Goal: Task Accomplishment & Management: Manage account settings

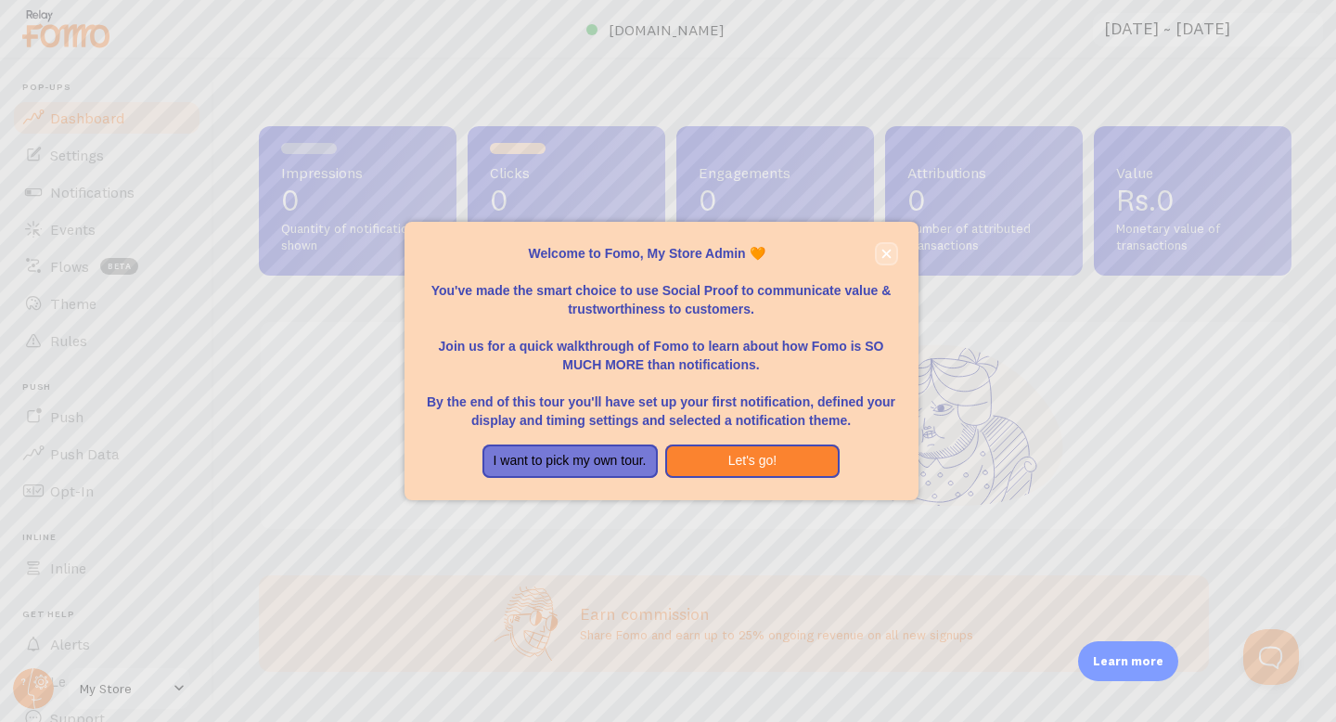
click at [885, 252] on icon "close," at bounding box center [885, 254] width 9 height 9
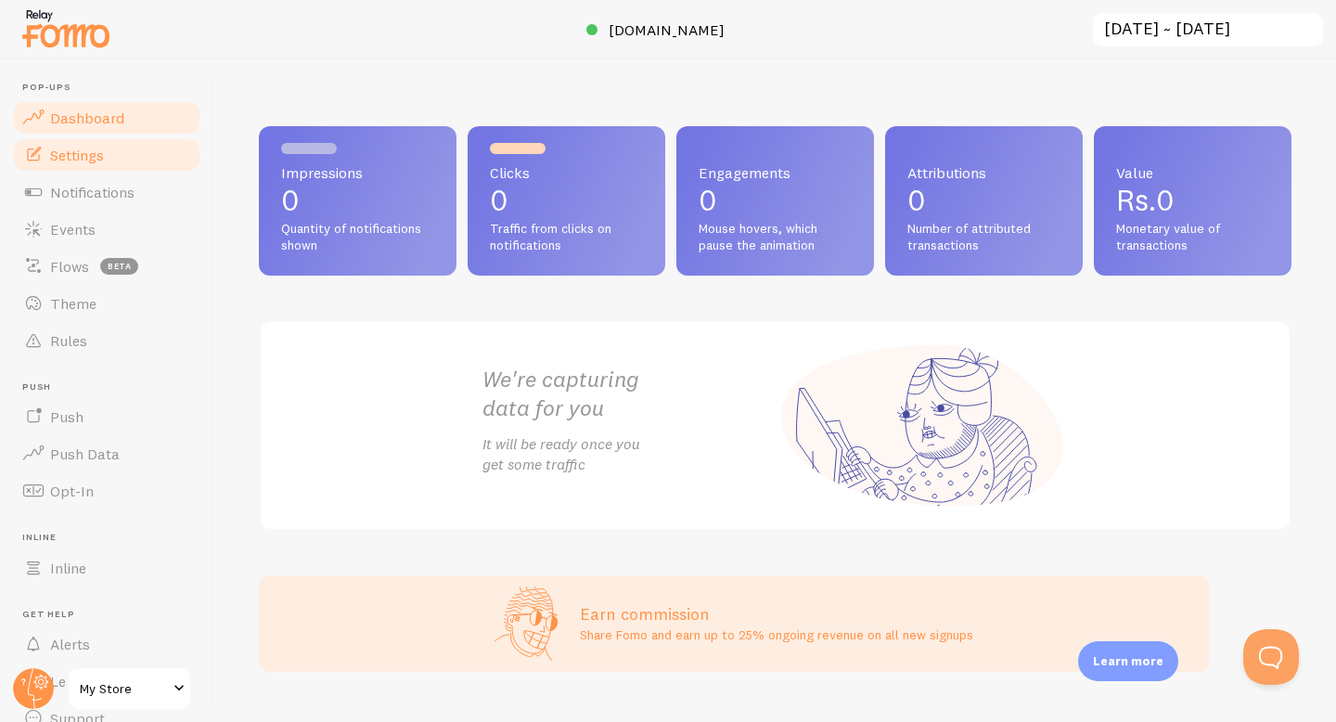
click at [117, 147] on link "Settings" at bounding box center [106, 154] width 191 height 37
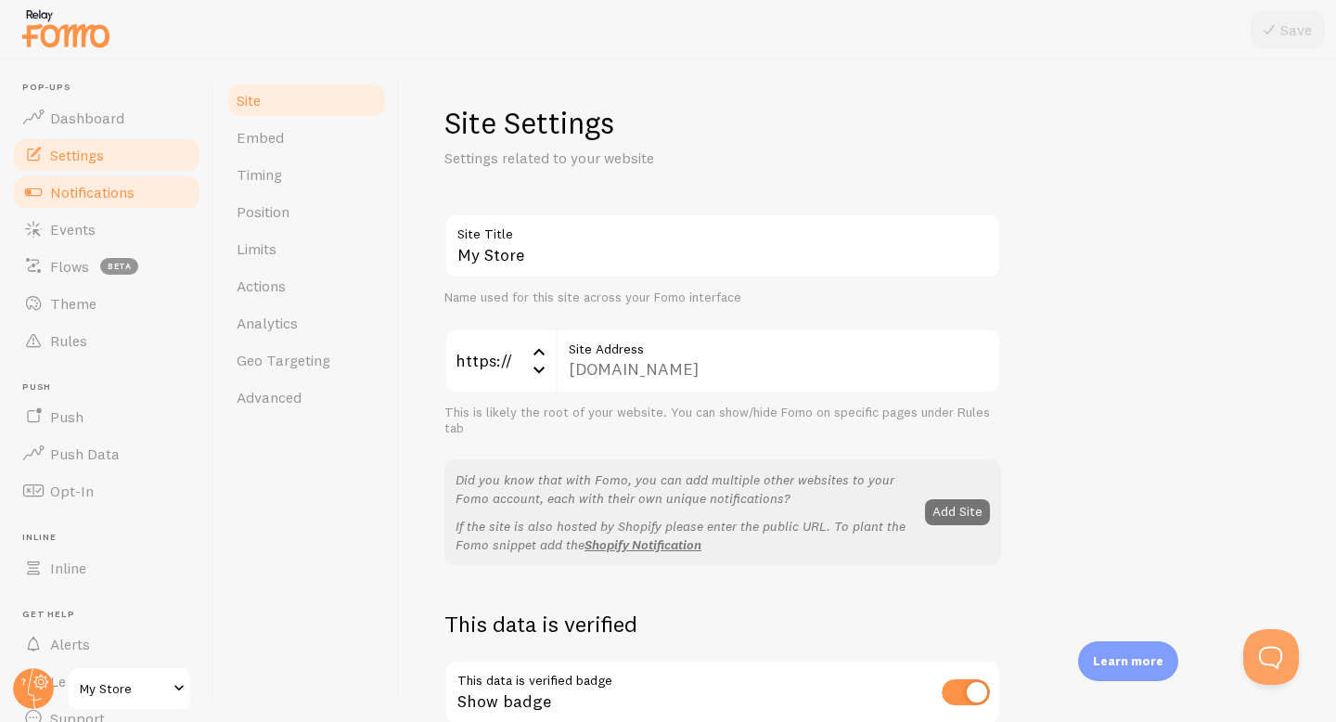
click at [113, 199] on span "Notifications" at bounding box center [92, 192] width 84 height 19
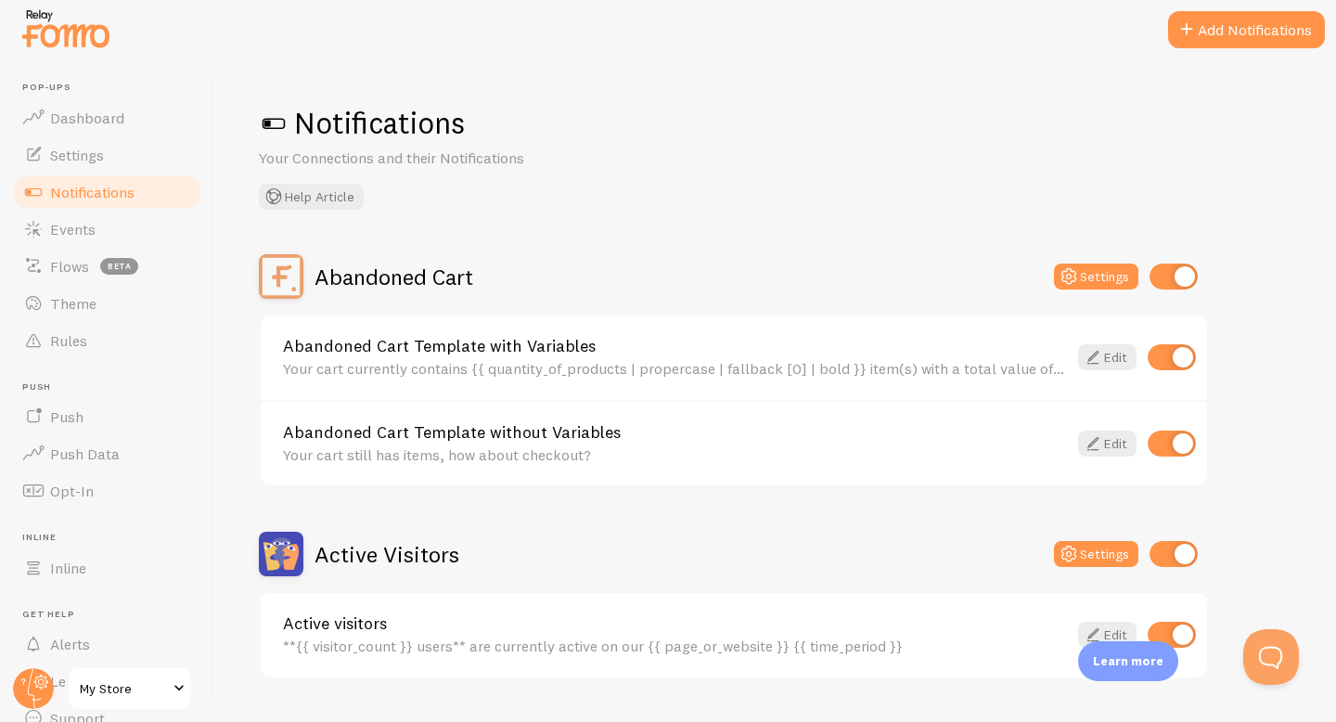
click at [272, 113] on span at bounding box center [274, 124] width 30 height 30
click at [275, 119] on span at bounding box center [274, 124] width 30 height 30
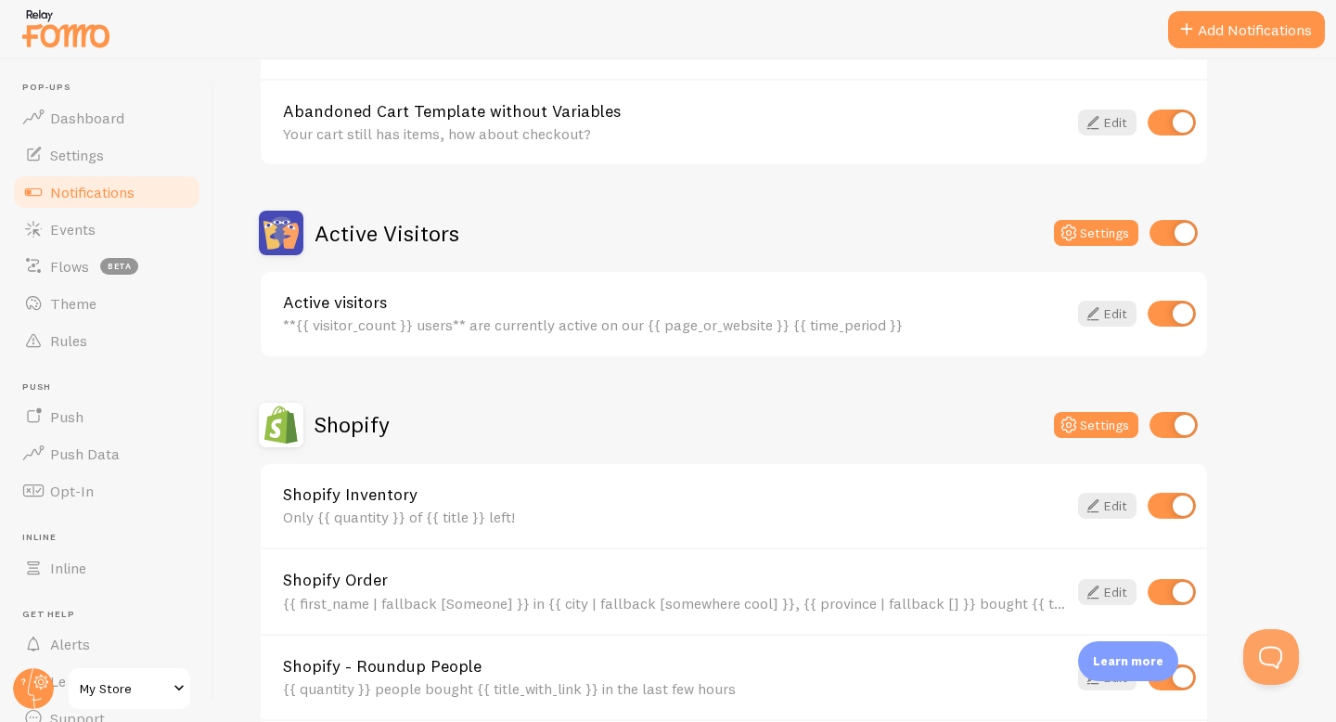
scroll to position [773, 0]
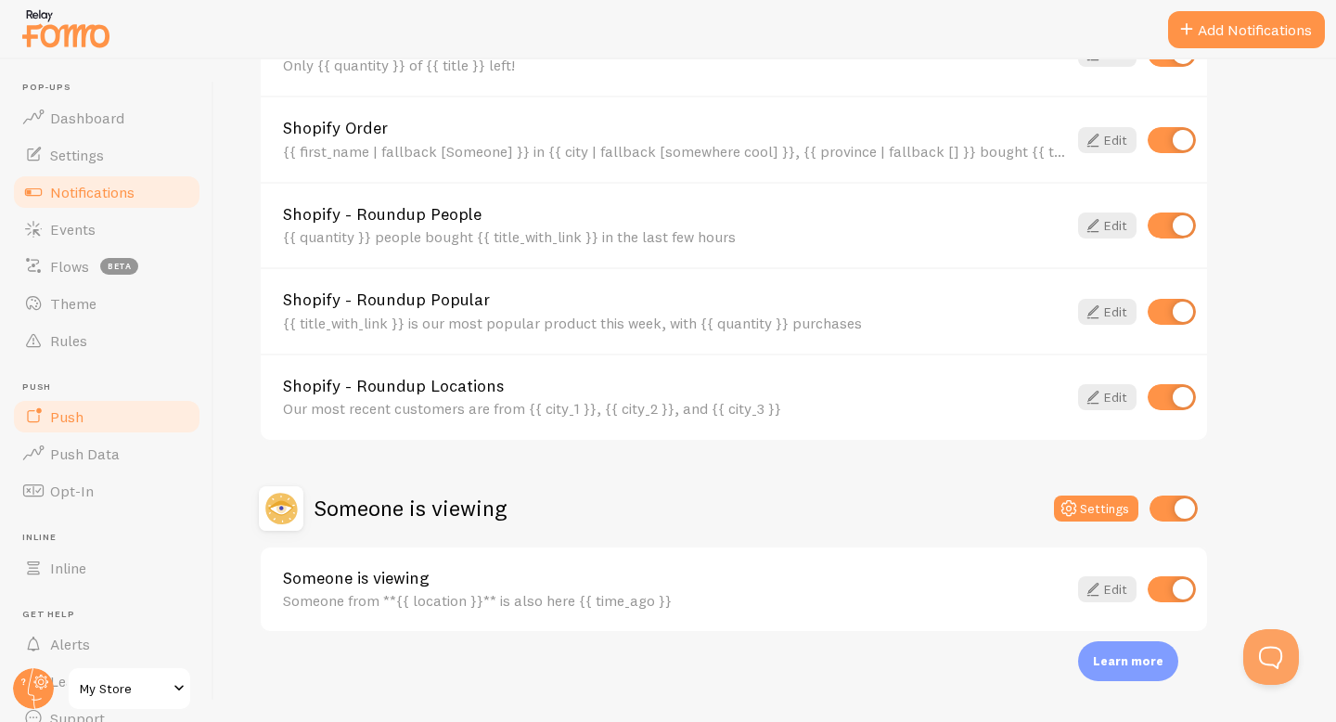
click at [87, 406] on link "Push" at bounding box center [106, 416] width 191 height 37
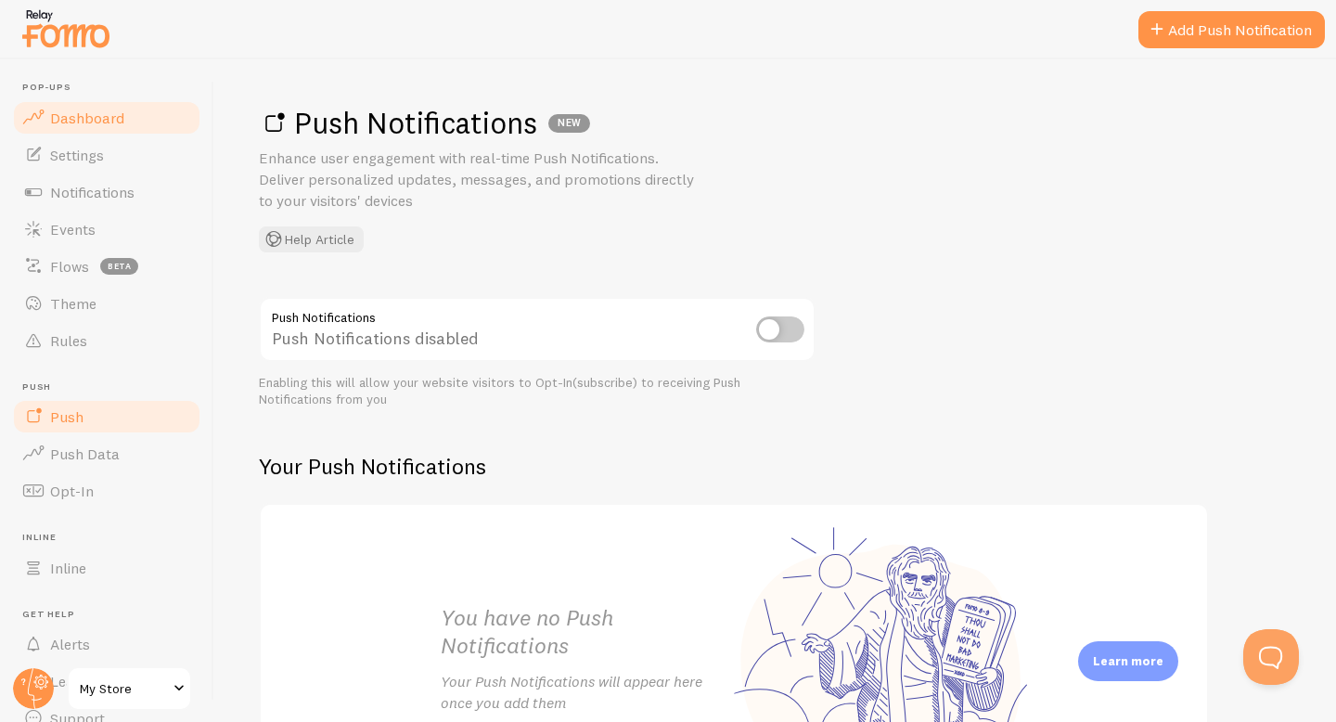
click at [118, 135] on link "Dashboard" at bounding box center [106, 117] width 191 height 37
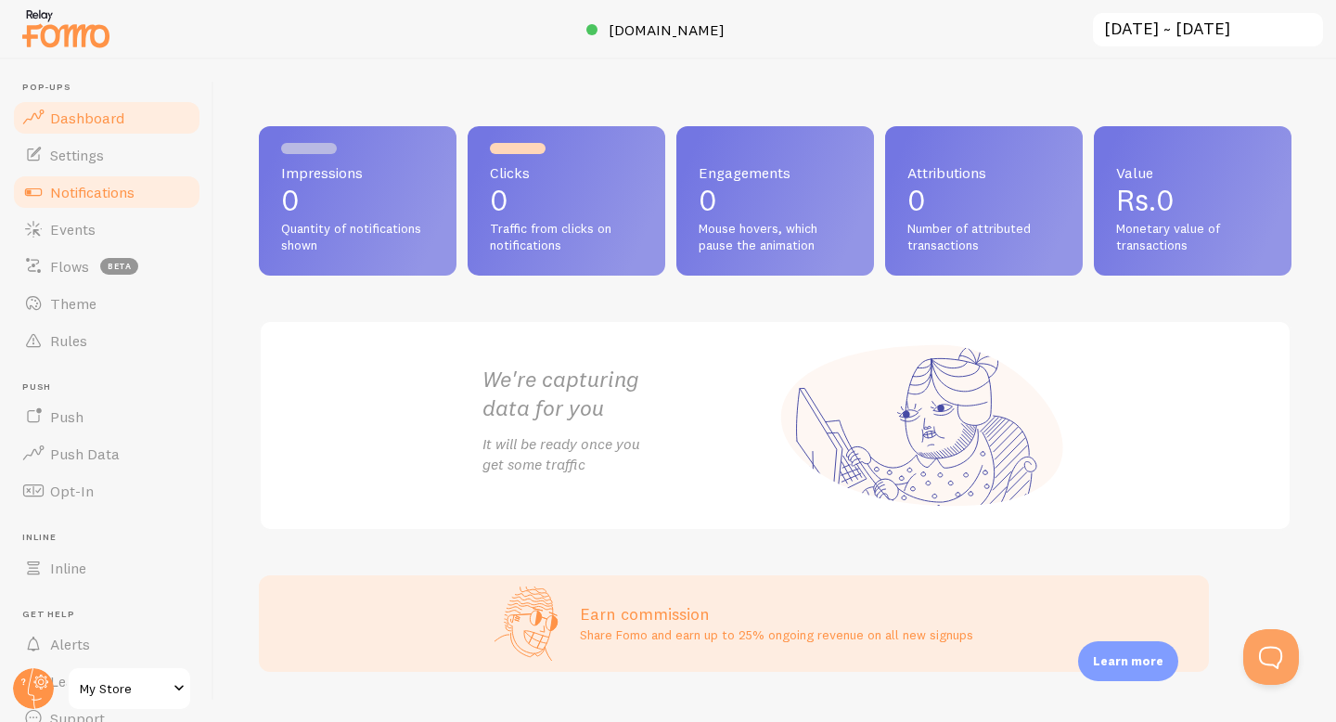
click at [118, 184] on span "Notifications" at bounding box center [92, 192] width 84 height 19
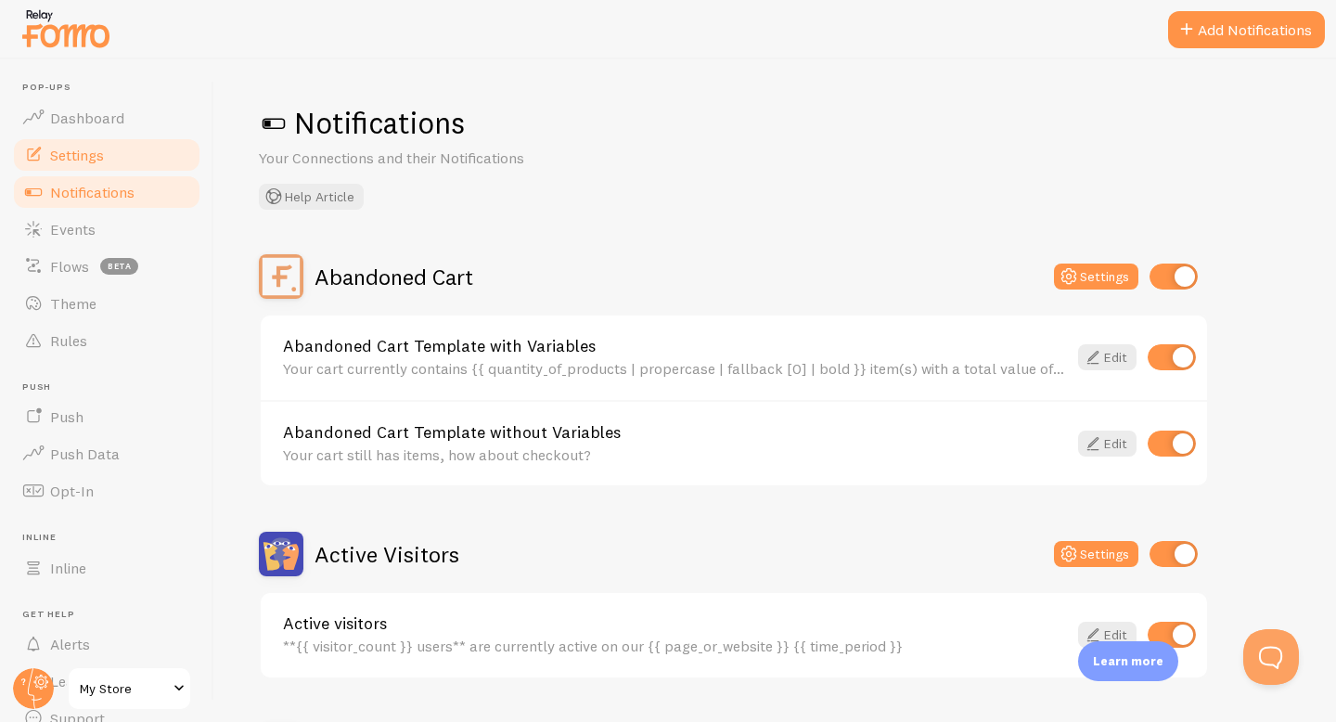
click at [98, 155] on span "Settings" at bounding box center [77, 155] width 54 height 19
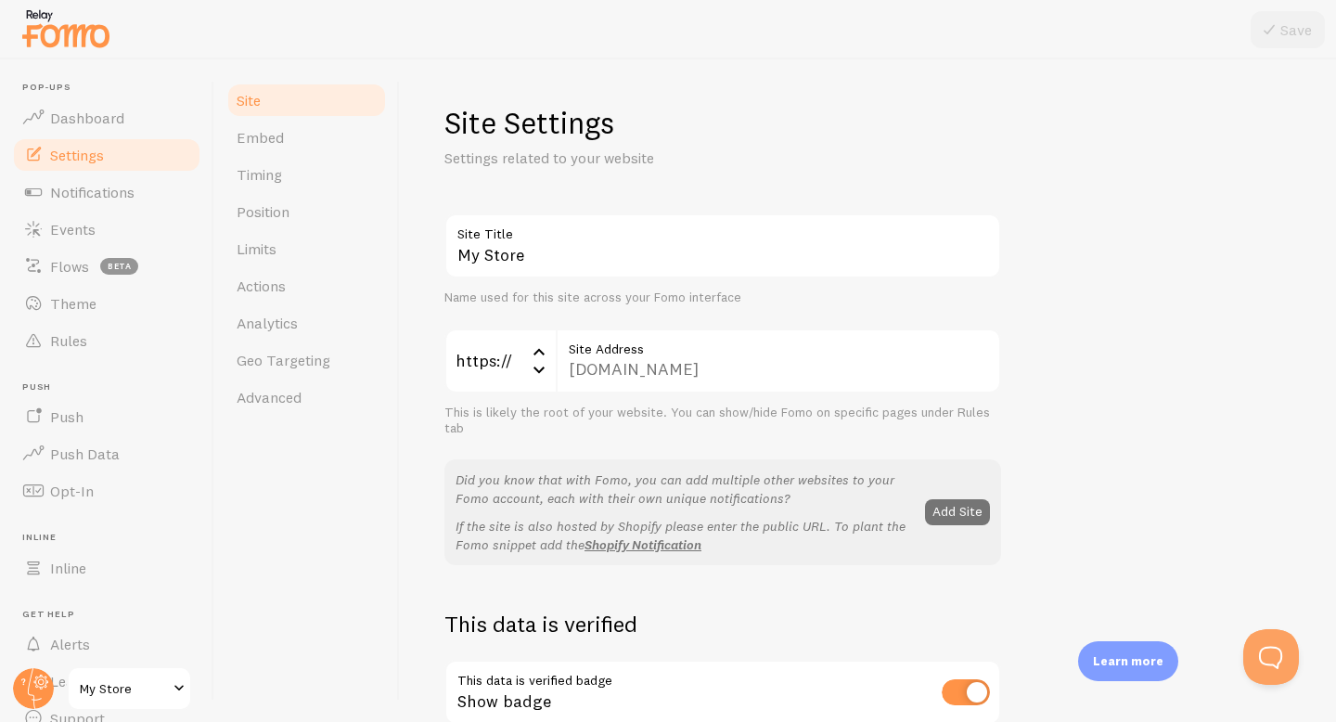
click at [607, 370] on div "[DOMAIN_NAME] Site Address" at bounding box center [778, 360] width 445 height 65
click at [442, 267] on div "Site Settings Settings related to your website My Store Site Title Name used fo…" at bounding box center [868, 390] width 936 height 662
click at [286, 146] on link "Embed" at bounding box center [306, 137] width 162 height 37
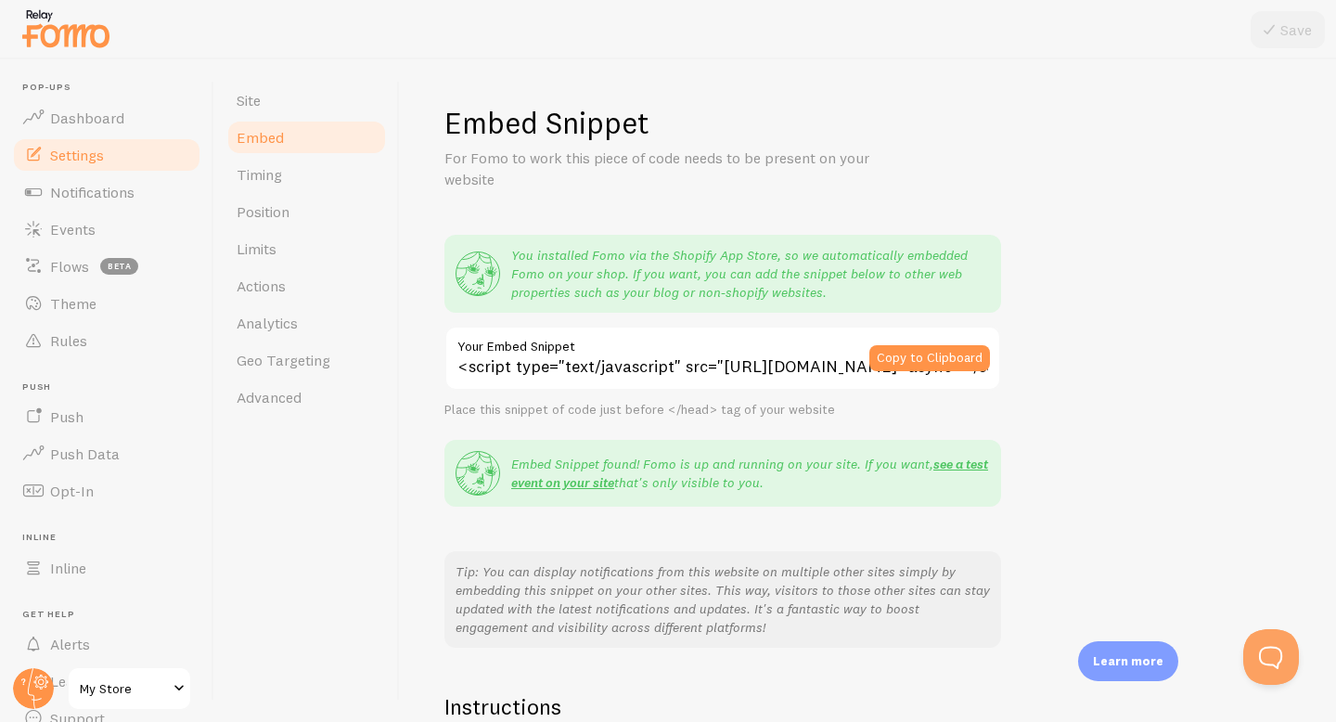
scroll to position [13, 0]
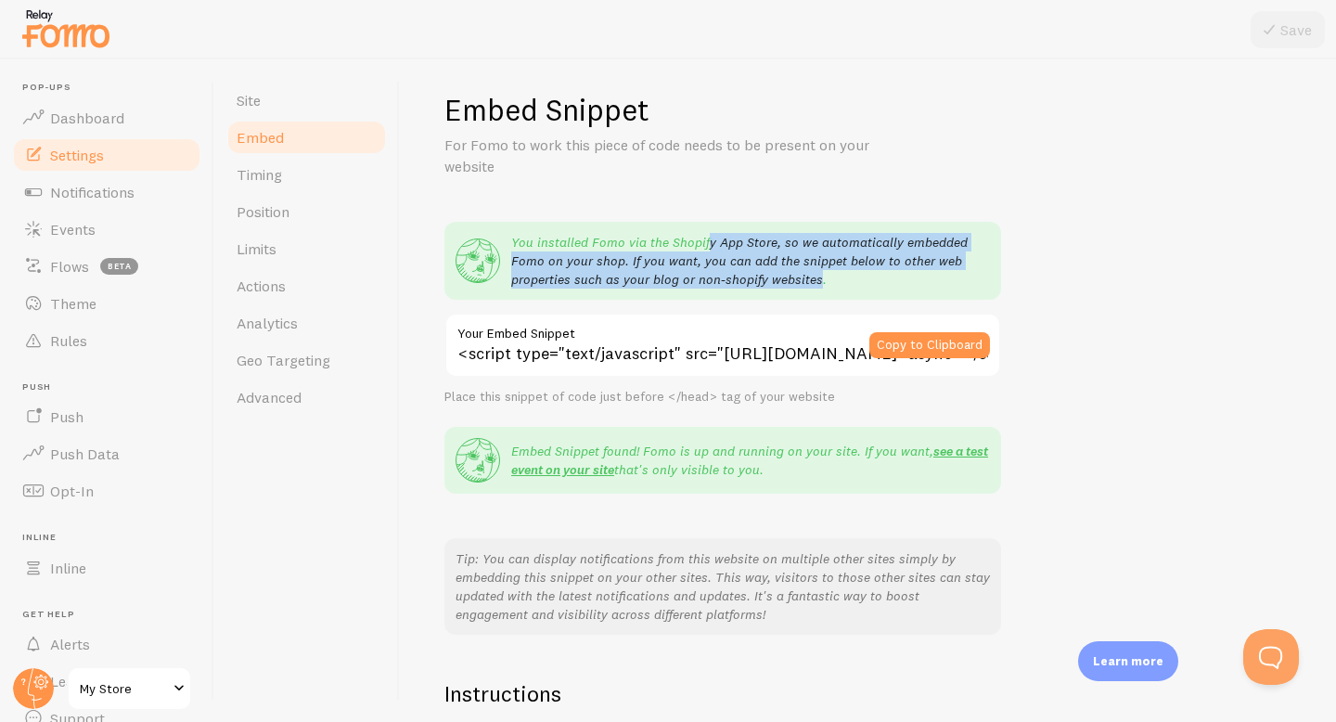
drag, startPoint x: 815, startPoint y: 284, endPoint x: 705, endPoint y: 239, distance: 119.0
click at [705, 239] on p "You installed Fomo via the Shopify App Store, so we automatically embedded Fomo…" at bounding box center [750, 261] width 479 height 56
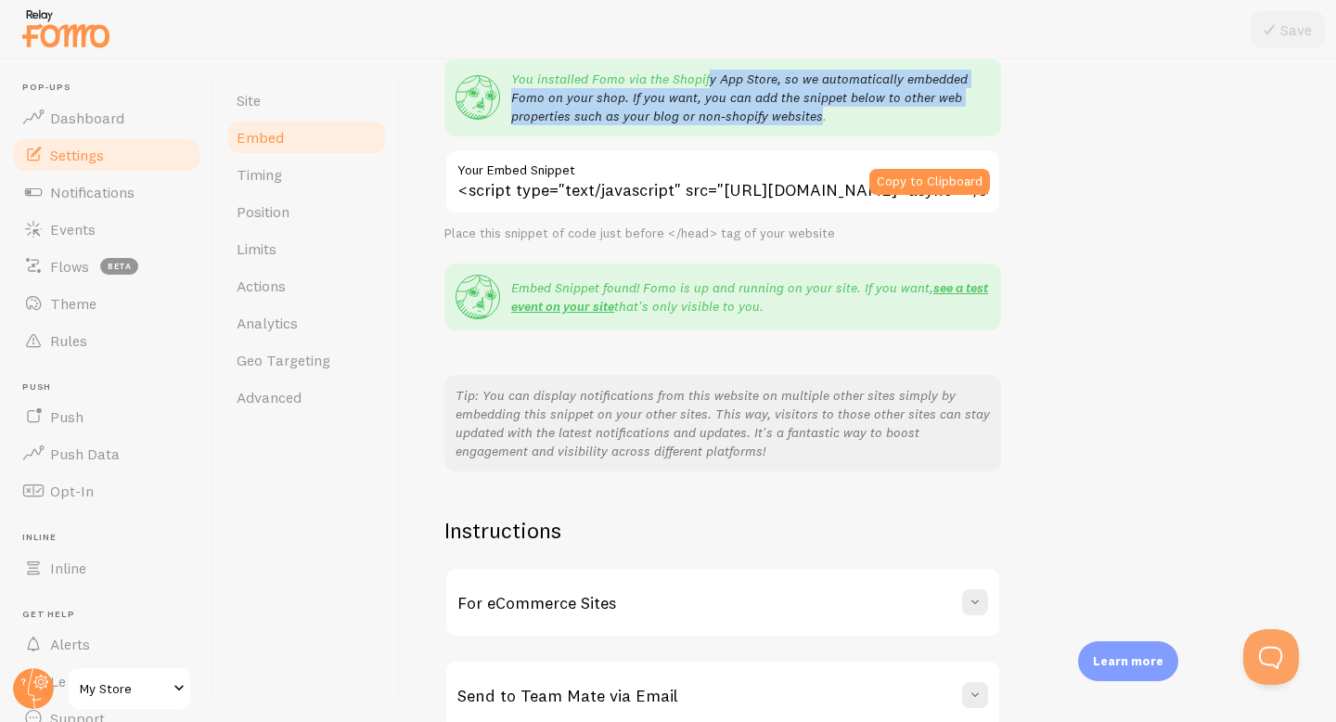
scroll to position [274, 0]
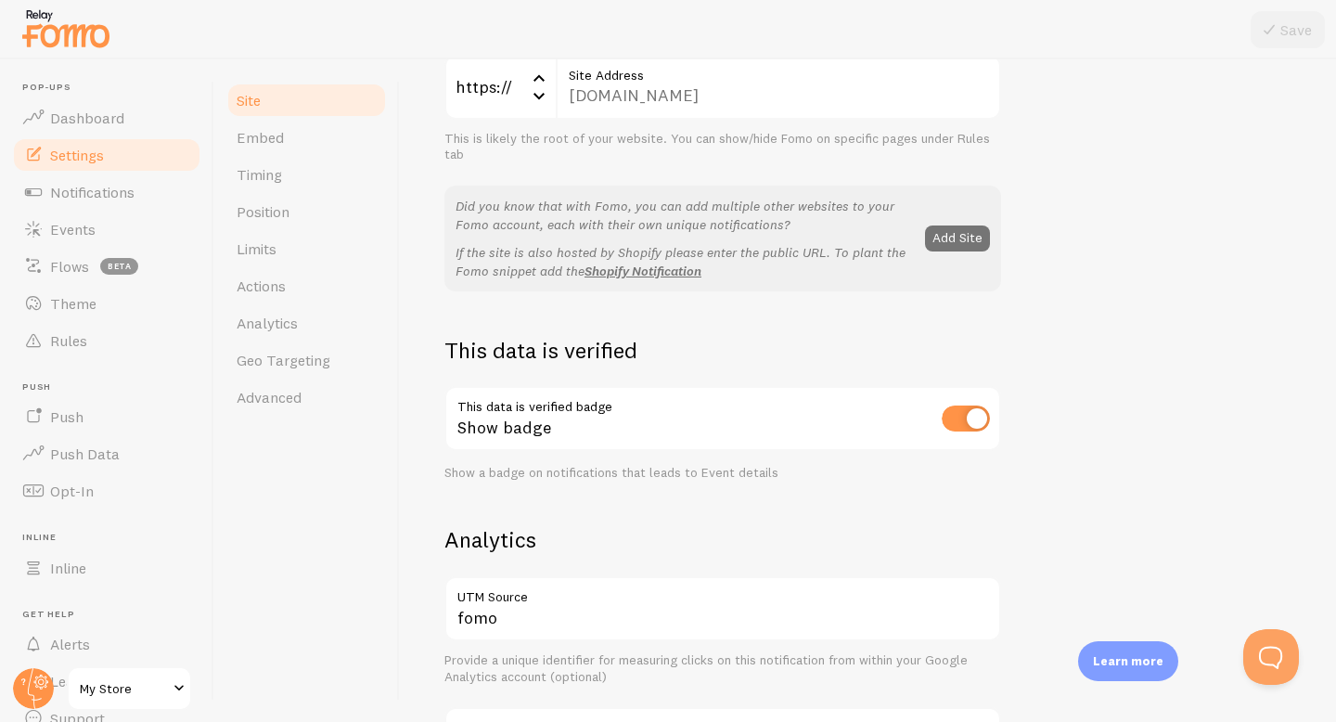
scroll to position [213, 0]
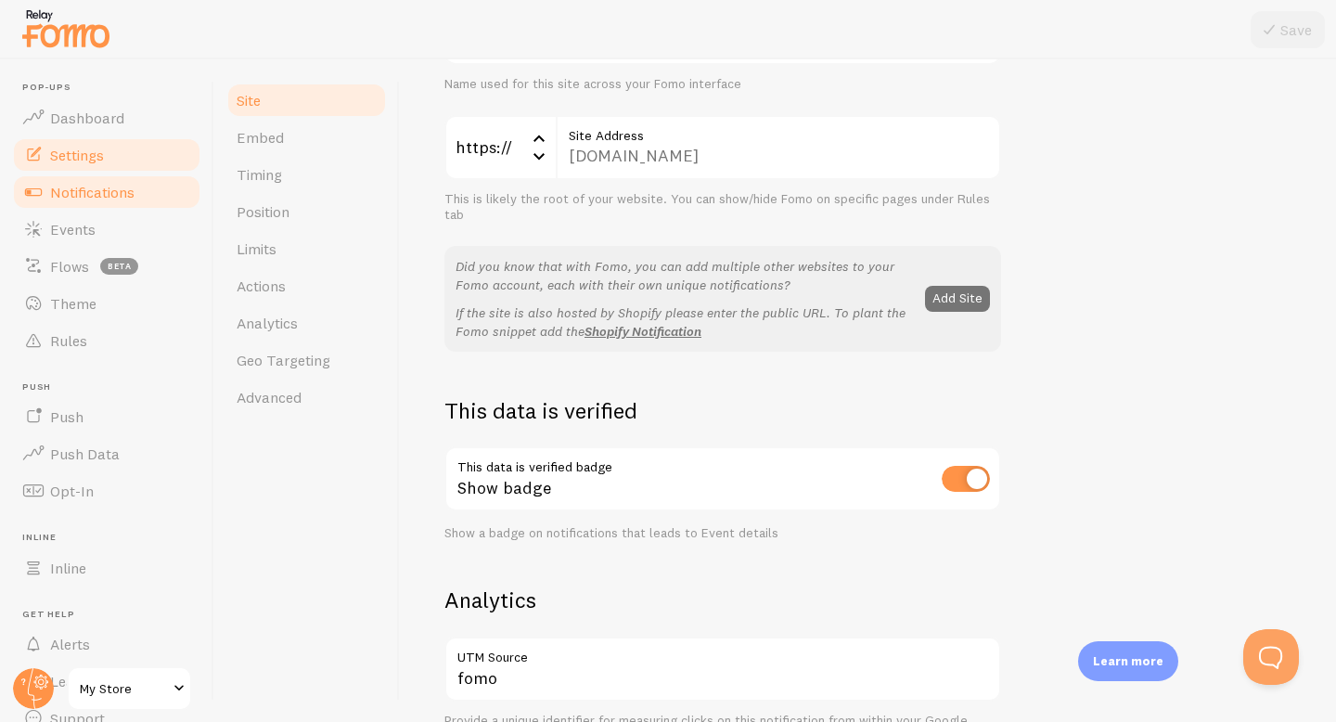
click at [69, 202] on link "Notifications" at bounding box center [106, 191] width 191 height 37
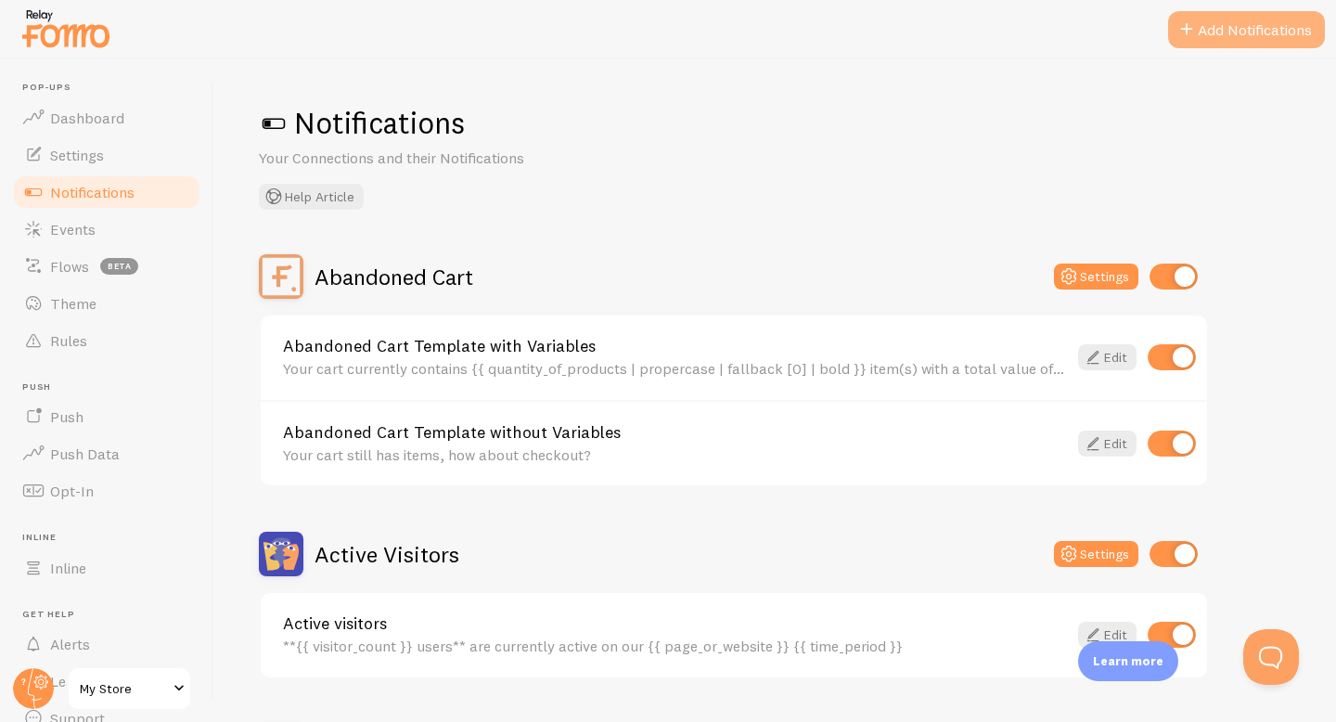
click at [1263, 33] on button "Add Notifications" at bounding box center [1246, 29] width 157 height 37
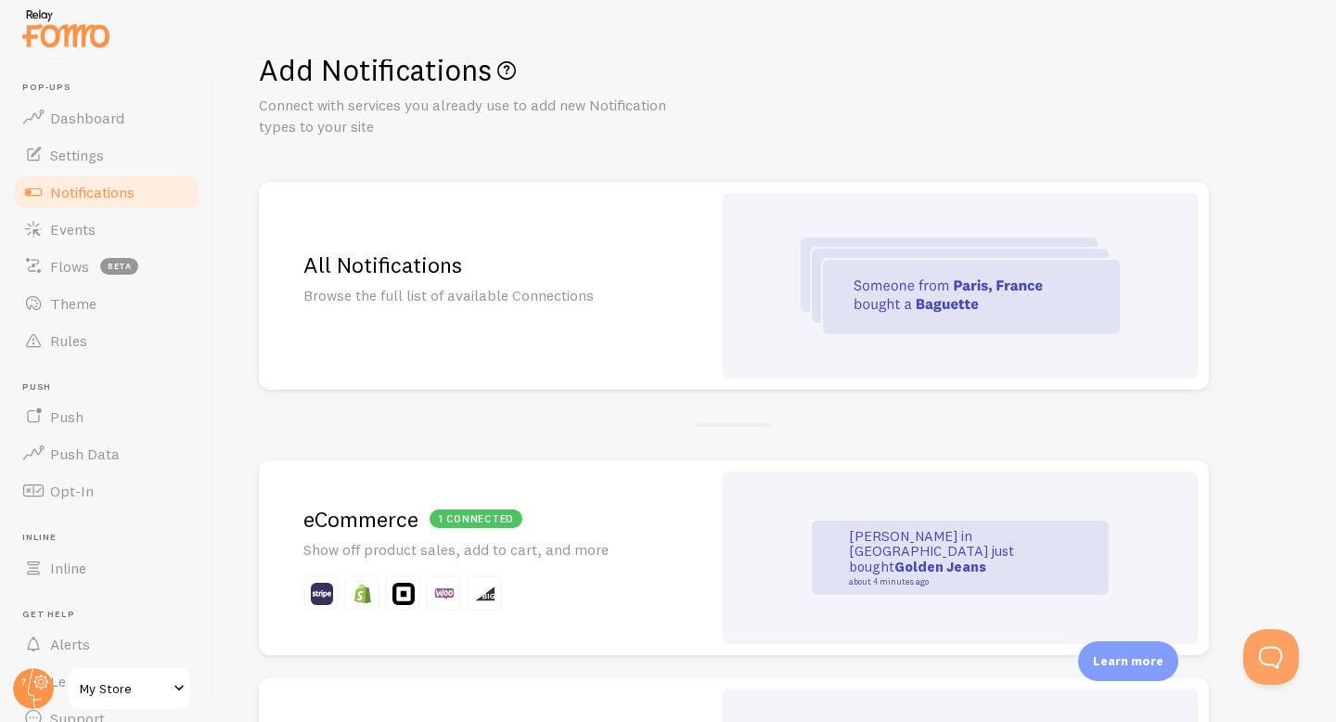
scroll to position [70, 0]
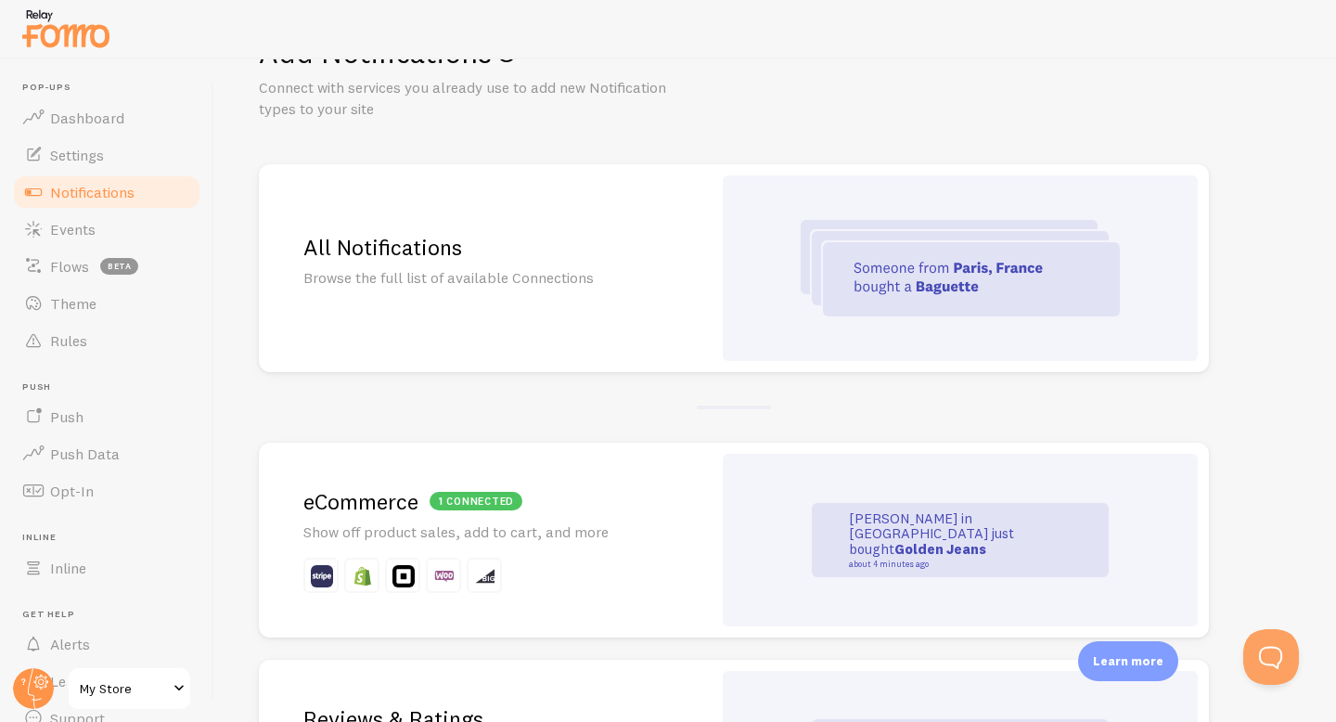
click at [488, 242] on h2 "All Notifications" at bounding box center [485, 247] width 364 height 29
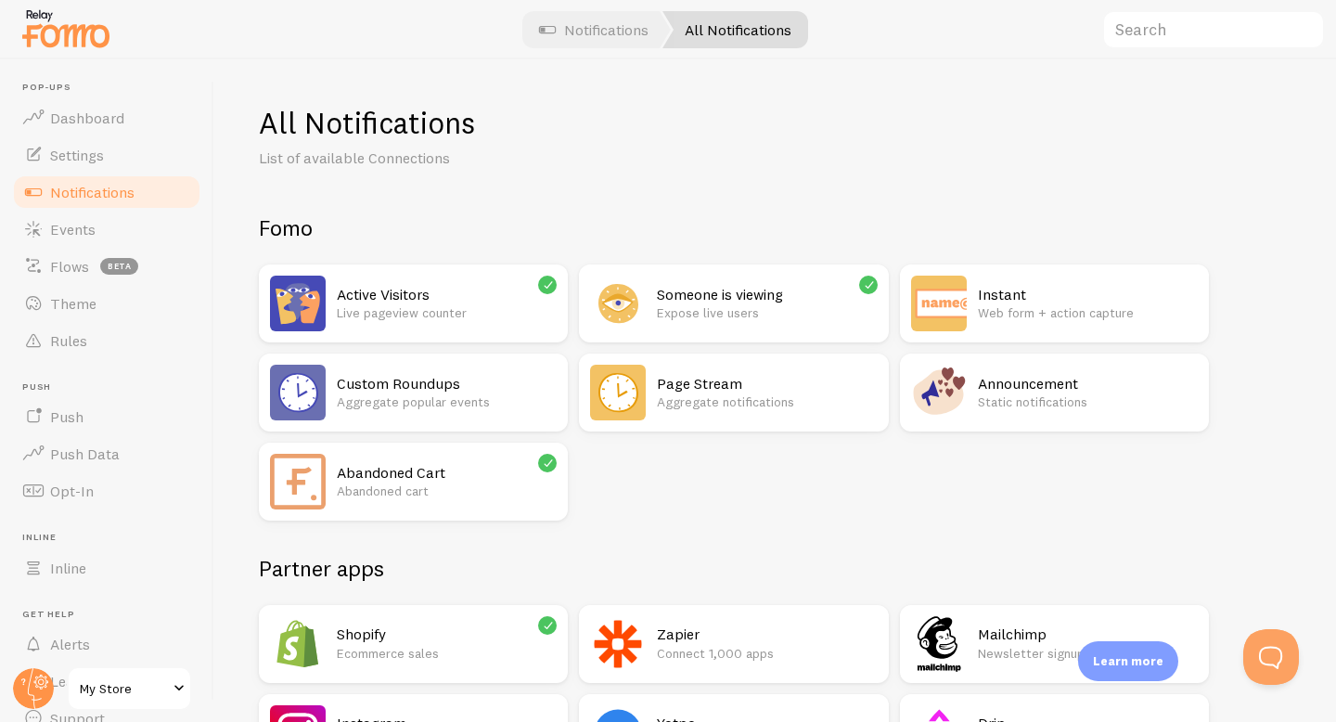
click at [442, 403] on p "Aggregate popular events" at bounding box center [447, 401] width 220 height 19
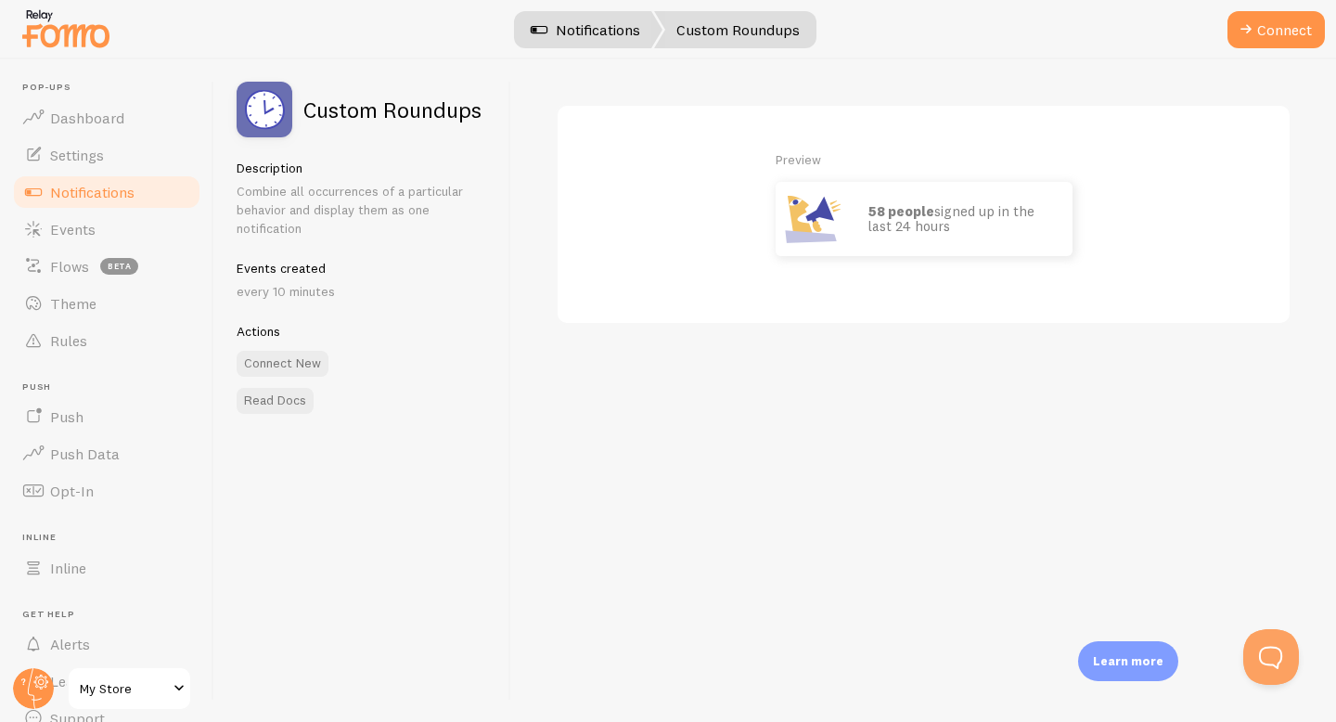
click at [584, 22] on link "Notifications" at bounding box center [585, 29] width 154 height 37
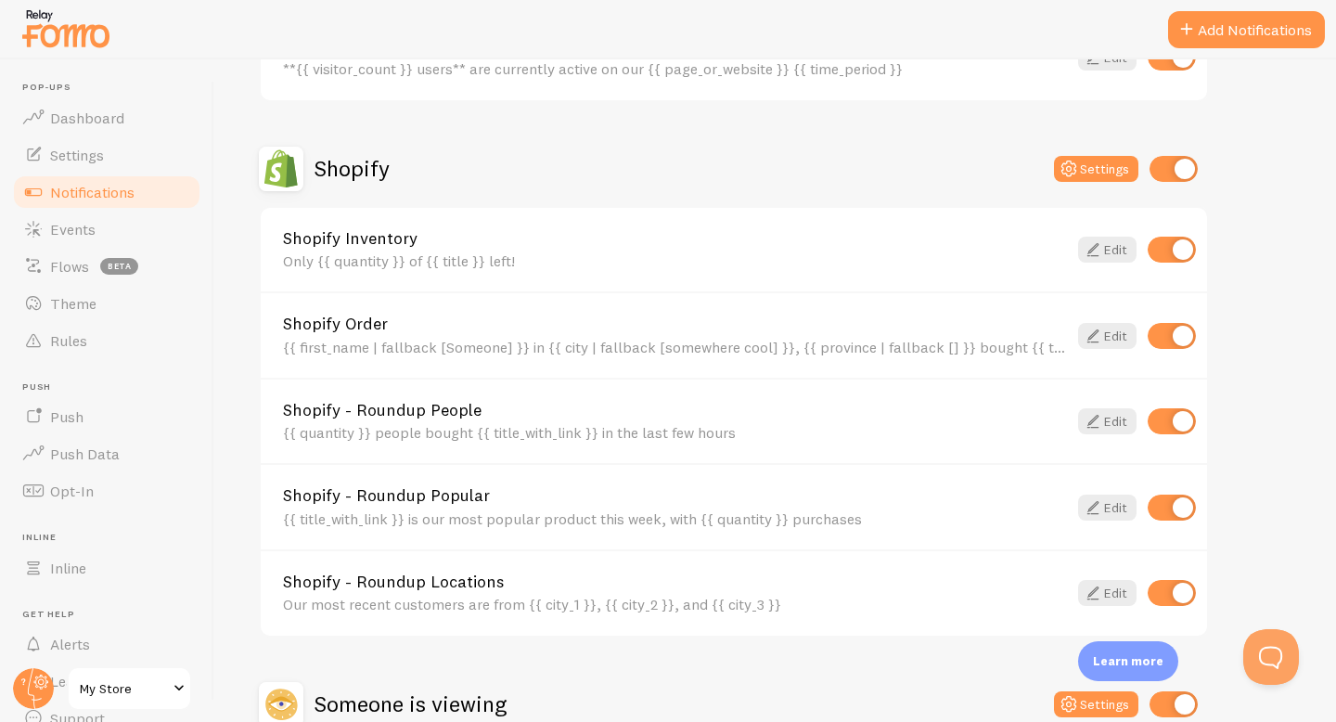
scroll to position [617, 0]
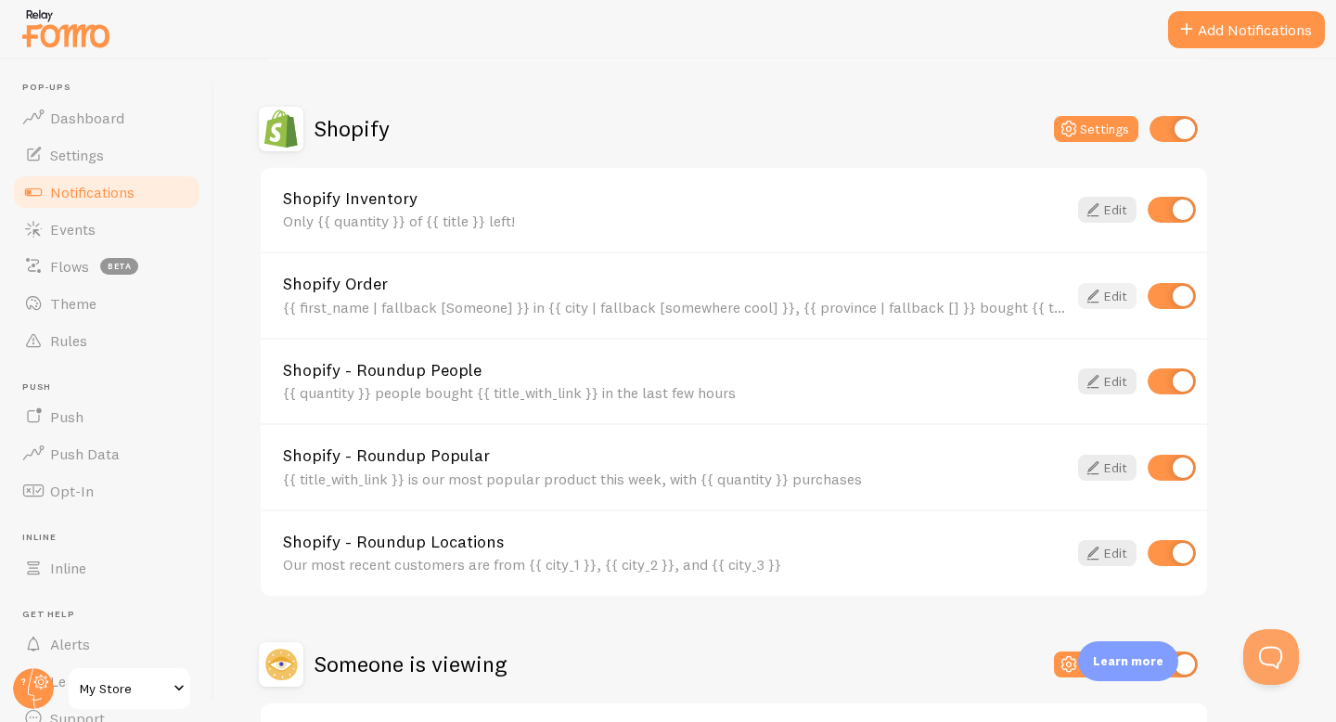
click at [1111, 299] on link "Edit" at bounding box center [1107, 296] width 58 height 26
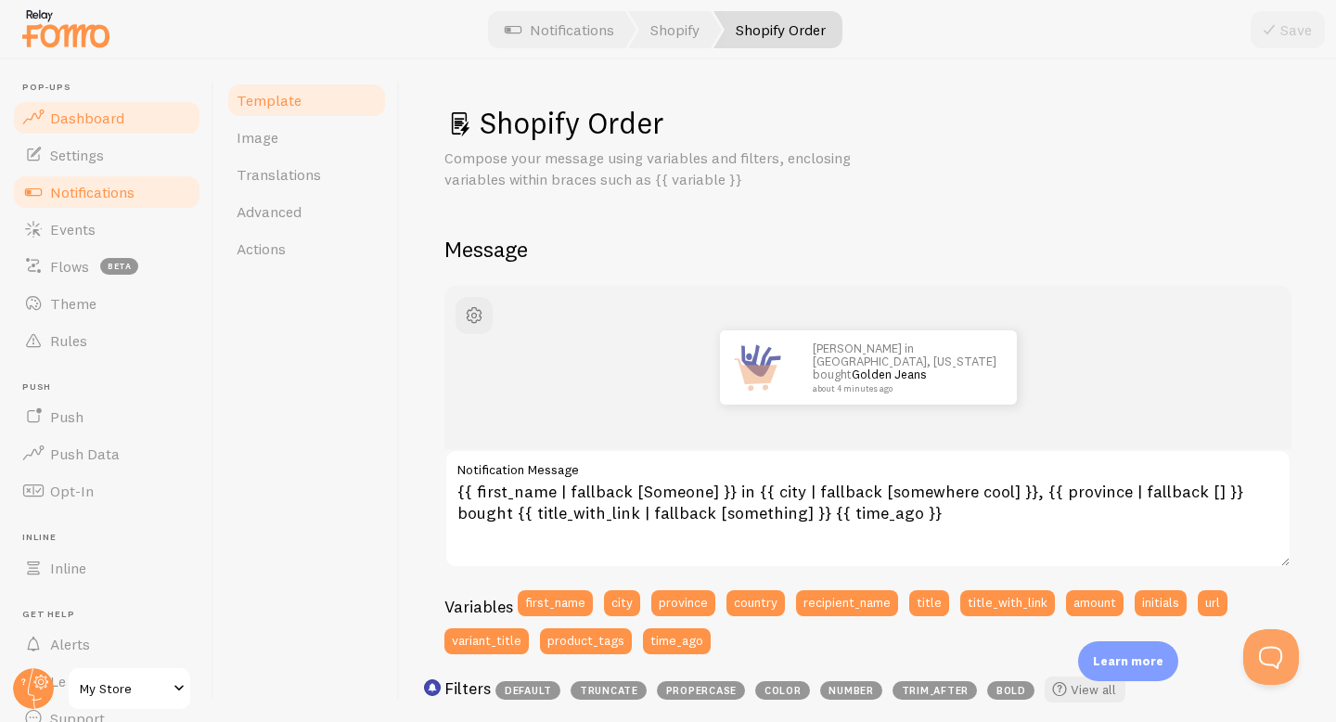
click at [80, 100] on link "Dashboard" at bounding box center [106, 117] width 191 height 37
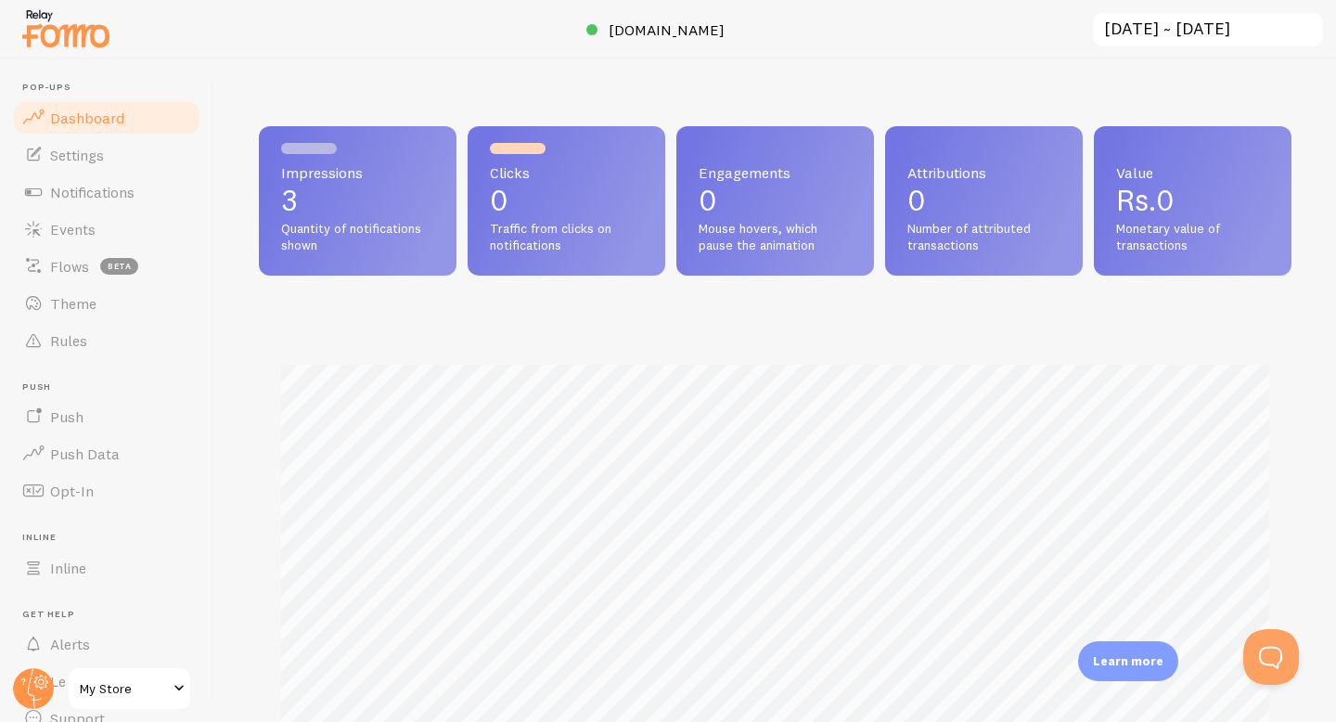
scroll to position [487, 1032]
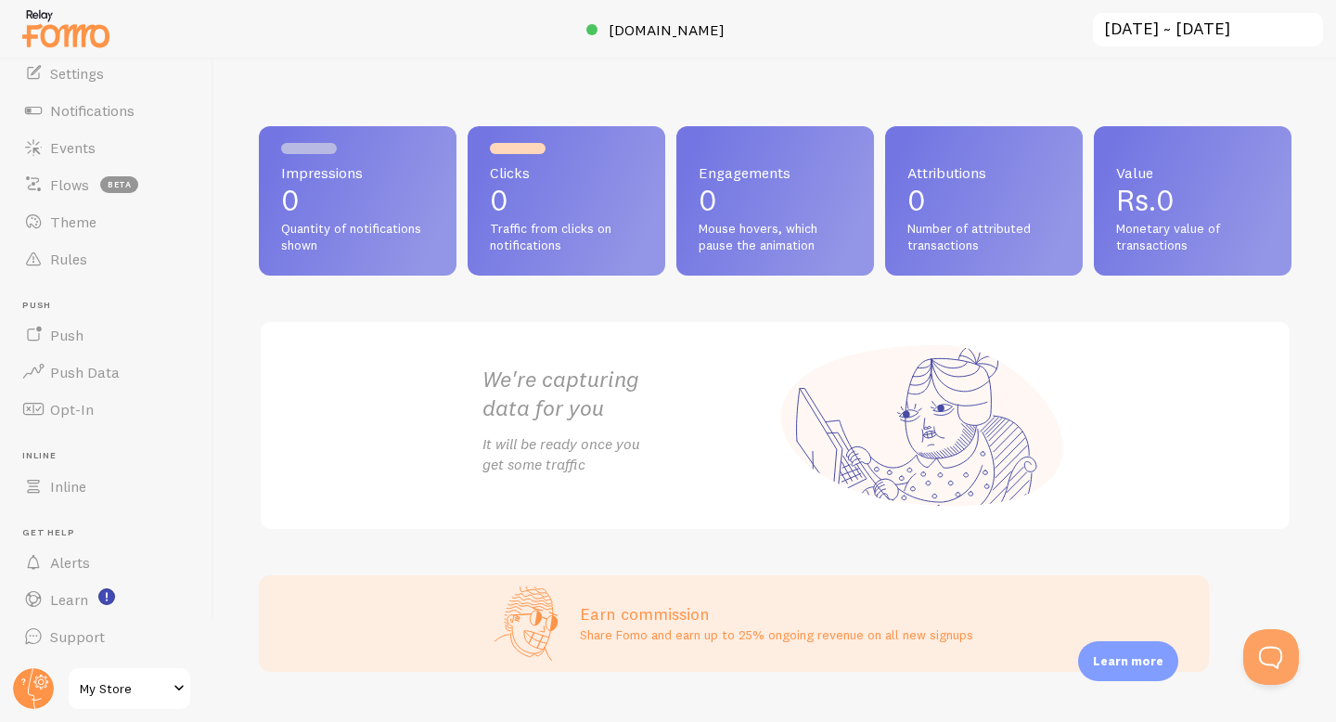
scroll to position [39, 0]
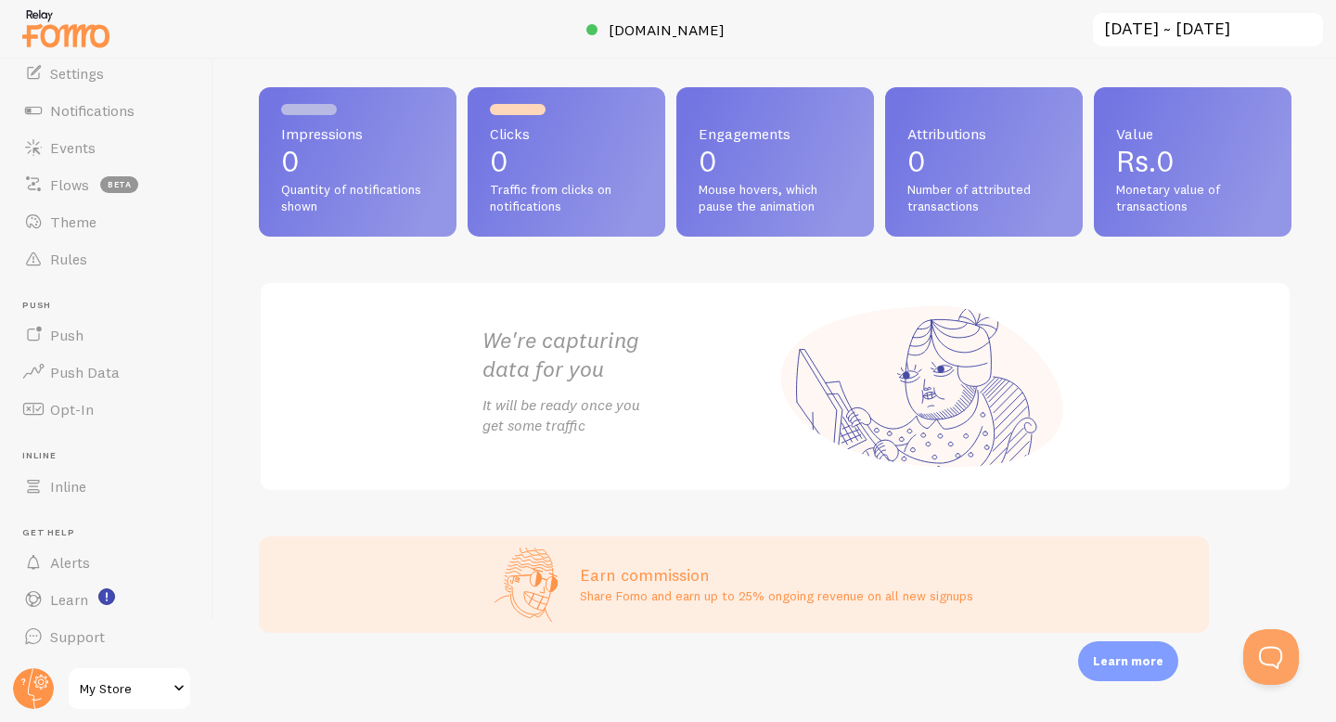
click at [114, 55] on div at bounding box center [668, 29] width 1336 height 59
click at [113, 76] on link "Settings" at bounding box center [106, 73] width 191 height 37
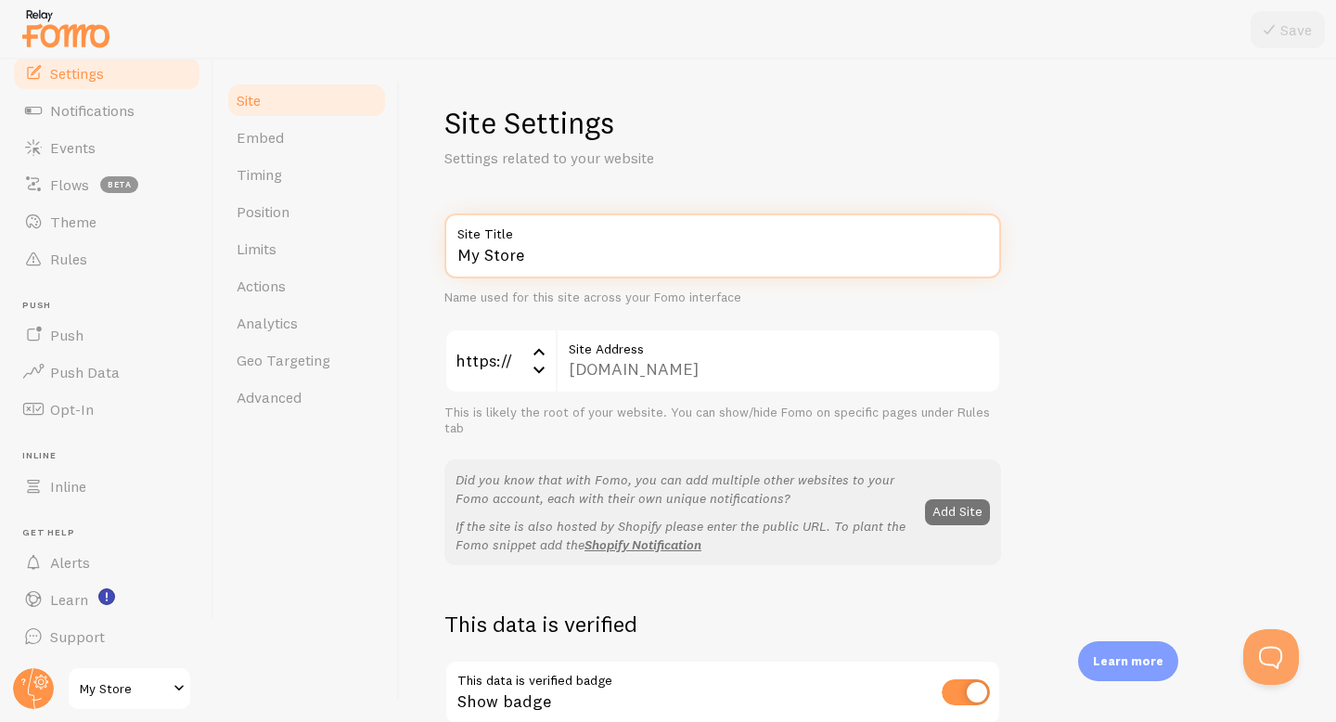
drag, startPoint x: 473, startPoint y: 250, endPoint x: 531, endPoint y: 253, distance: 57.6
click at [531, 253] on input "My Store" at bounding box center [722, 245] width 557 height 65
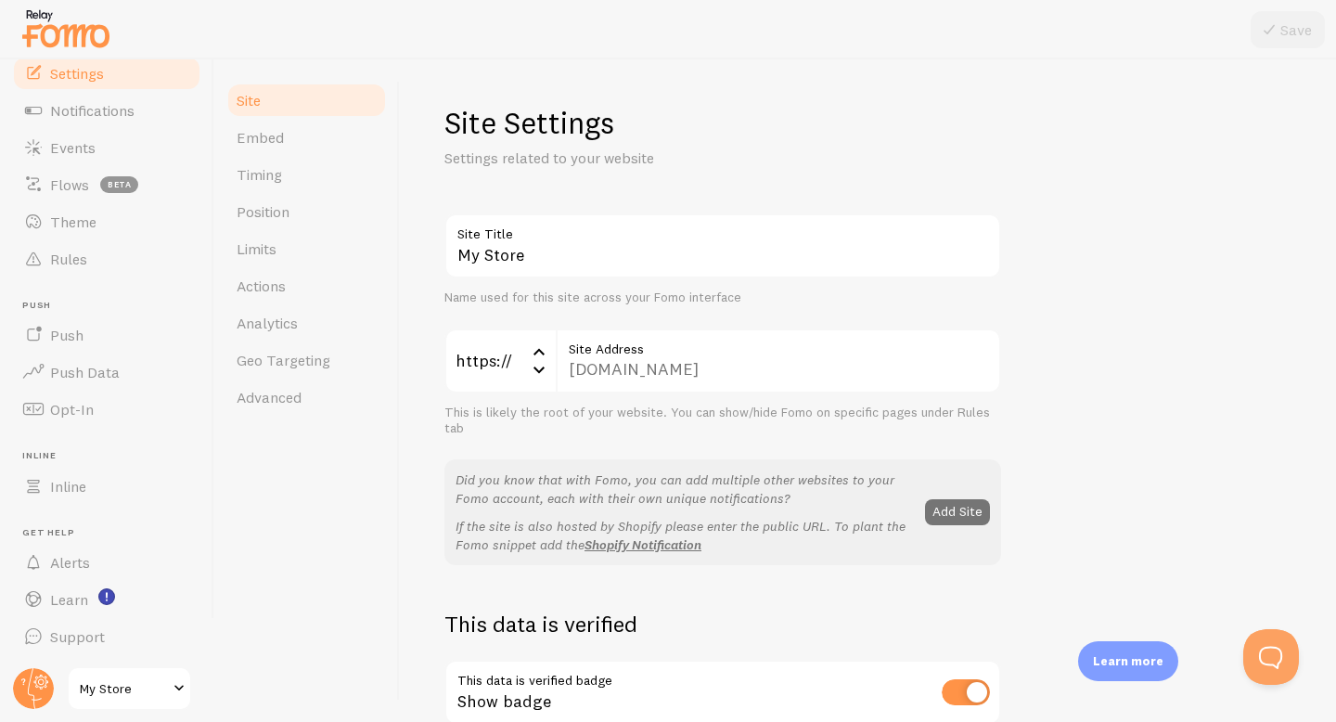
click at [708, 365] on div "[DOMAIN_NAME] Site Address" at bounding box center [778, 360] width 445 height 65
click at [319, 133] on link "Embed" at bounding box center [306, 137] width 162 height 37
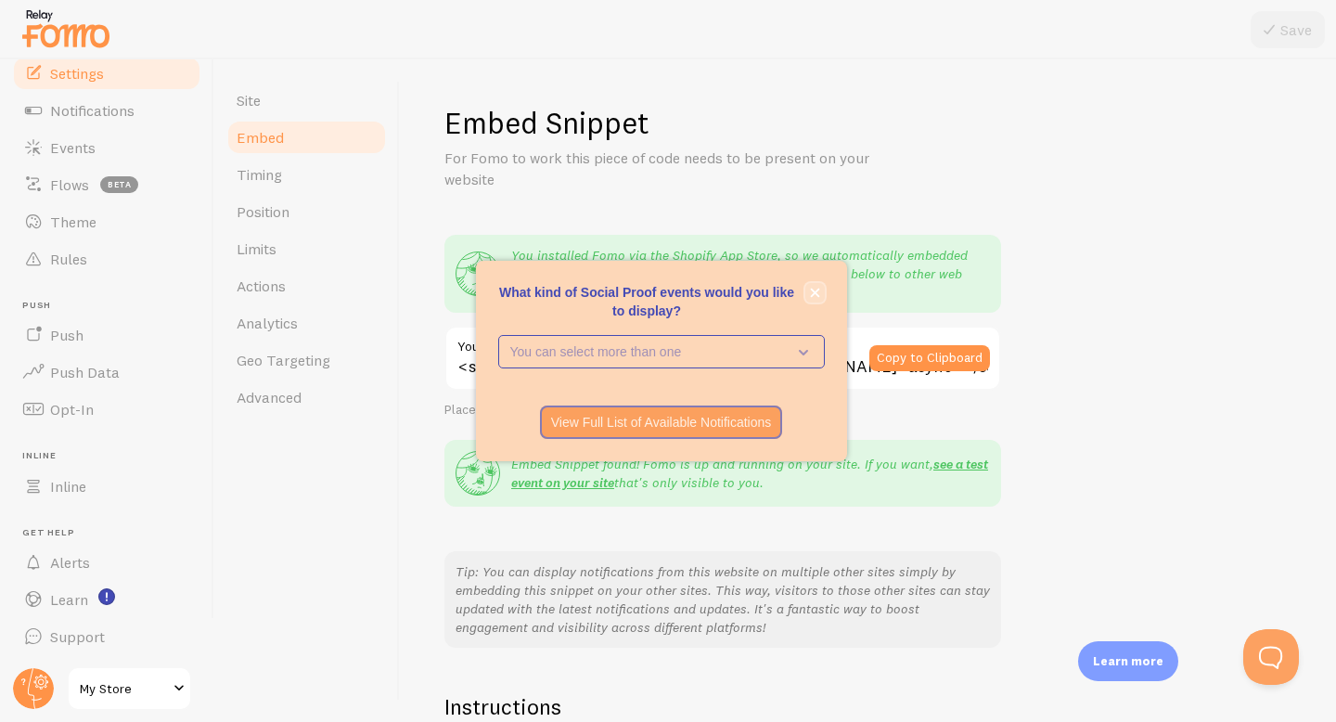
click at [820, 296] on button "close," at bounding box center [814, 292] width 19 height 19
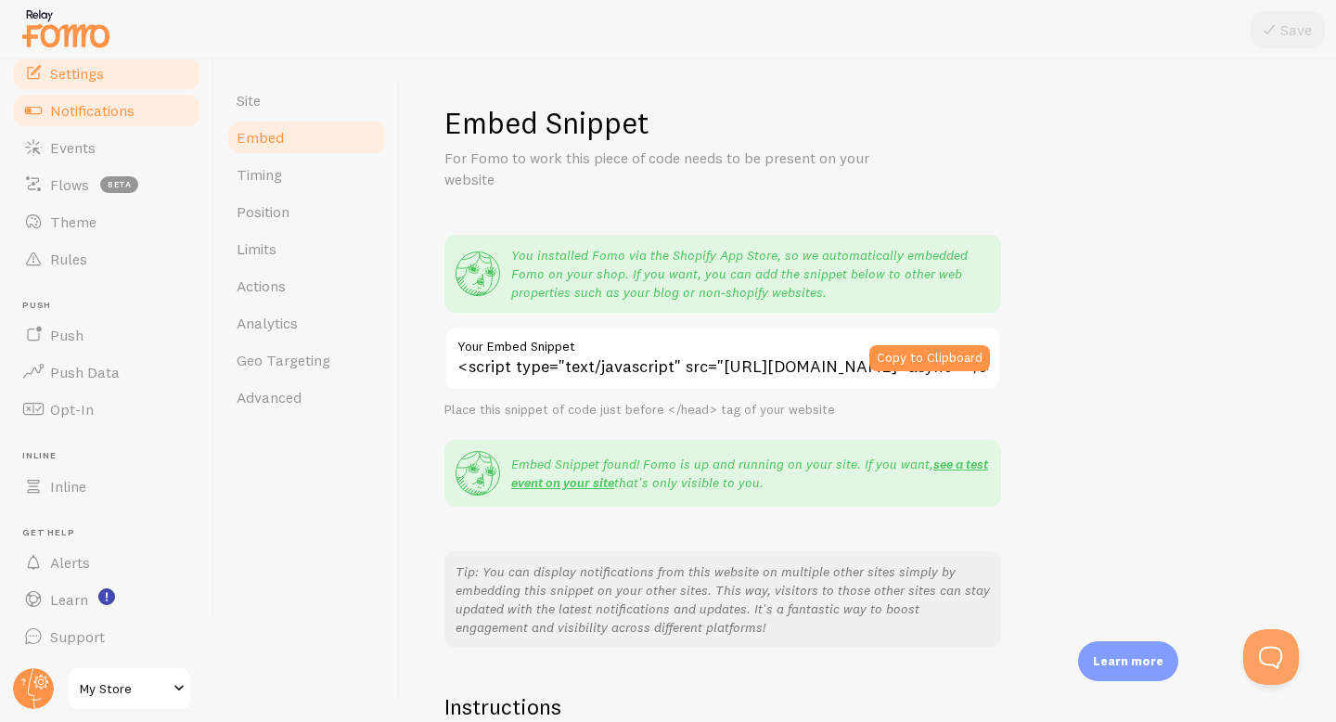
click at [75, 114] on span "Notifications" at bounding box center [92, 110] width 84 height 19
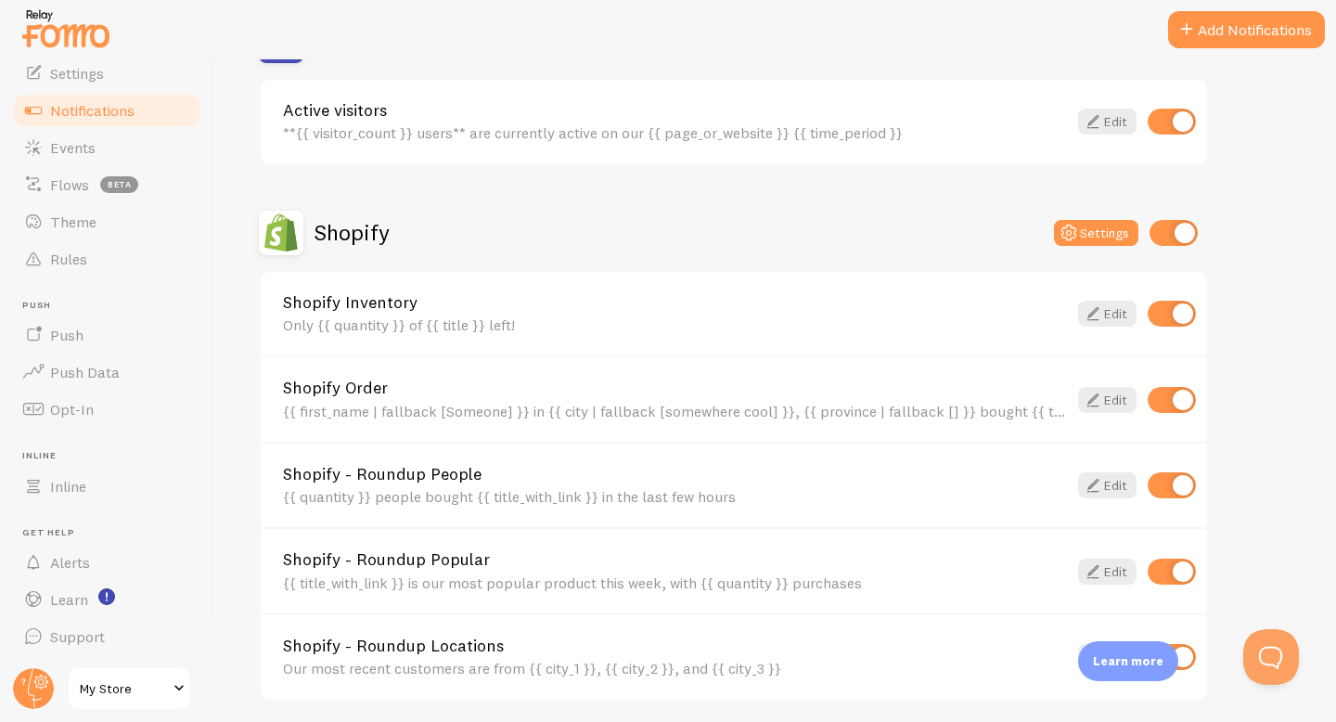
scroll to position [519, 0]
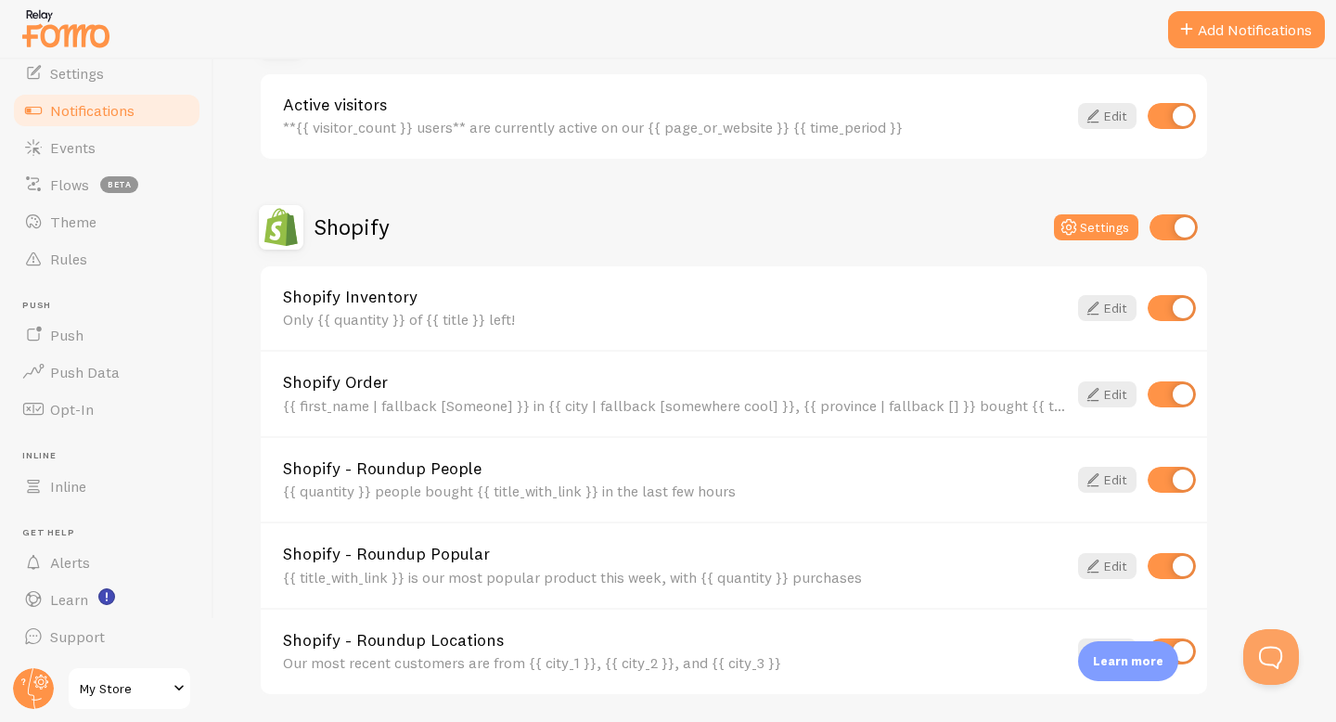
drag, startPoint x: 275, startPoint y: 384, endPoint x: 395, endPoint y: 384, distance: 119.7
click at [395, 384] on div "Shopify Order {{ first_name | fallback [Someone] }} in {{ city | fallback [some…" at bounding box center [734, 393] width 946 height 86
click at [1112, 396] on link "Edit" at bounding box center [1107, 394] width 58 height 26
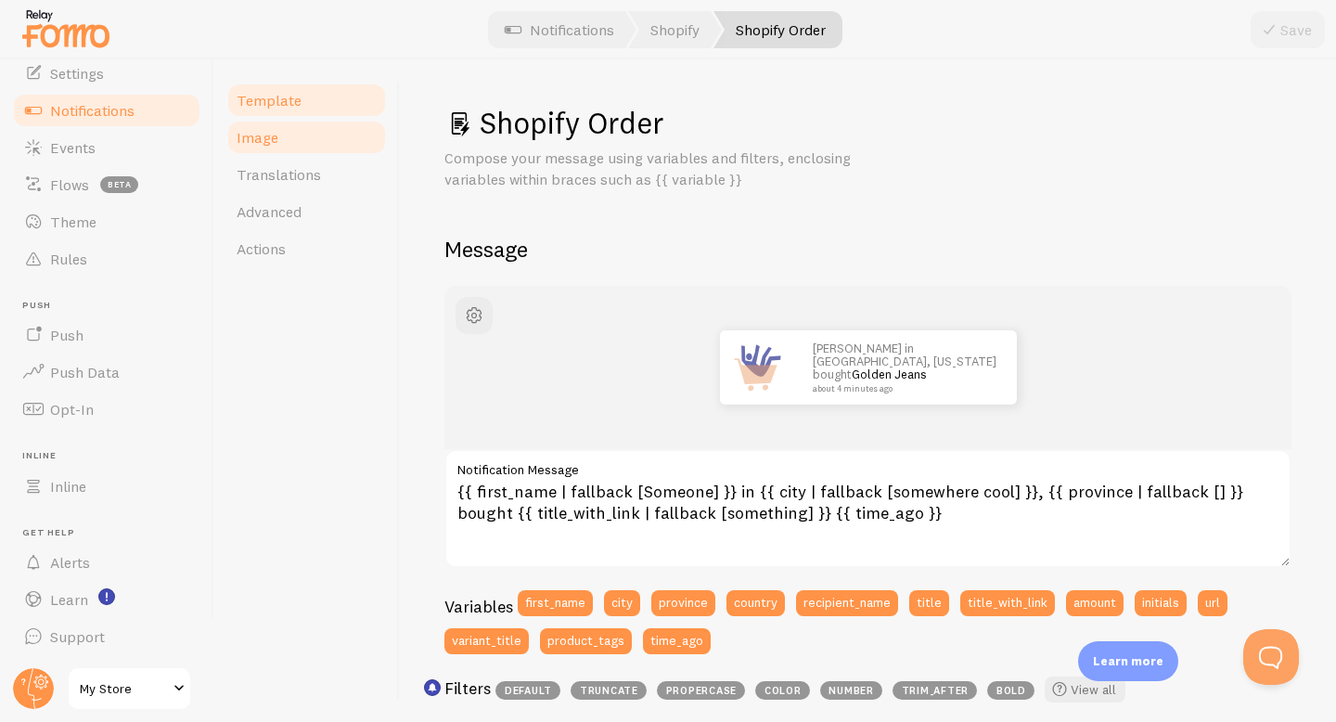
click at [296, 153] on link "Image" at bounding box center [306, 137] width 162 height 37
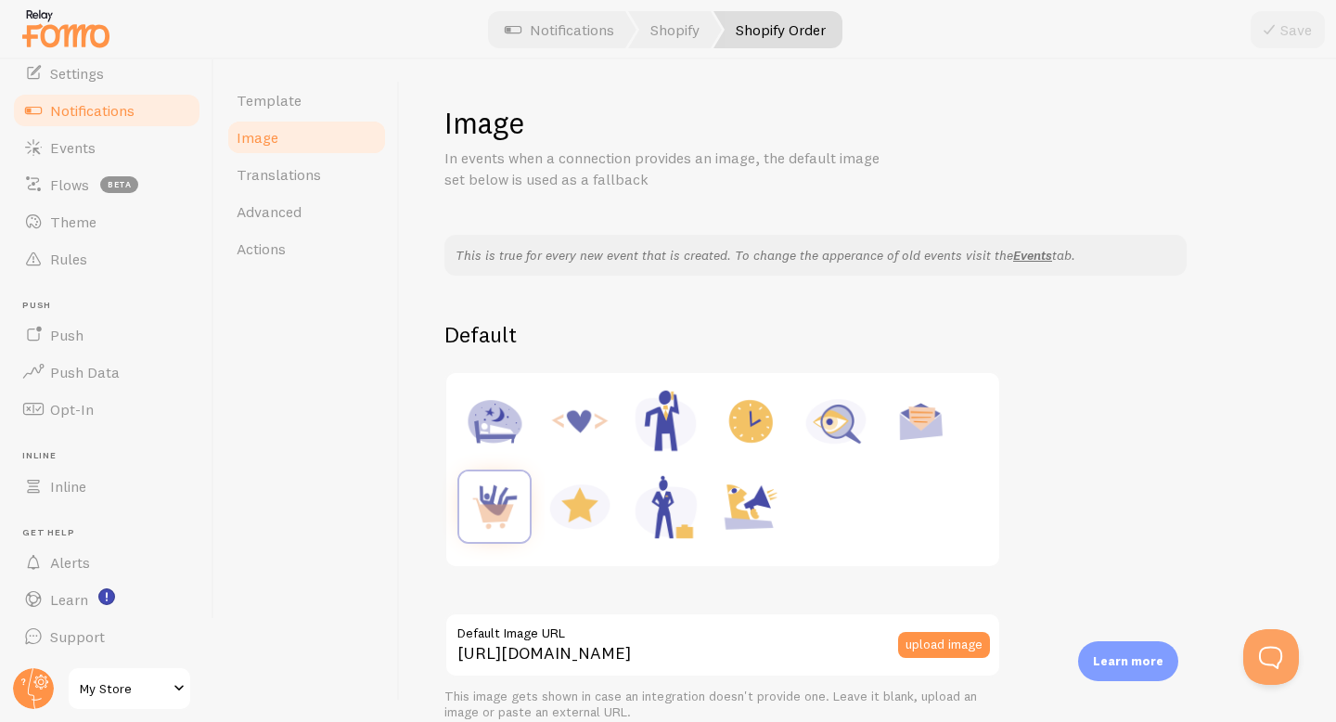
click at [293, 119] on link "Image" at bounding box center [306, 137] width 162 height 37
click at [296, 98] on span "Template" at bounding box center [269, 100] width 65 height 19
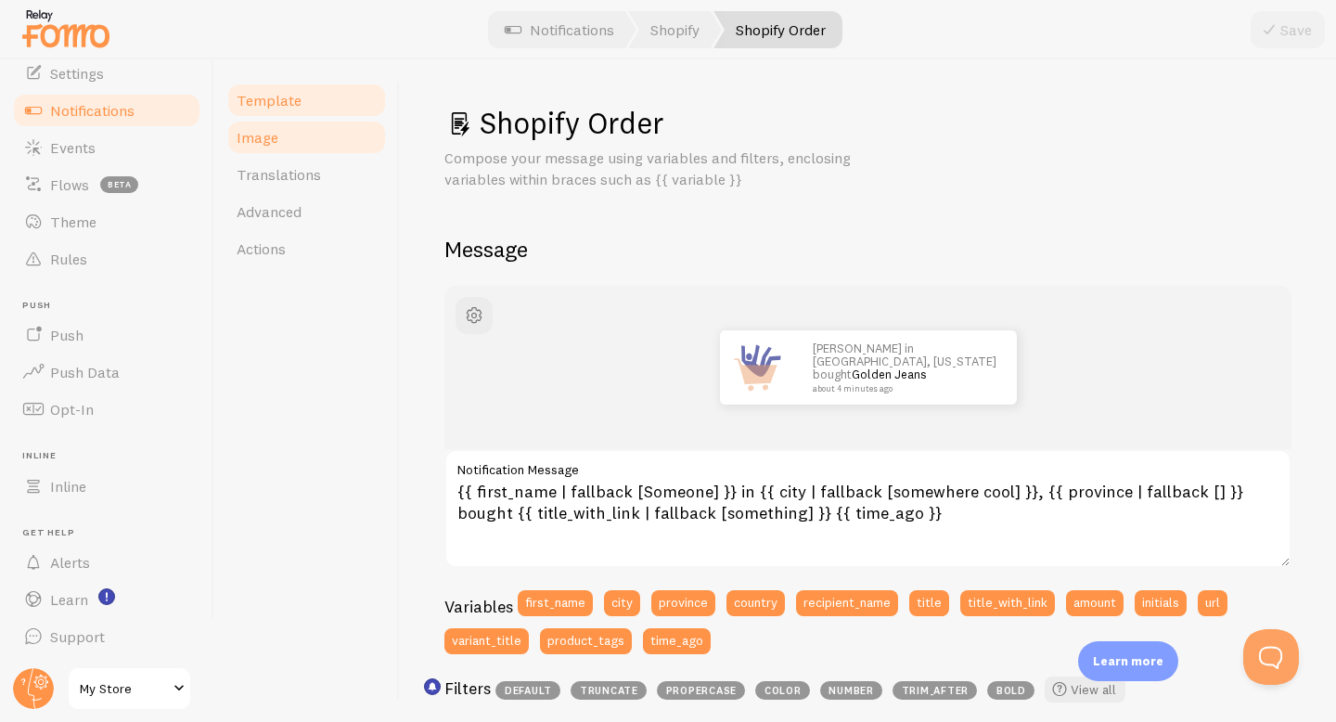
click at [269, 139] on span "Image" at bounding box center [258, 137] width 42 height 19
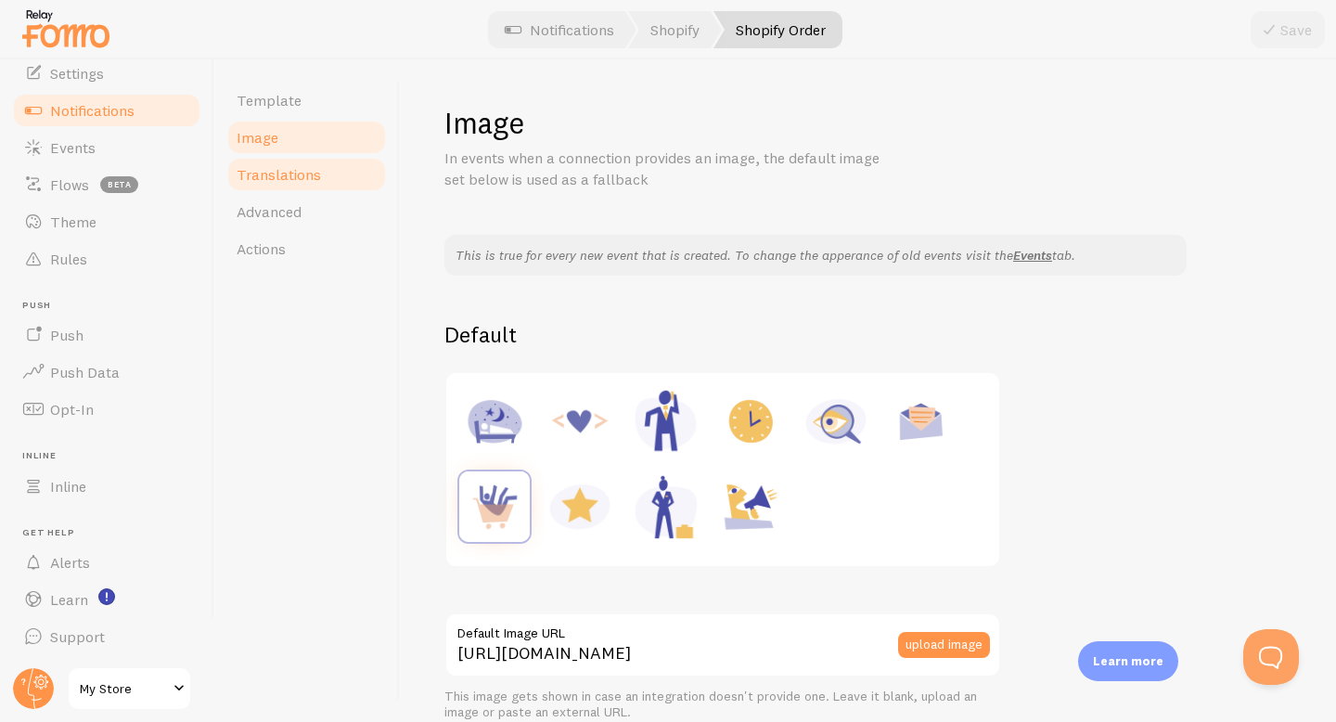
click at [273, 177] on span "Translations" at bounding box center [279, 174] width 84 height 19
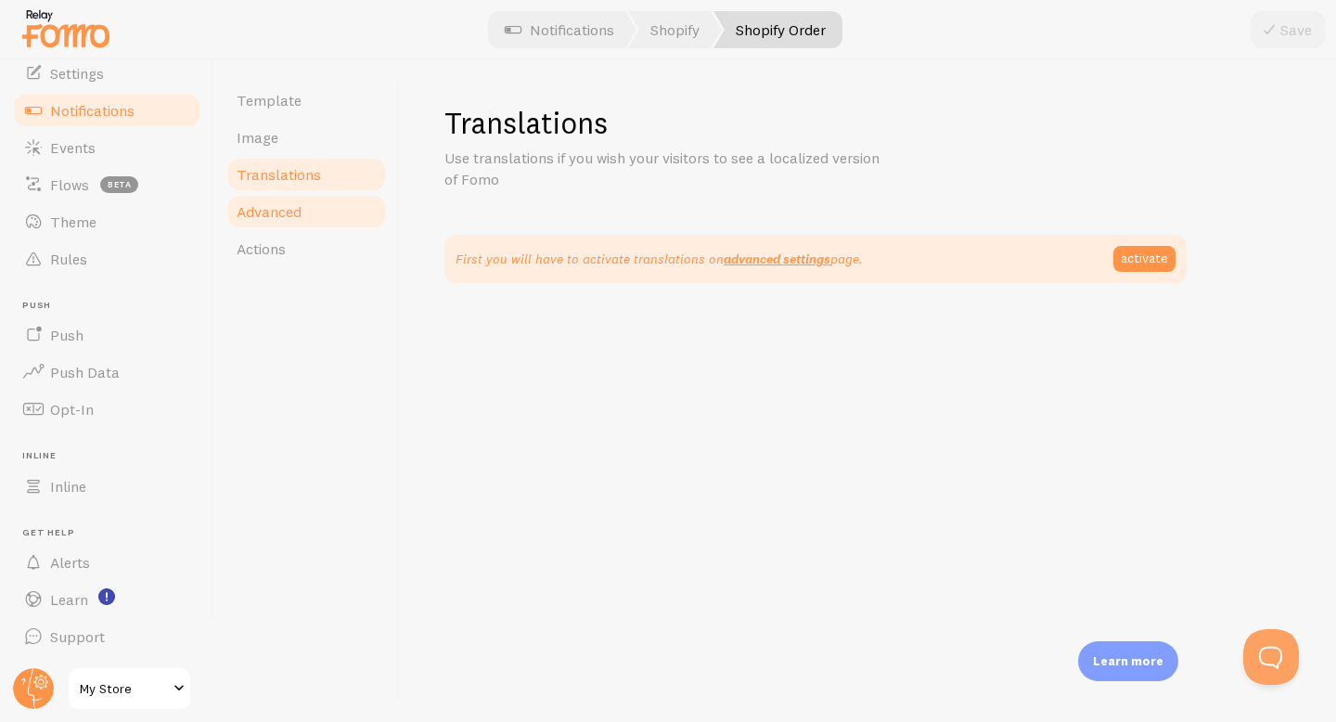
click at [276, 201] on link "Advanced" at bounding box center [306, 211] width 162 height 37
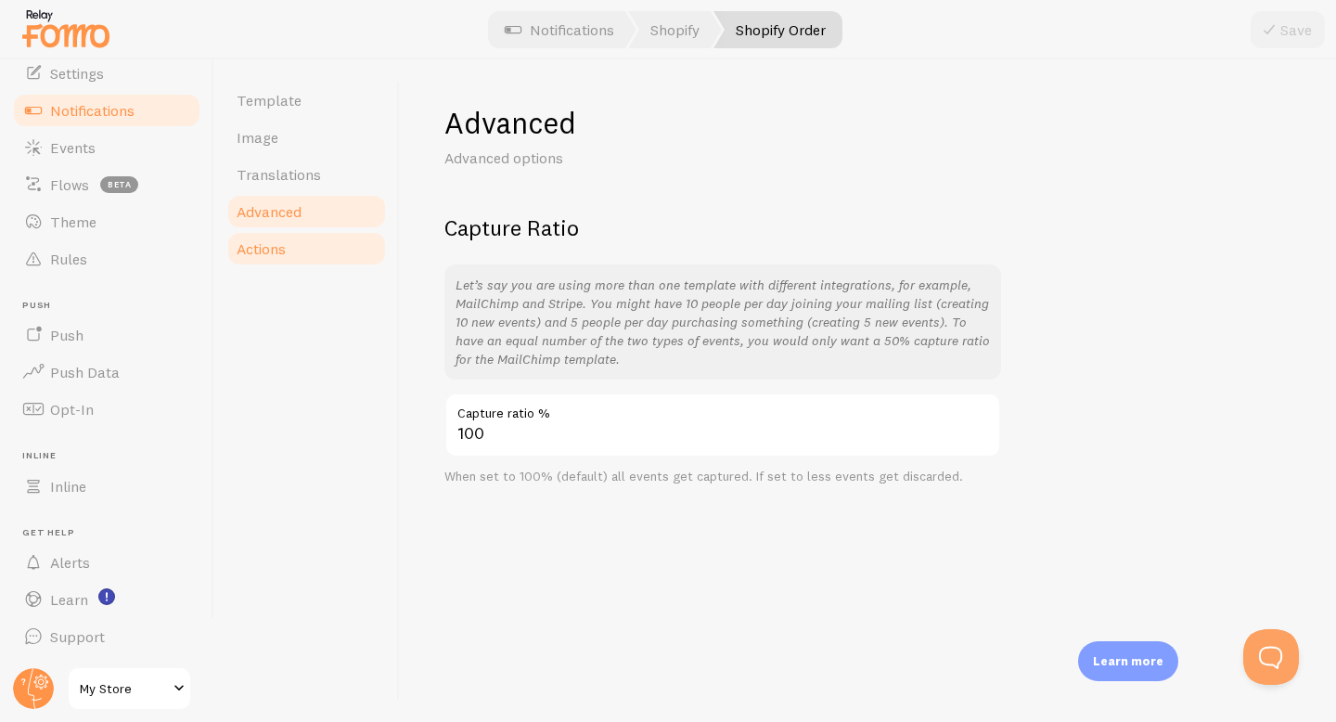
click at [279, 231] on link "Actions" at bounding box center [306, 248] width 162 height 37
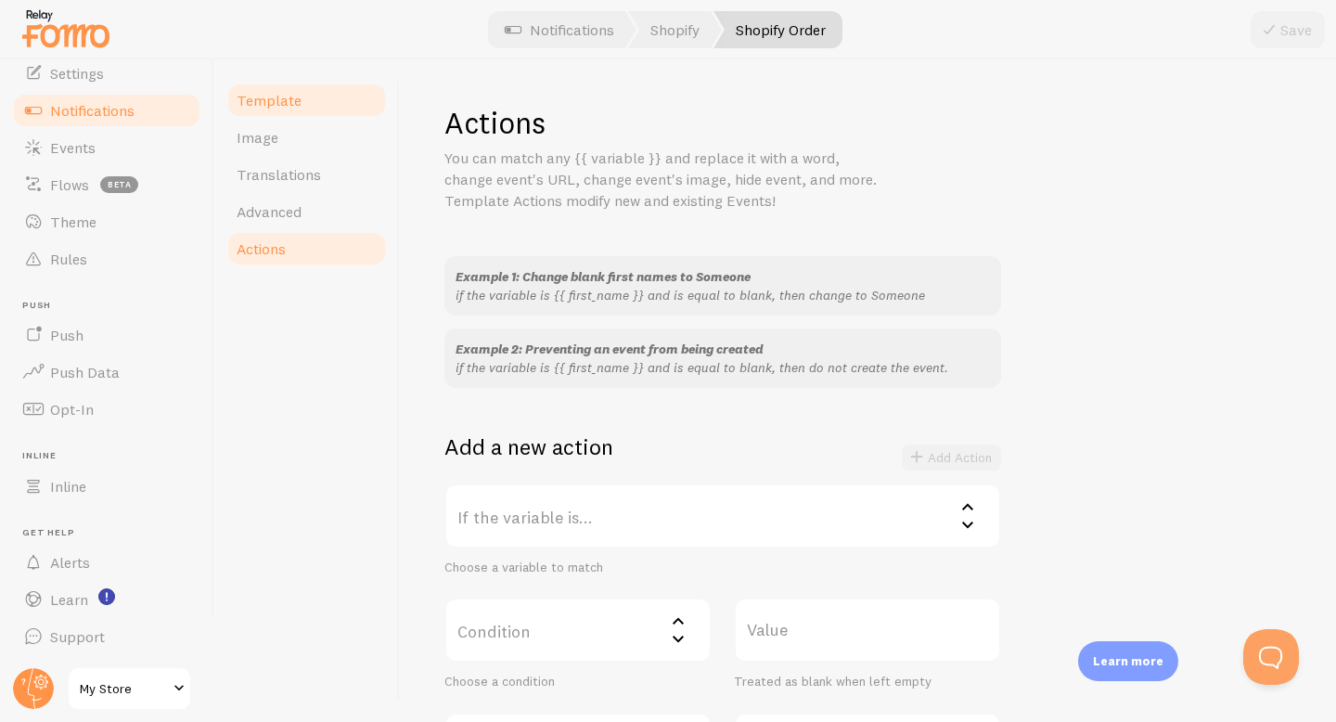
click at [278, 108] on span "Template" at bounding box center [269, 100] width 65 height 19
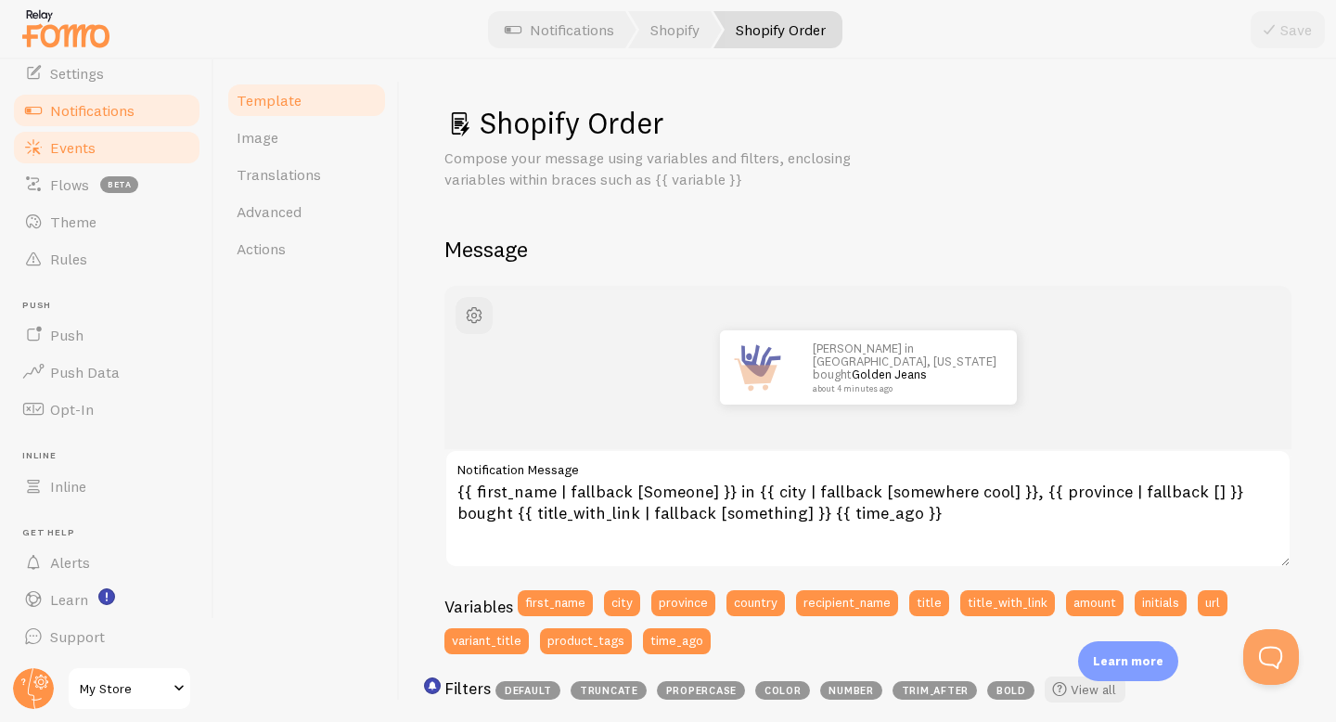
click at [96, 157] on link "Events" at bounding box center [106, 147] width 191 height 37
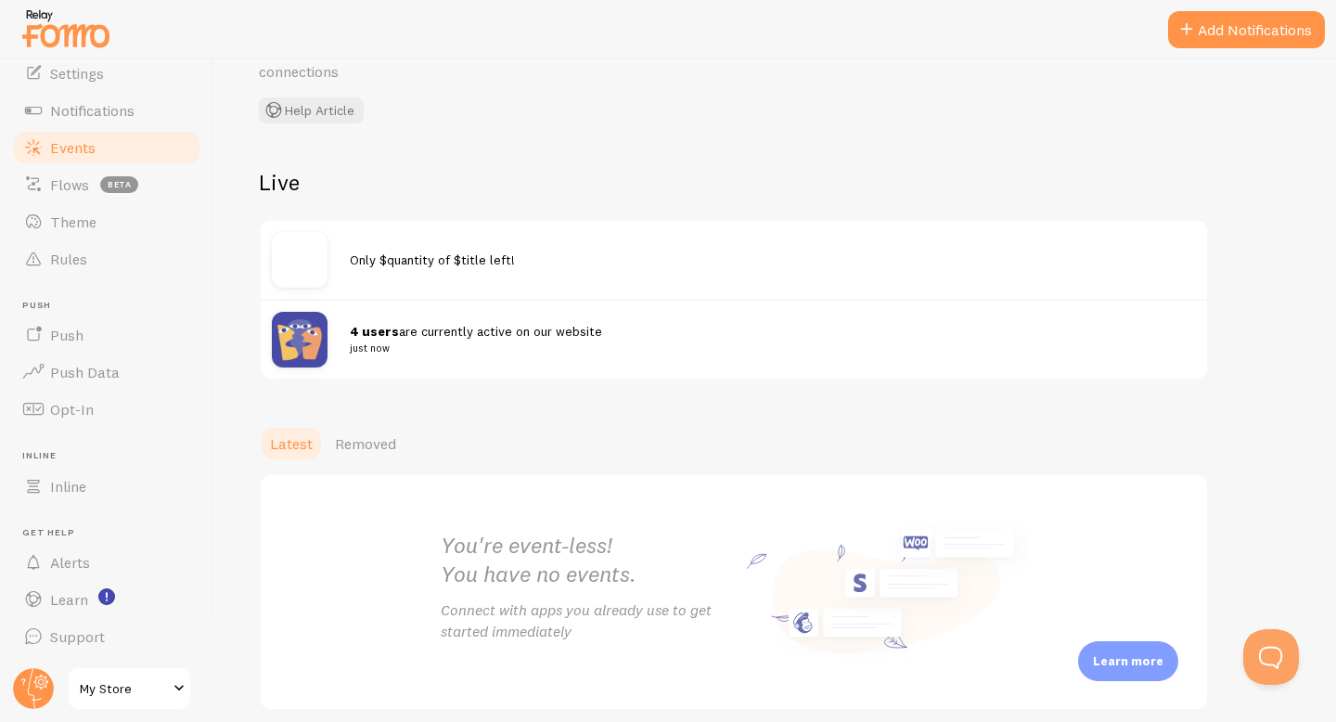
scroll to position [185, 0]
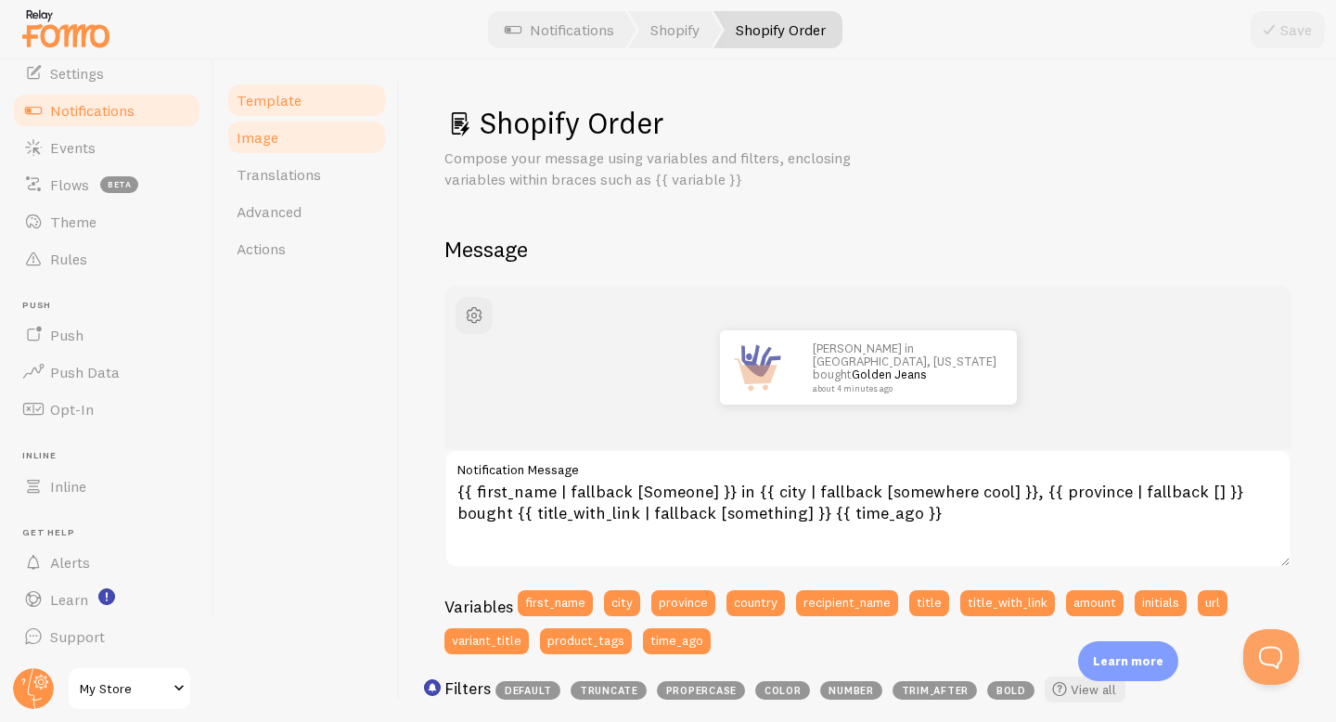
click at [312, 122] on link "Image" at bounding box center [306, 137] width 162 height 37
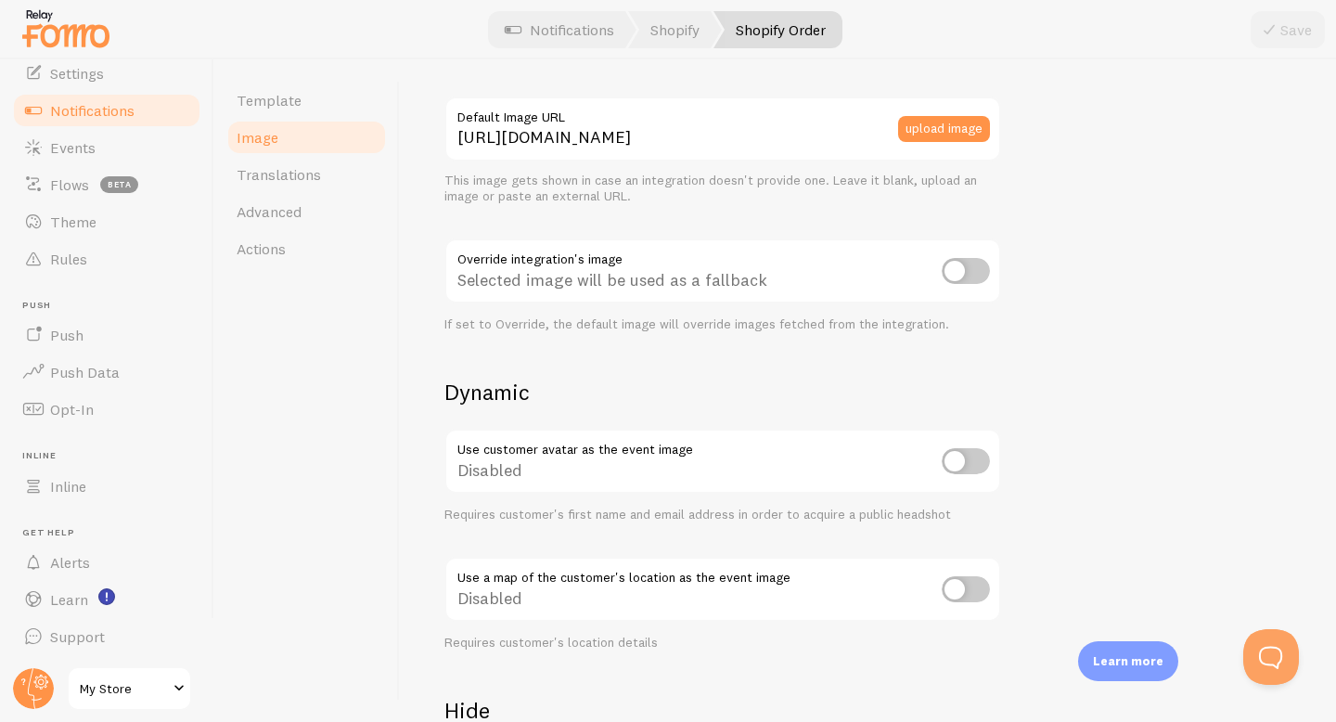
scroll to position [279, 0]
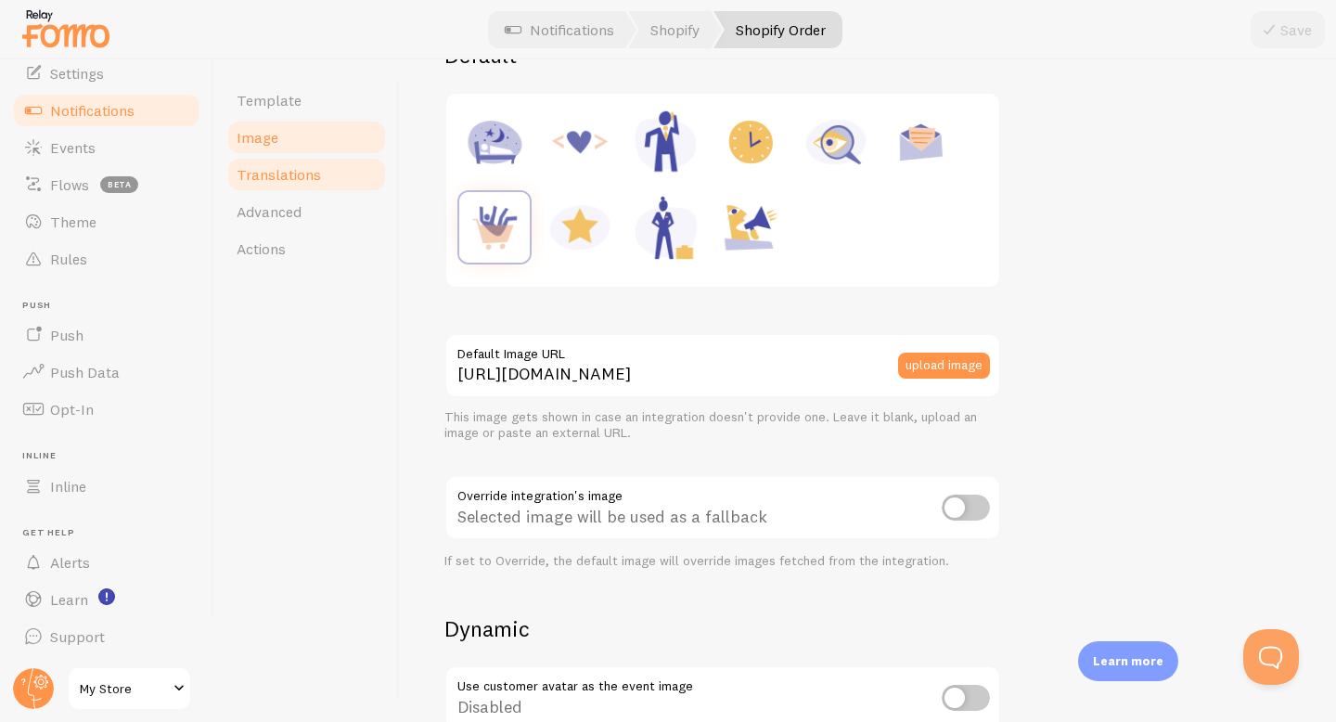
click at [284, 172] on span "Translations" at bounding box center [279, 174] width 84 height 19
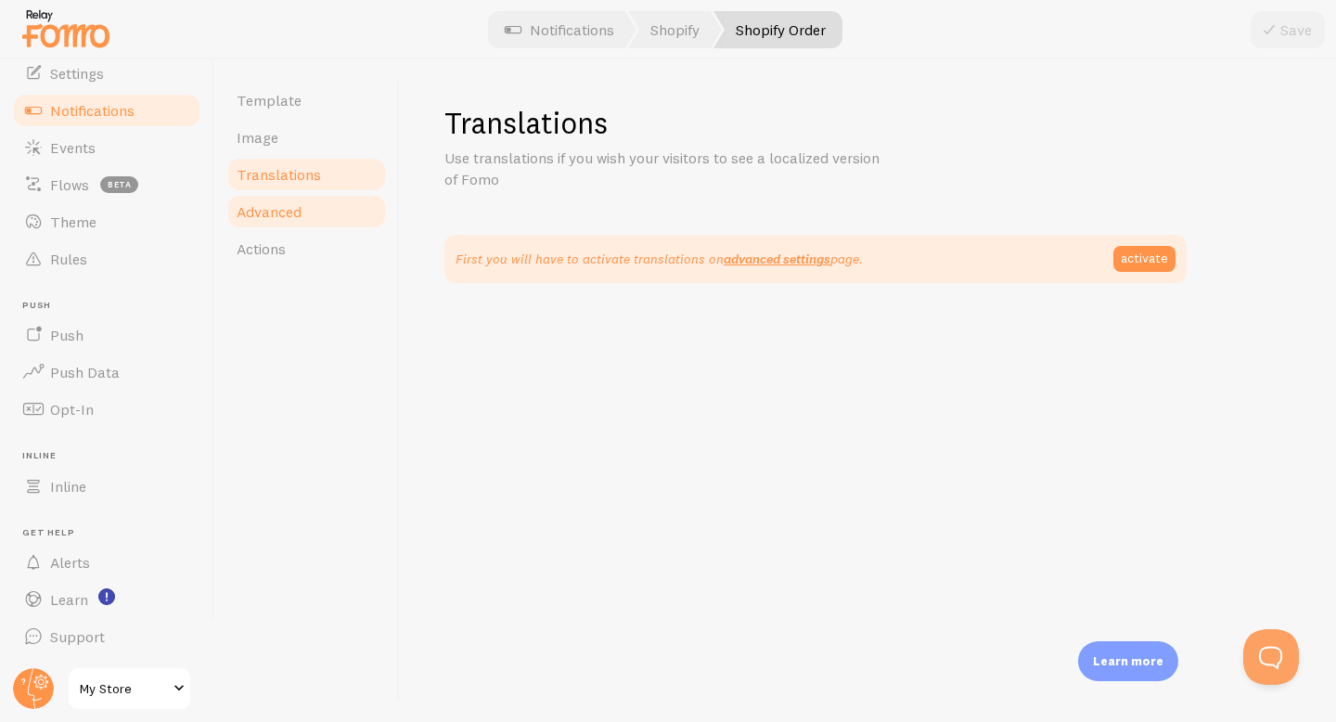
click at [286, 211] on span "Advanced" at bounding box center [269, 211] width 65 height 19
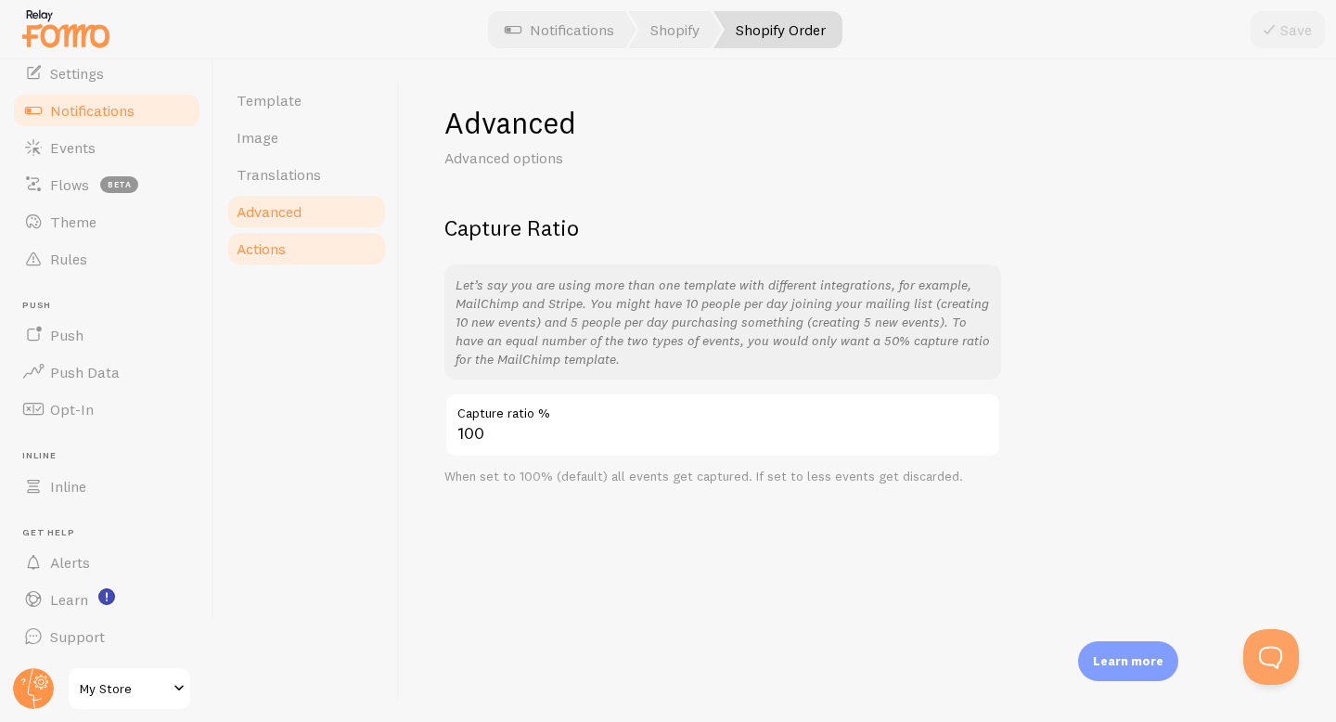
click at [286, 248] on span "Actions" at bounding box center [261, 248] width 49 height 19
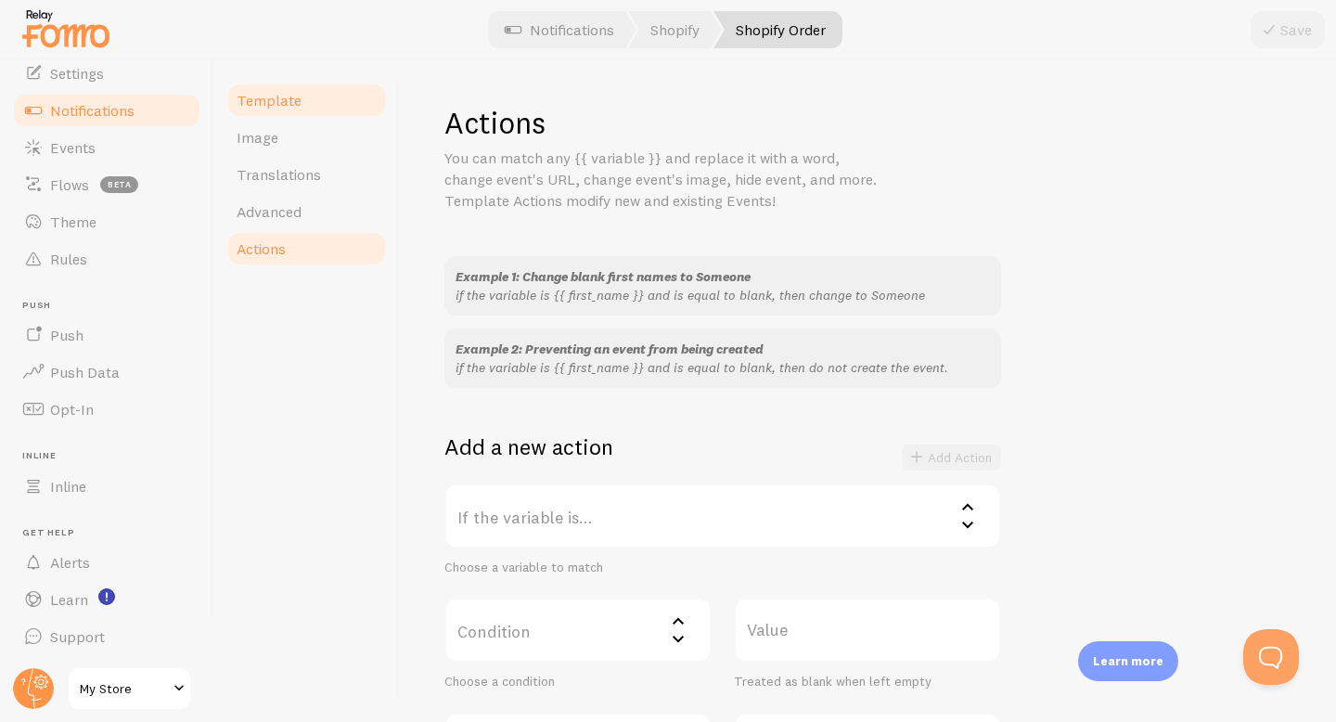
click at [274, 96] on span "Template" at bounding box center [269, 100] width 65 height 19
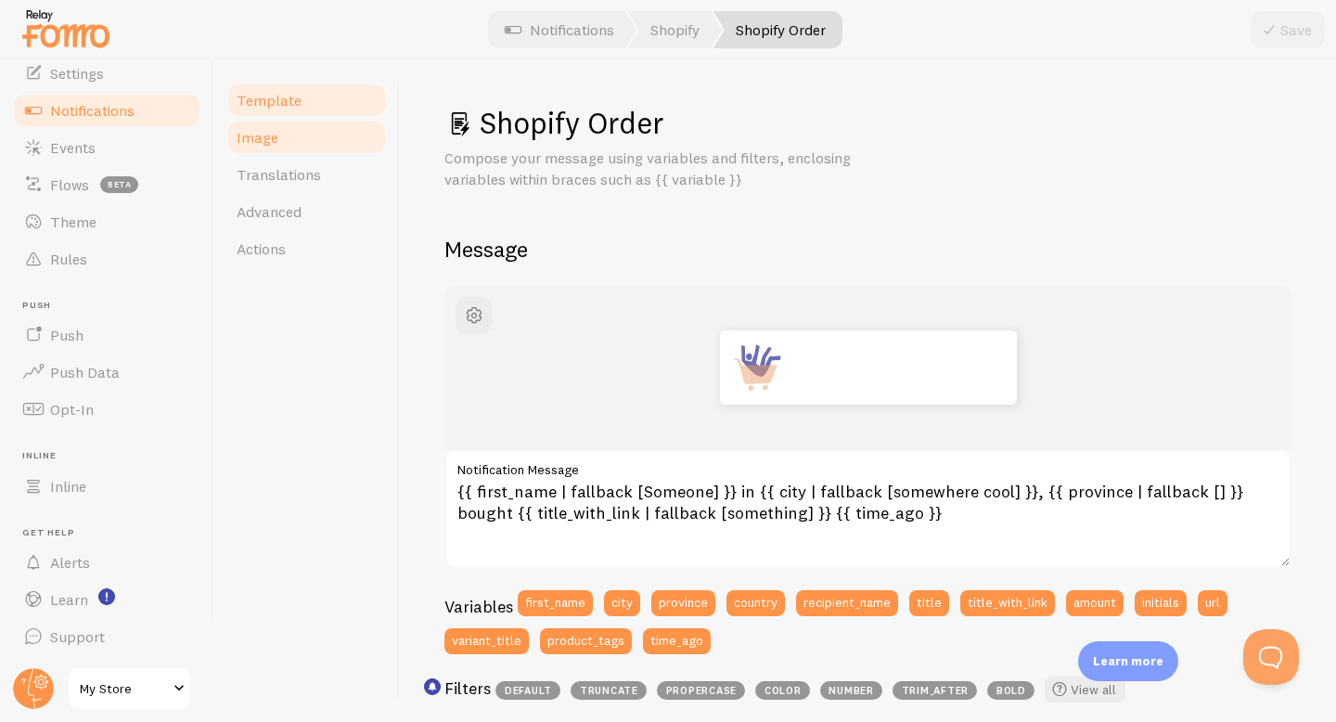
click at [277, 138] on link "Image" at bounding box center [306, 137] width 162 height 37
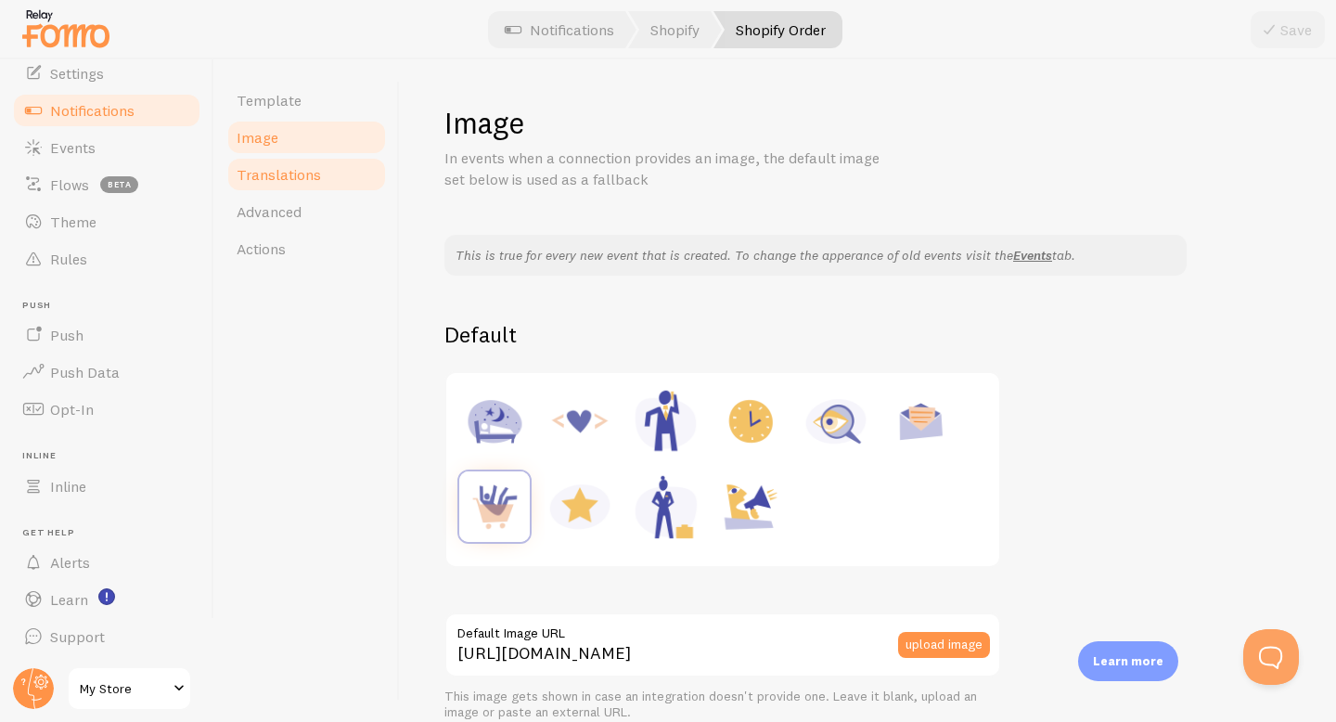
click at [290, 165] on span "Translations" at bounding box center [279, 174] width 84 height 19
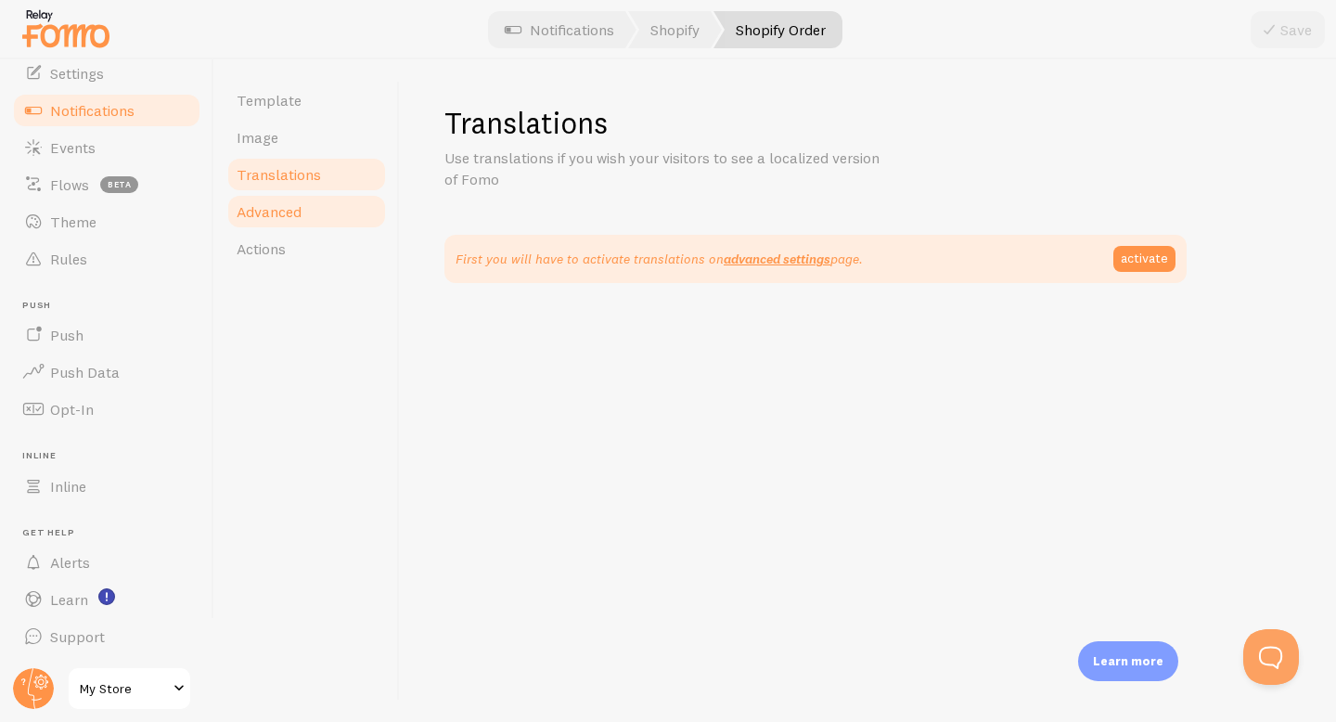
click at [298, 207] on span "Advanced" at bounding box center [269, 211] width 65 height 19
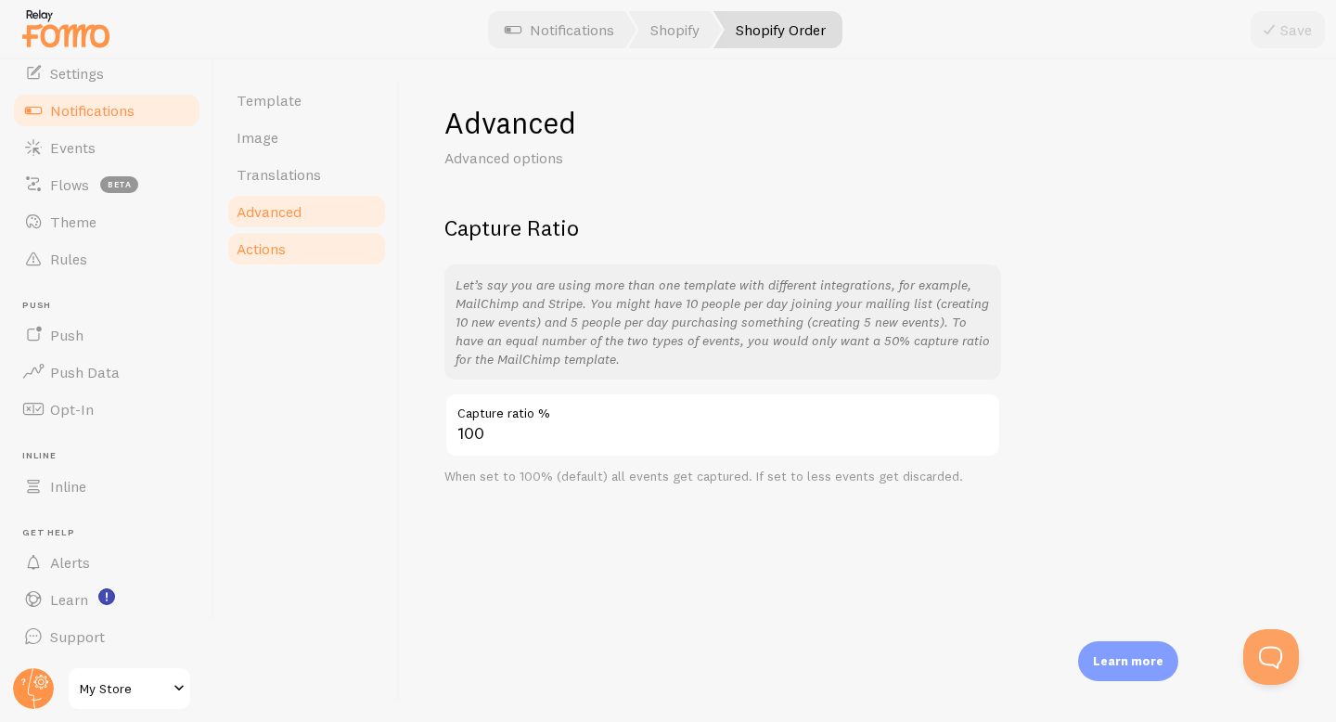
click at [303, 253] on link "Actions" at bounding box center [306, 248] width 162 height 37
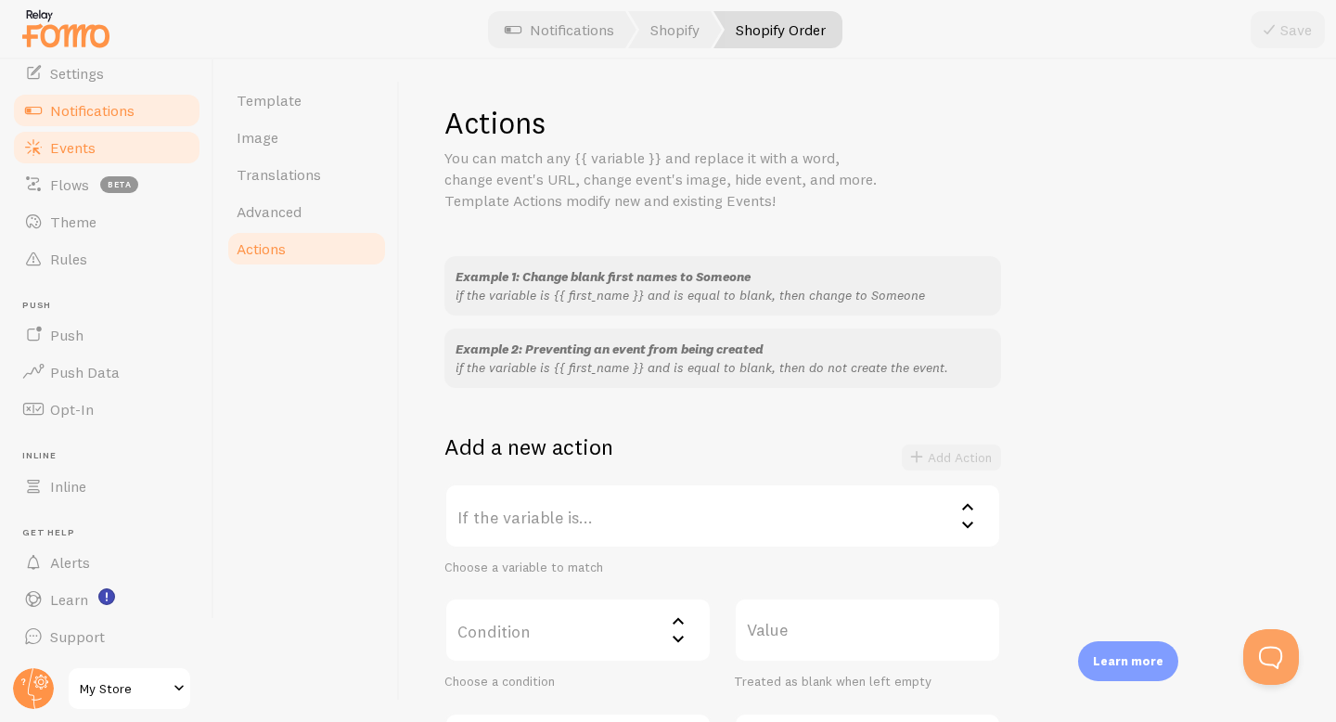
click at [93, 150] on span "Events" at bounding box center [72, 147] width 45 height 19
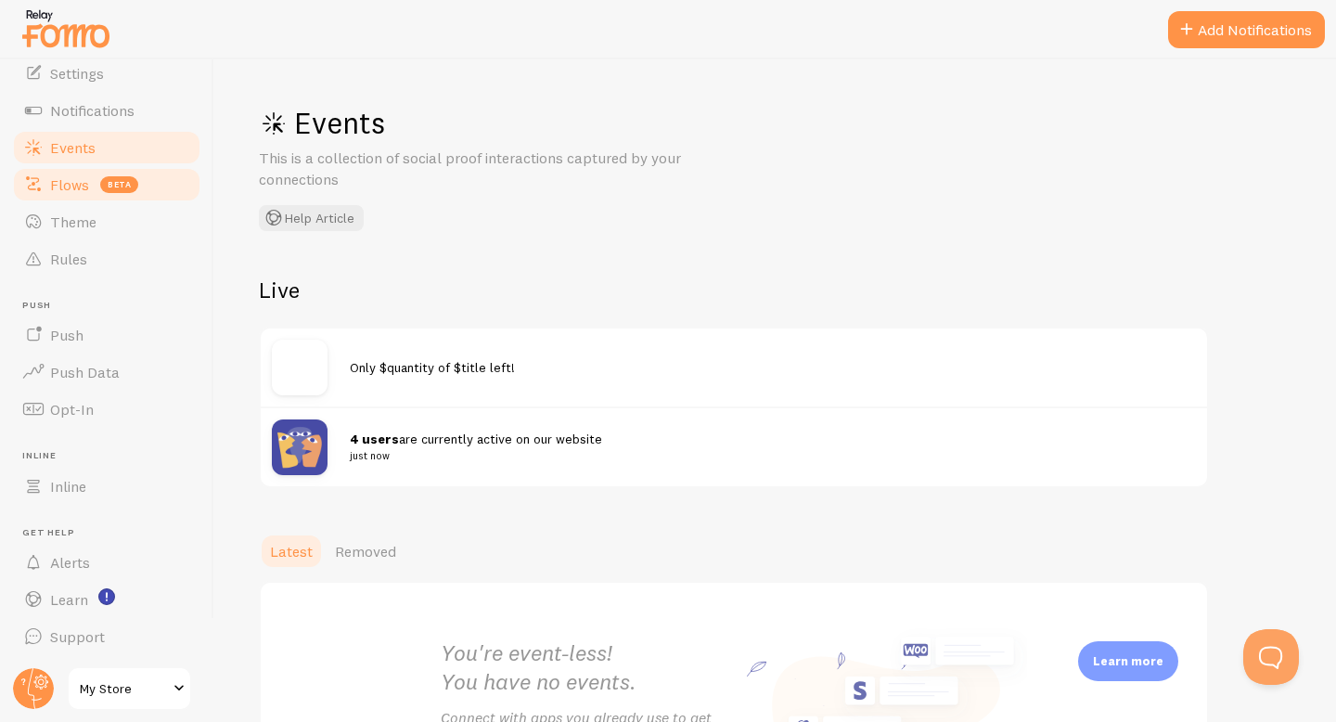
click at [93, 184] on link "Flows beta" at bounding box center [106, 184] width 191 height 37
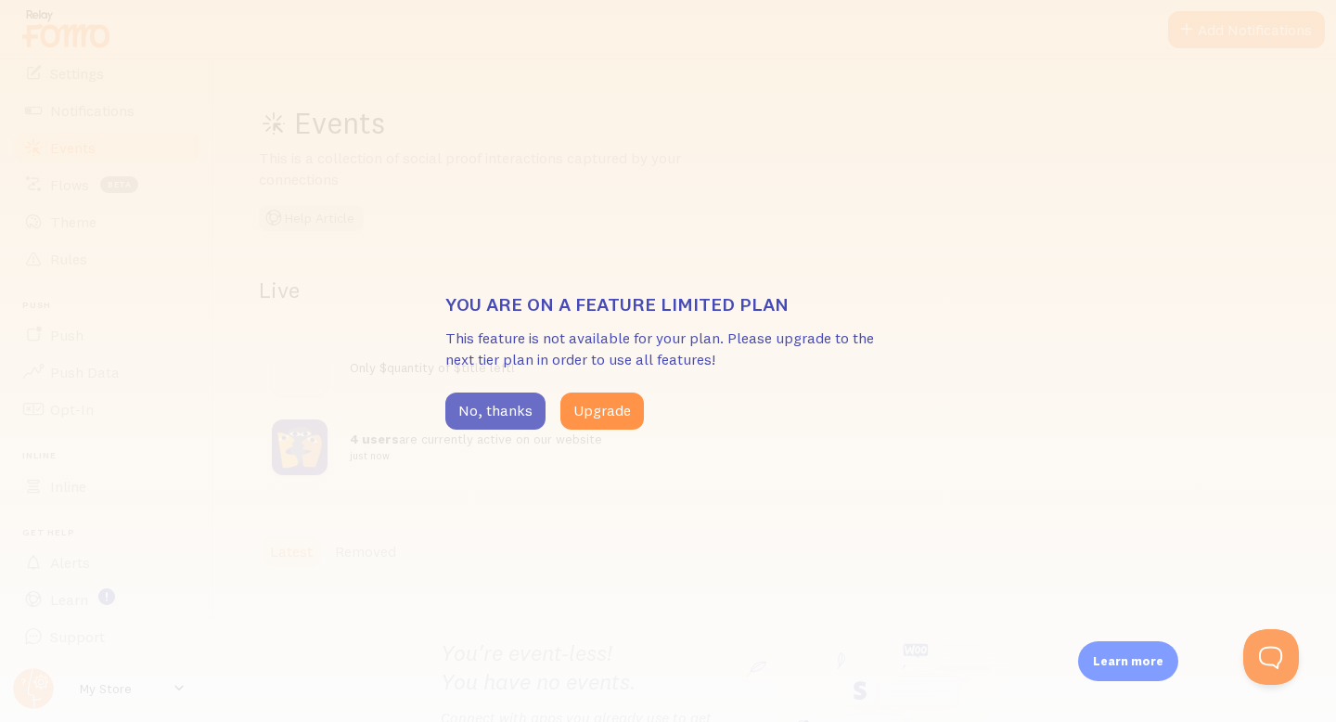
click at [523, 403] on button "No, thanks" at bounding box center [495, 410] width 100 height 37
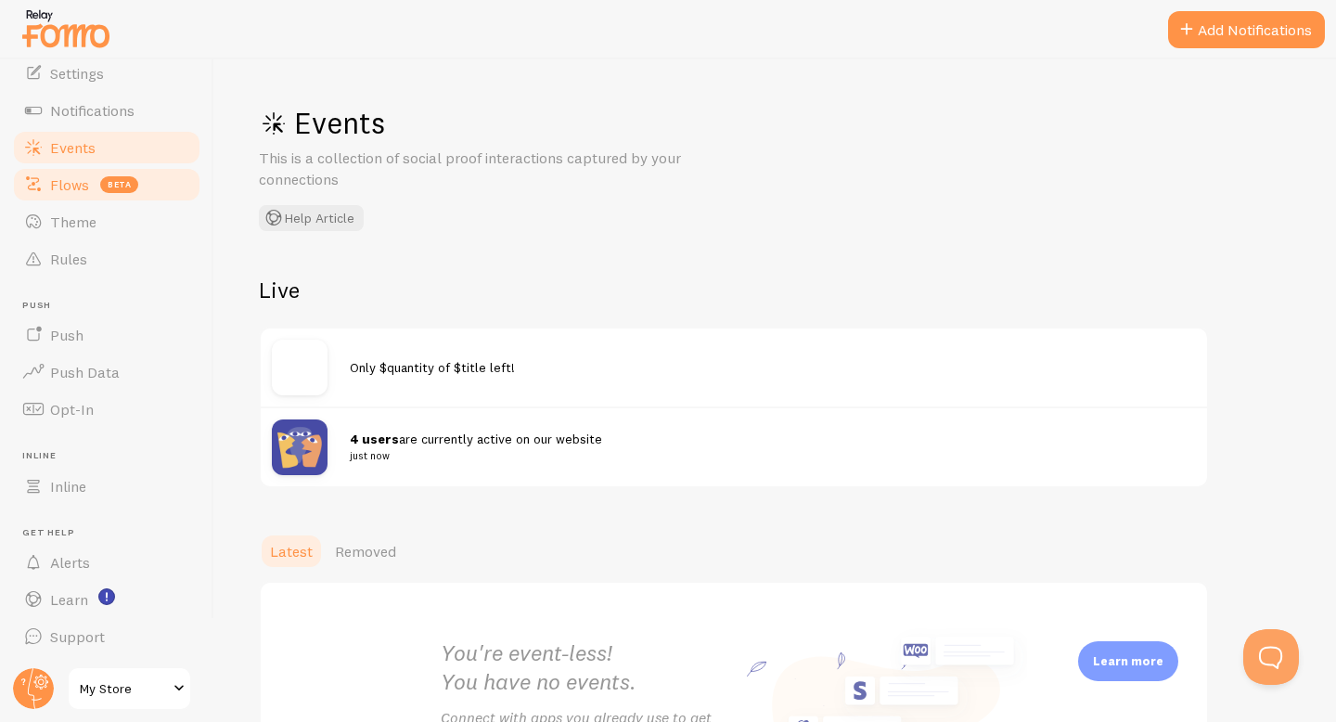
click at [56, 192] on span "Flows" at bounding box center [69, 184] width 39 height 19
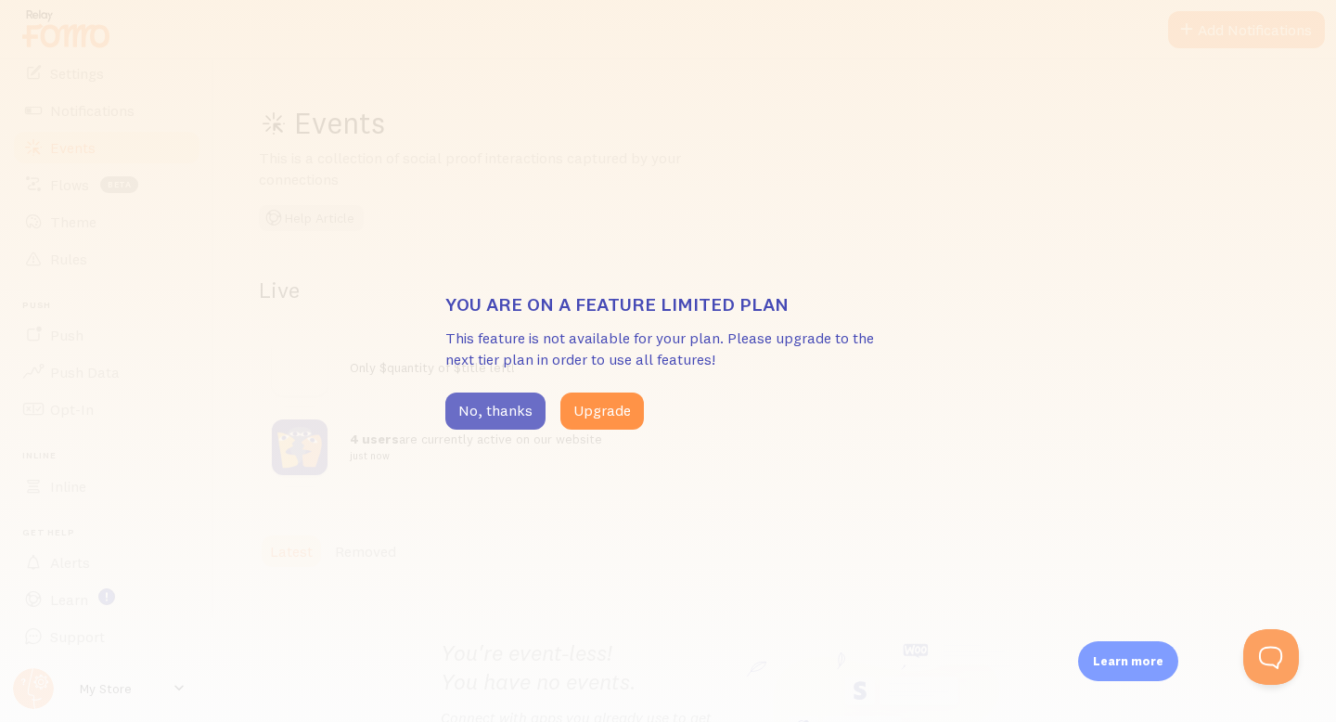
click at [500, 412] on button "No, thanks" at bounding box center [495, 410] width 100 height 37
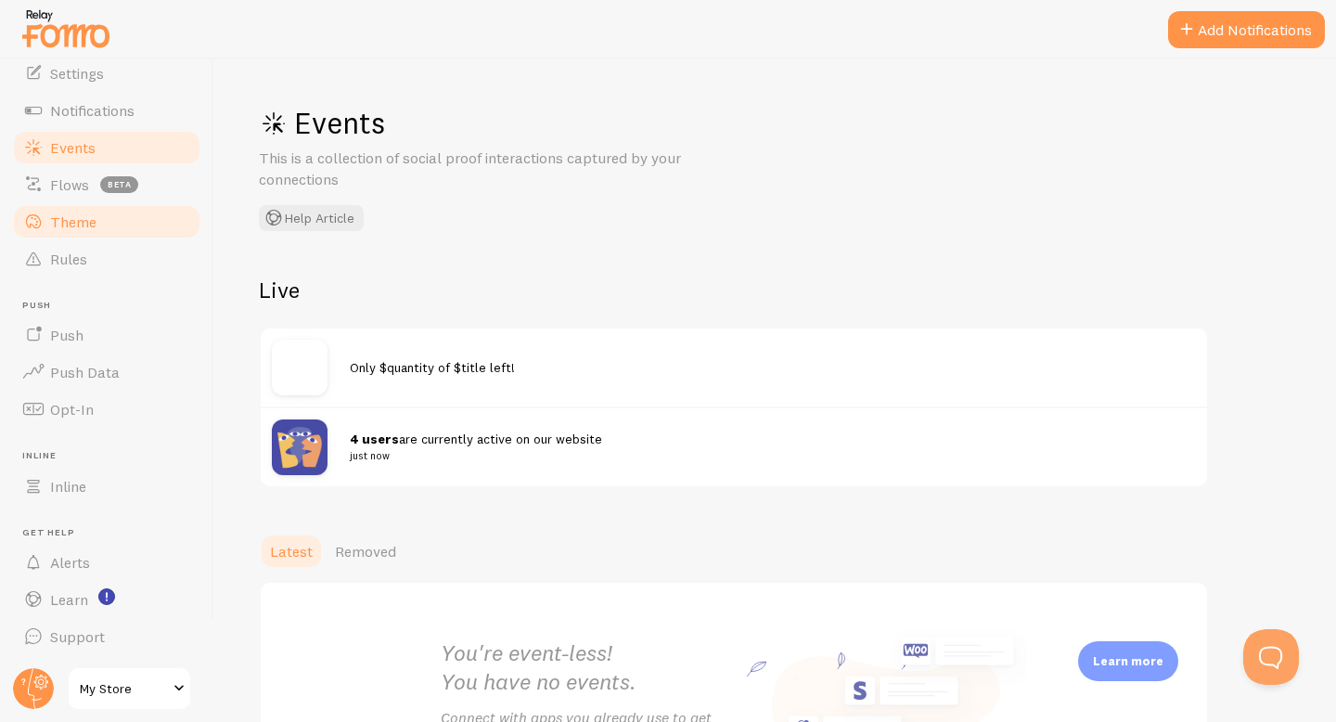
click at [48, 225] on link "Theme" at bounding box center [106, 221] width 191 height 37
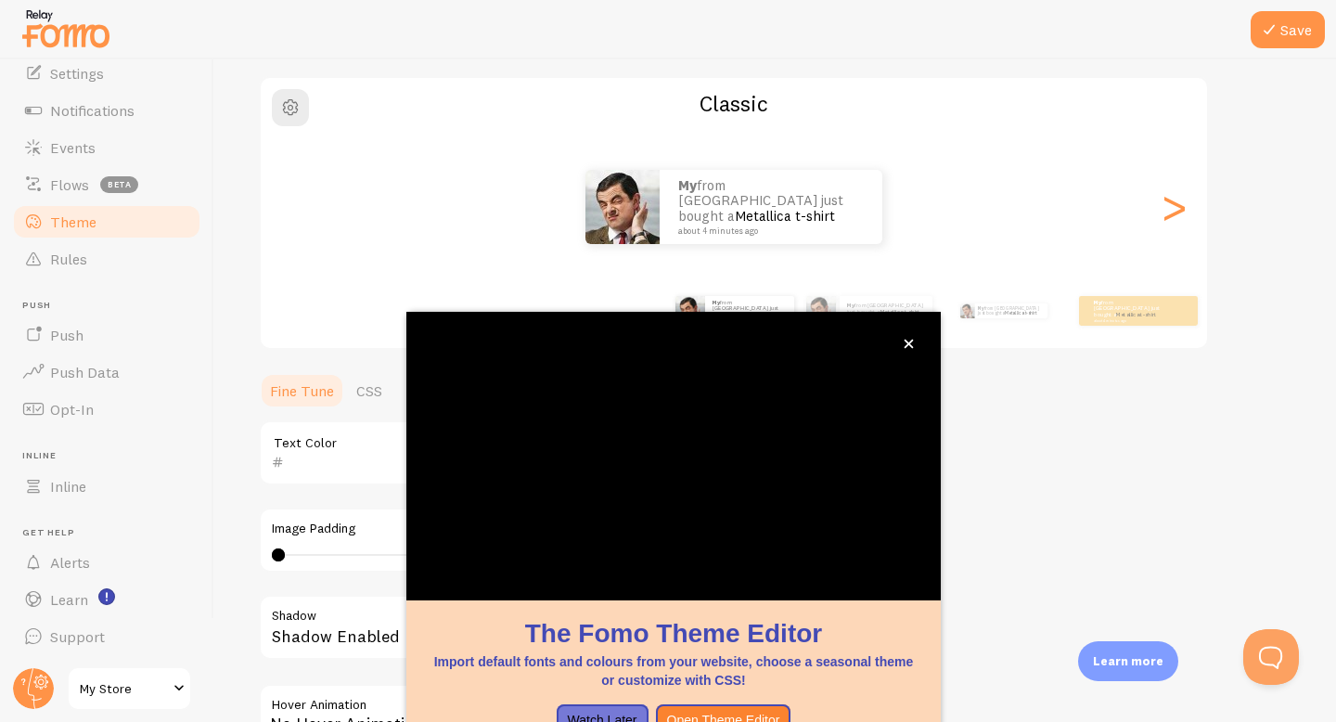
scroll to position [37, 0]
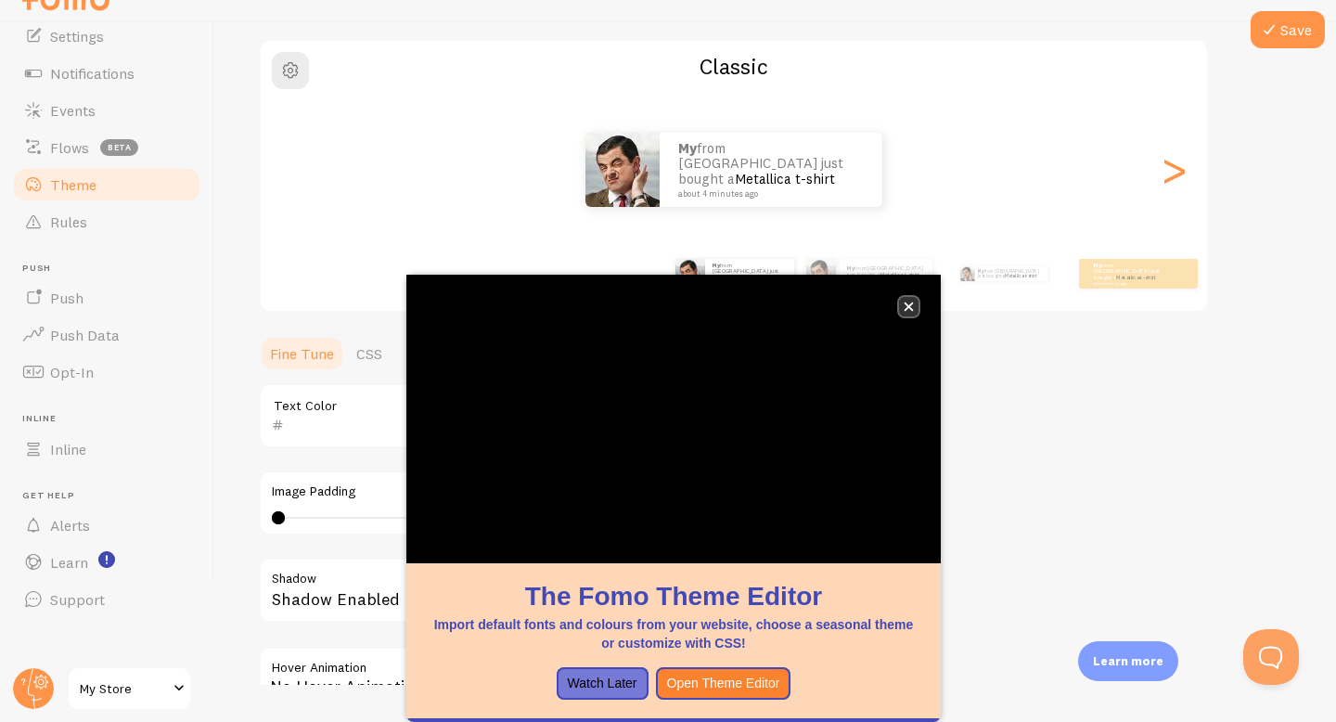
click at [915, 303] on button "close," at bounding box center [908, 306] width 19 height 19
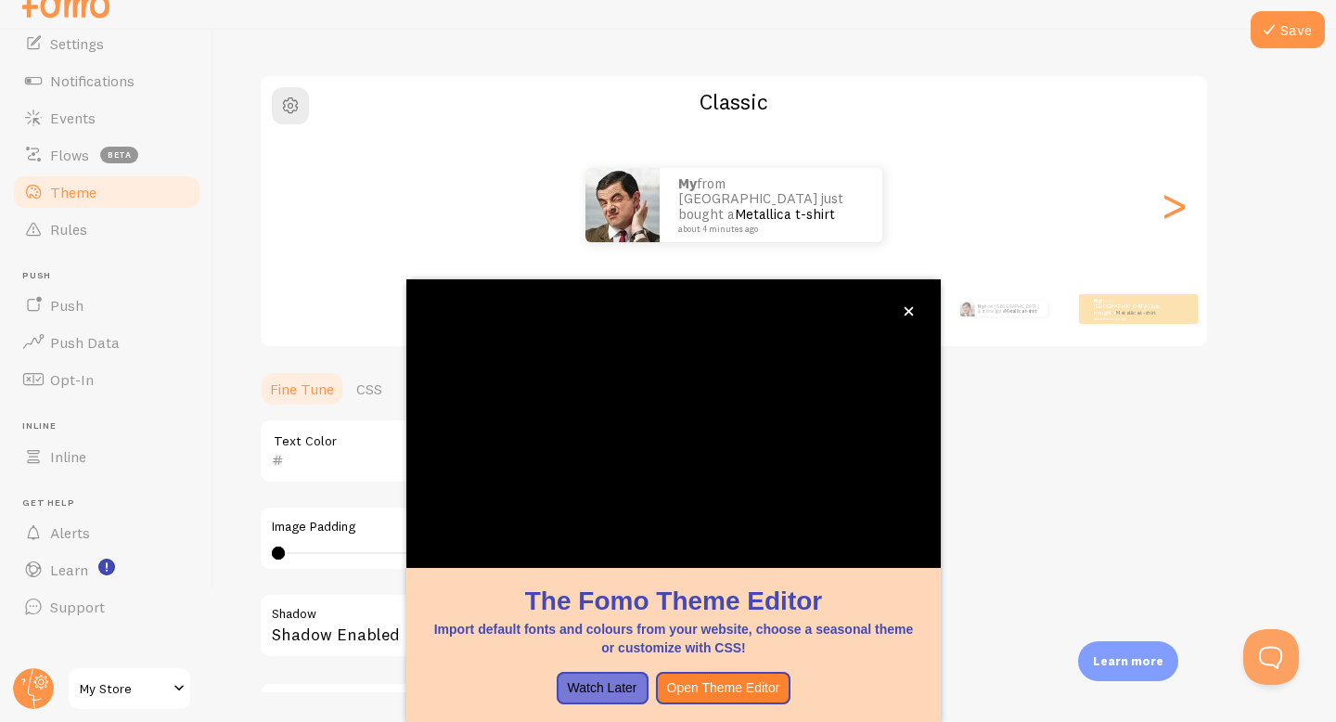
scroll to position [137, 0]
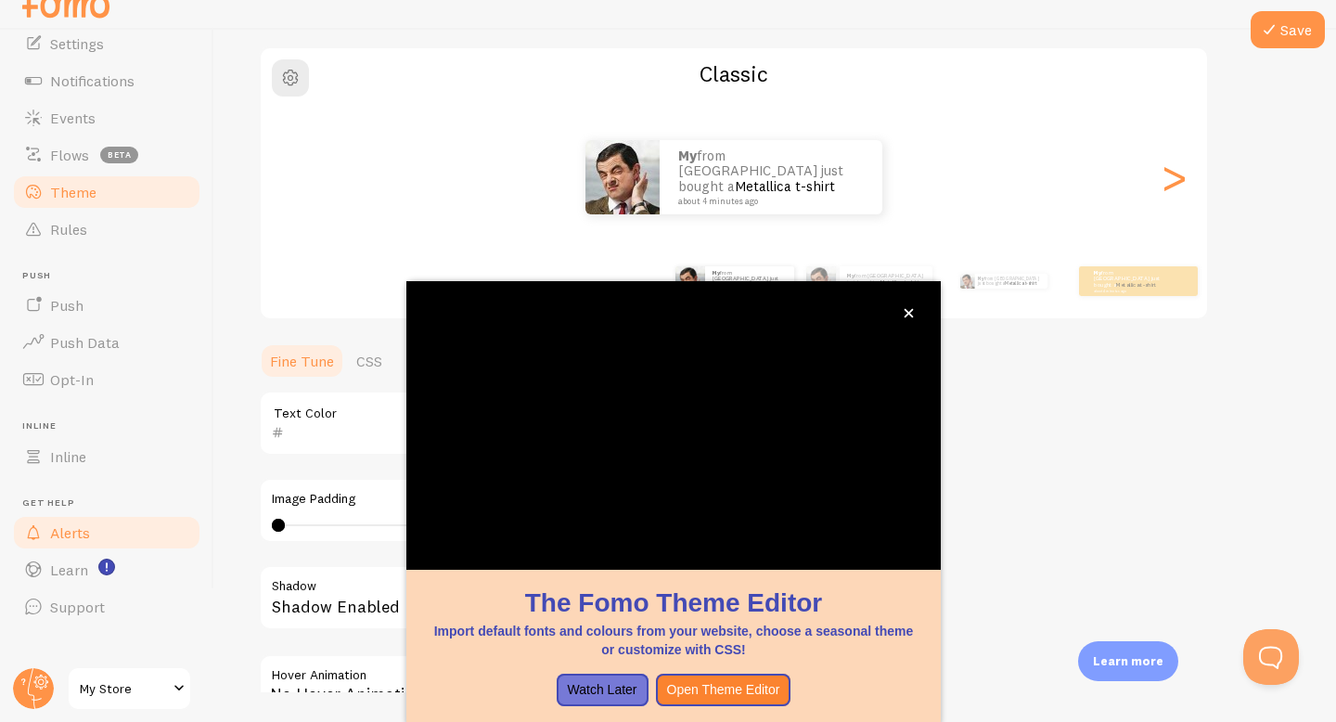
click at [133, 514] on link "Alerts" at bounding box center [106, 532] width 191 height 37
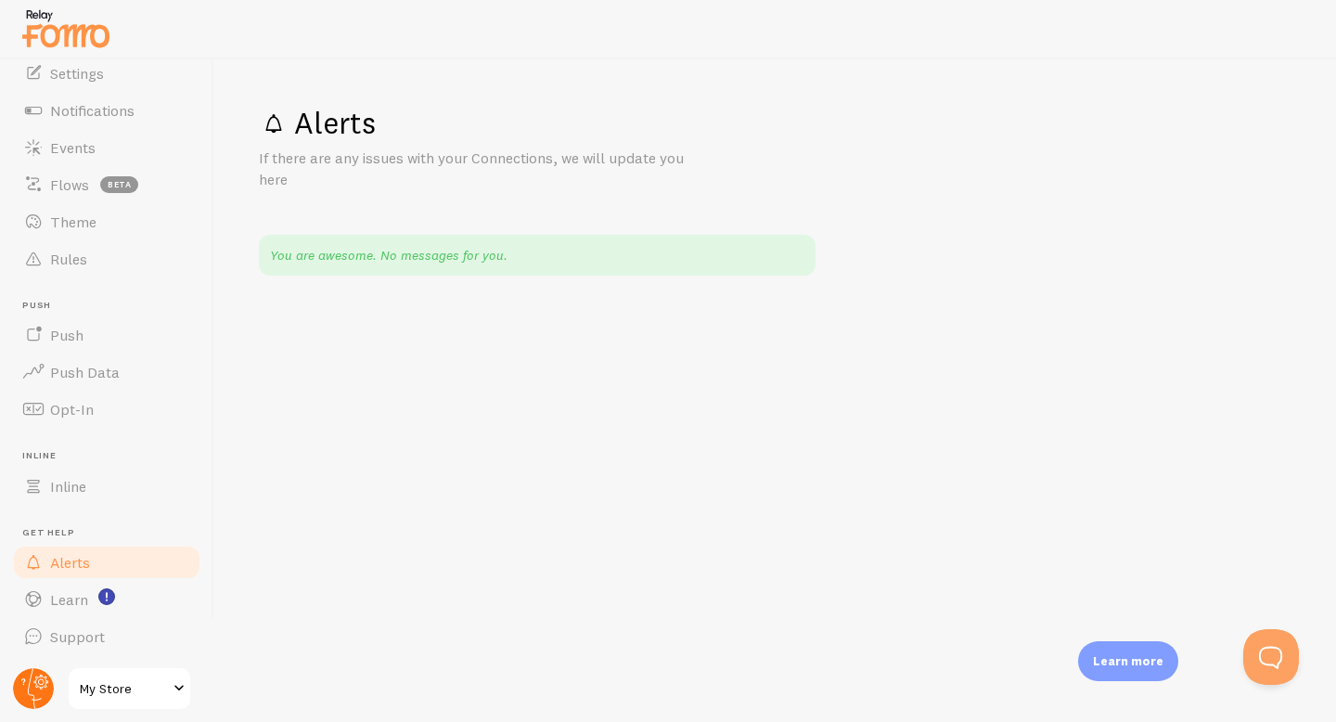
click at [32, 685] on circle at bounding box center [33, 688] width 41 height 41
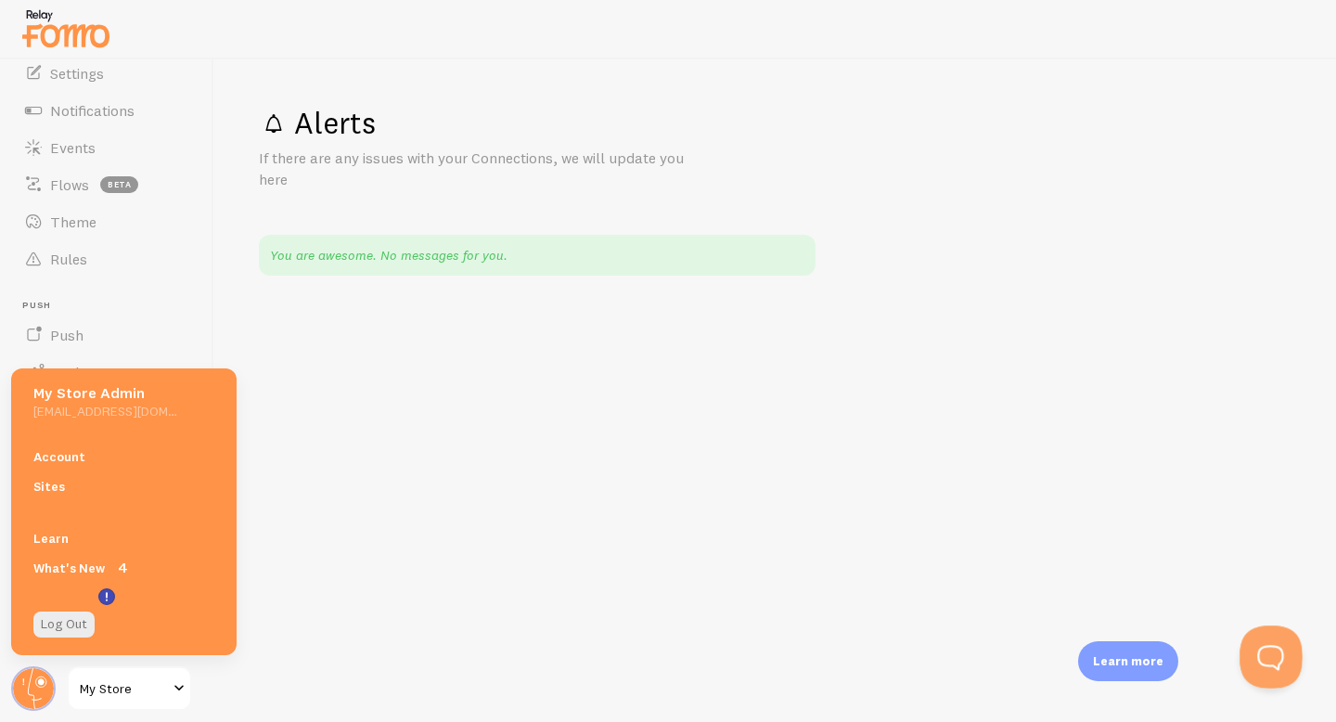
click at [1262, 668] on button "Open Beacon popover" at bounding box center [1267, 653] width 56 height 56
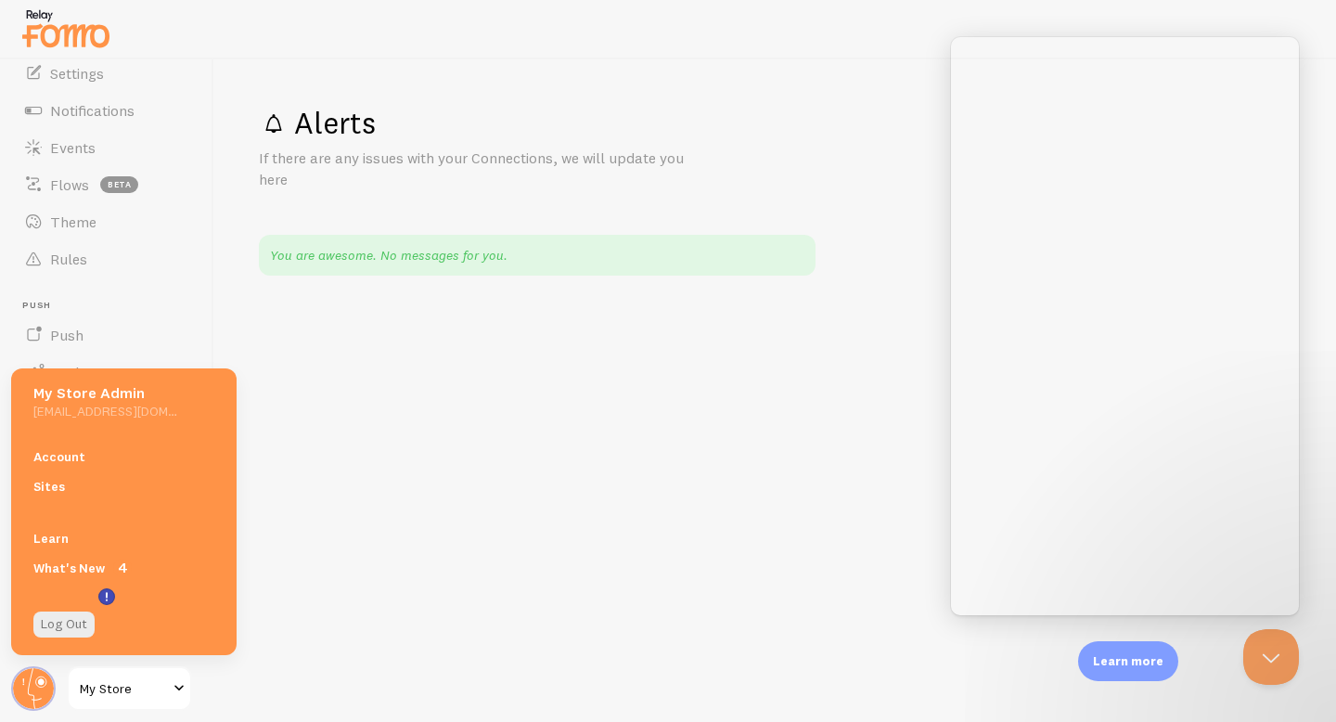
click at [1154, 655] on p "Learn more" at bounding box center [1128, 661] width 70 height 18
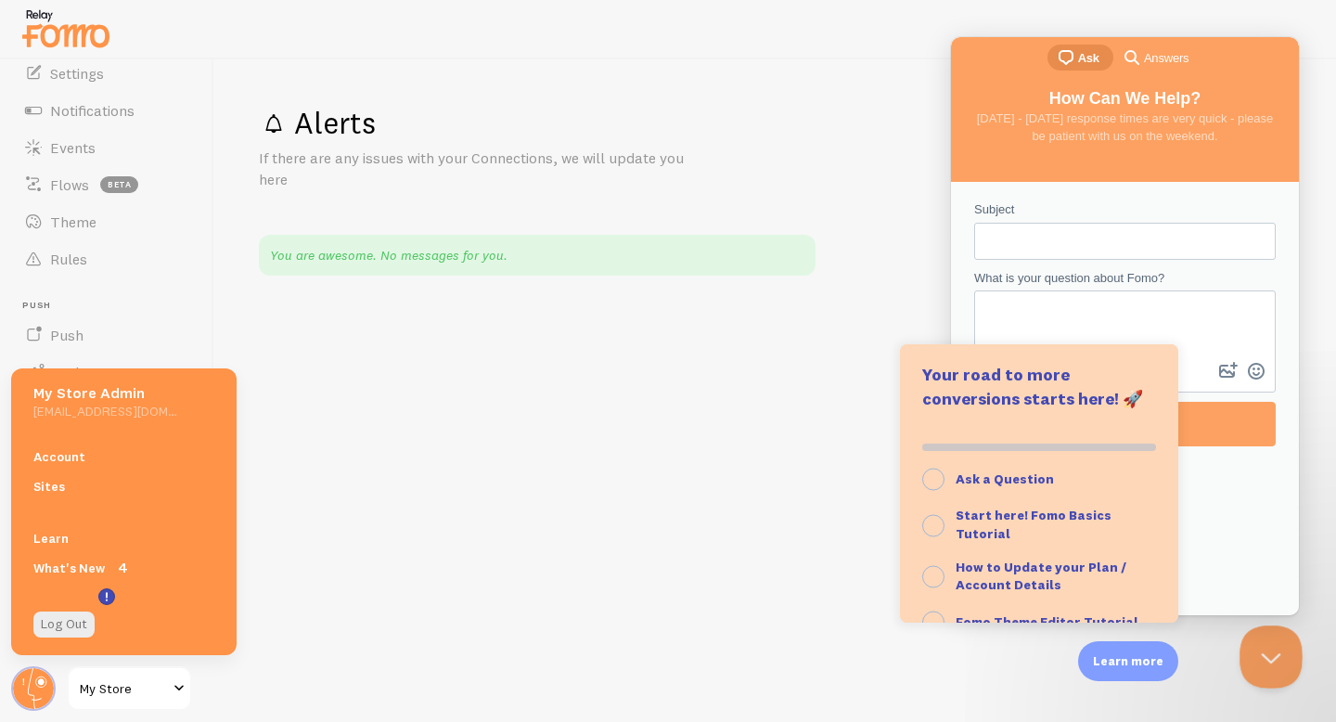
click at [1265, 643] on button "Close Beacon popover" at bounding box center [1267, 653] width 56 height 56
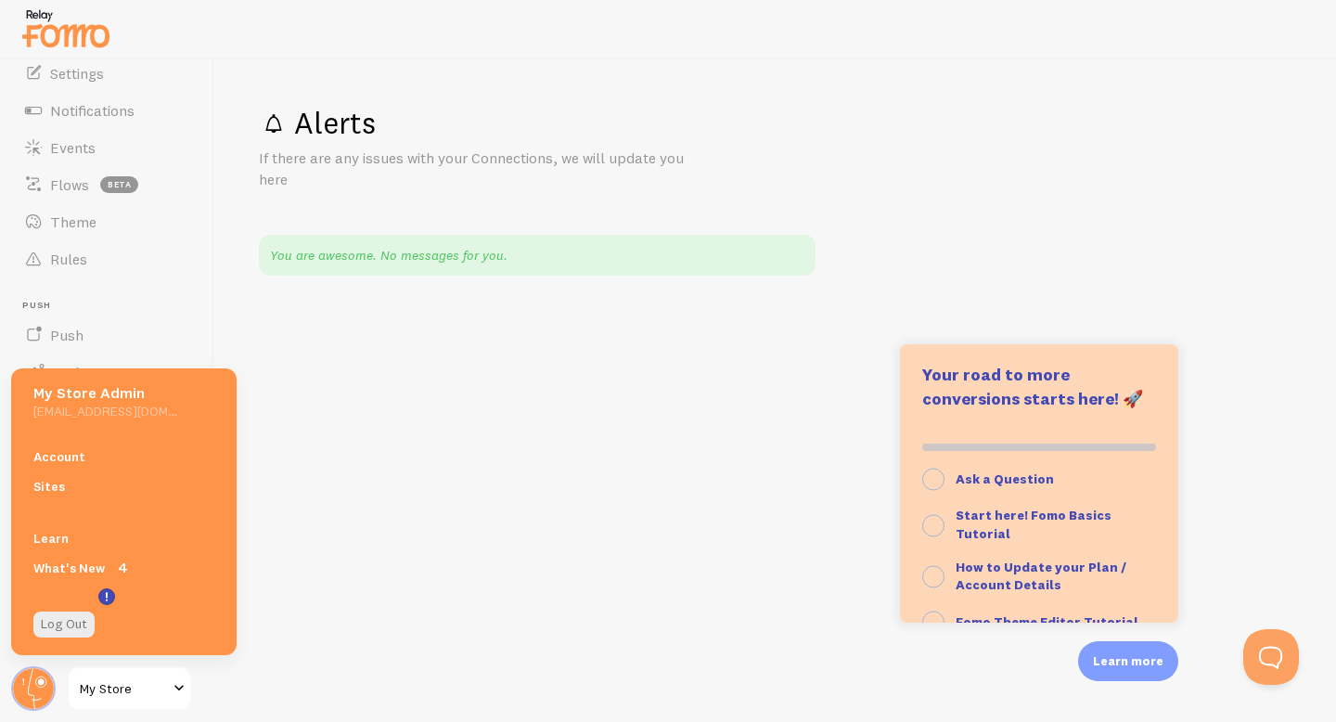
click at [686, 264] on div "You are awesome. No messages for you." at bounding box center [537, 255] width 557 height 41
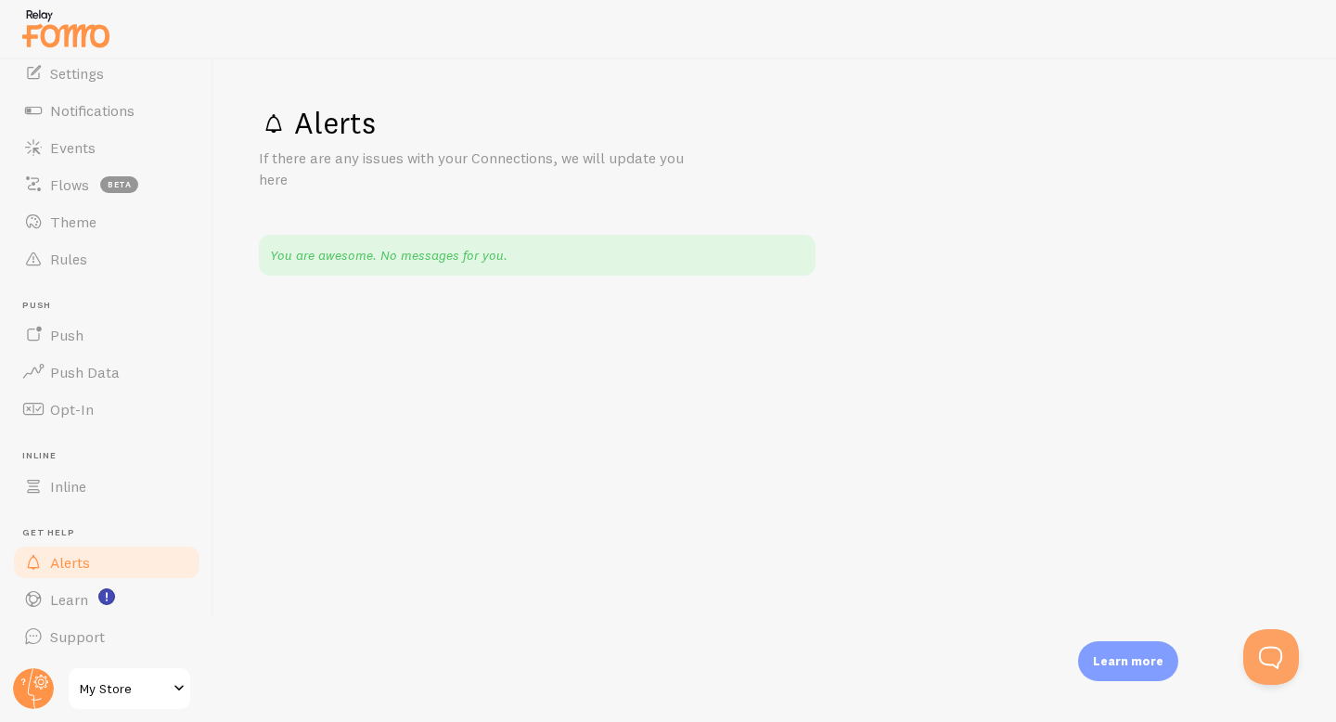
click at [49, 11] on img at bounding box center [65, 28] width 93 height 47
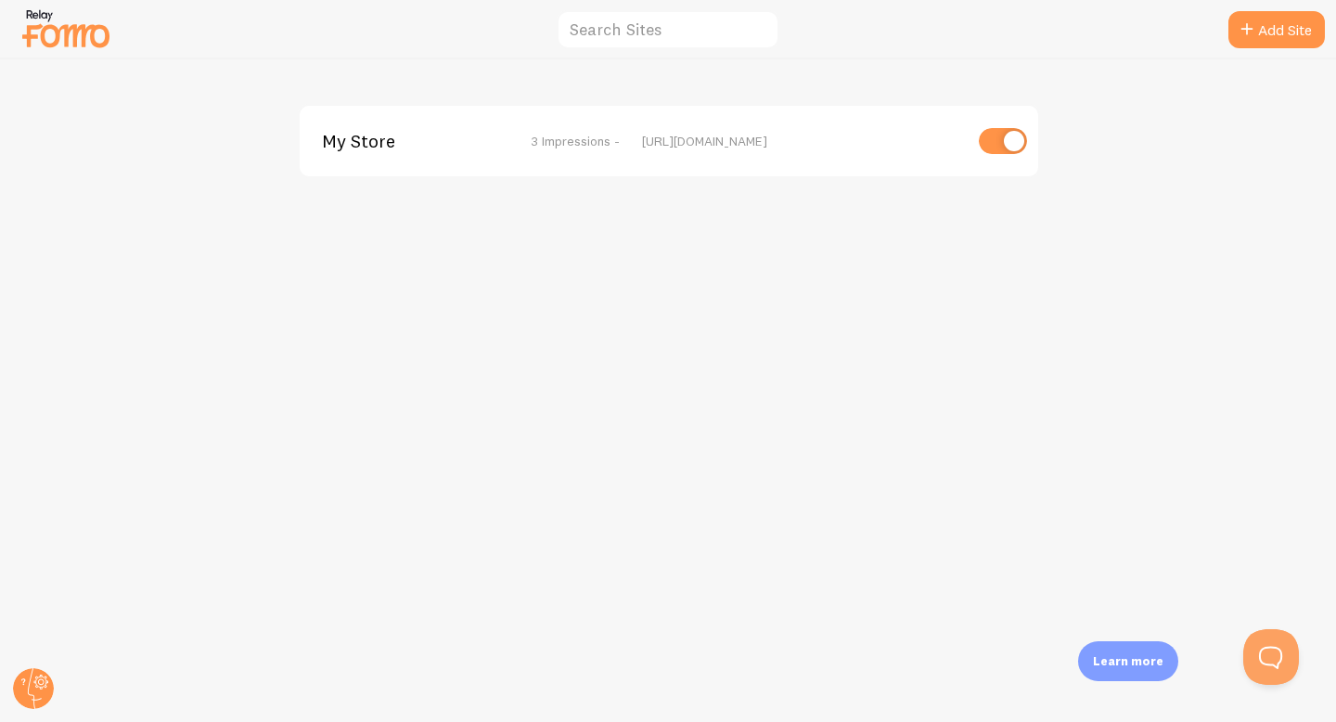
click at [78, 35] on img at bounding box center [65, 28] width 93 height 47
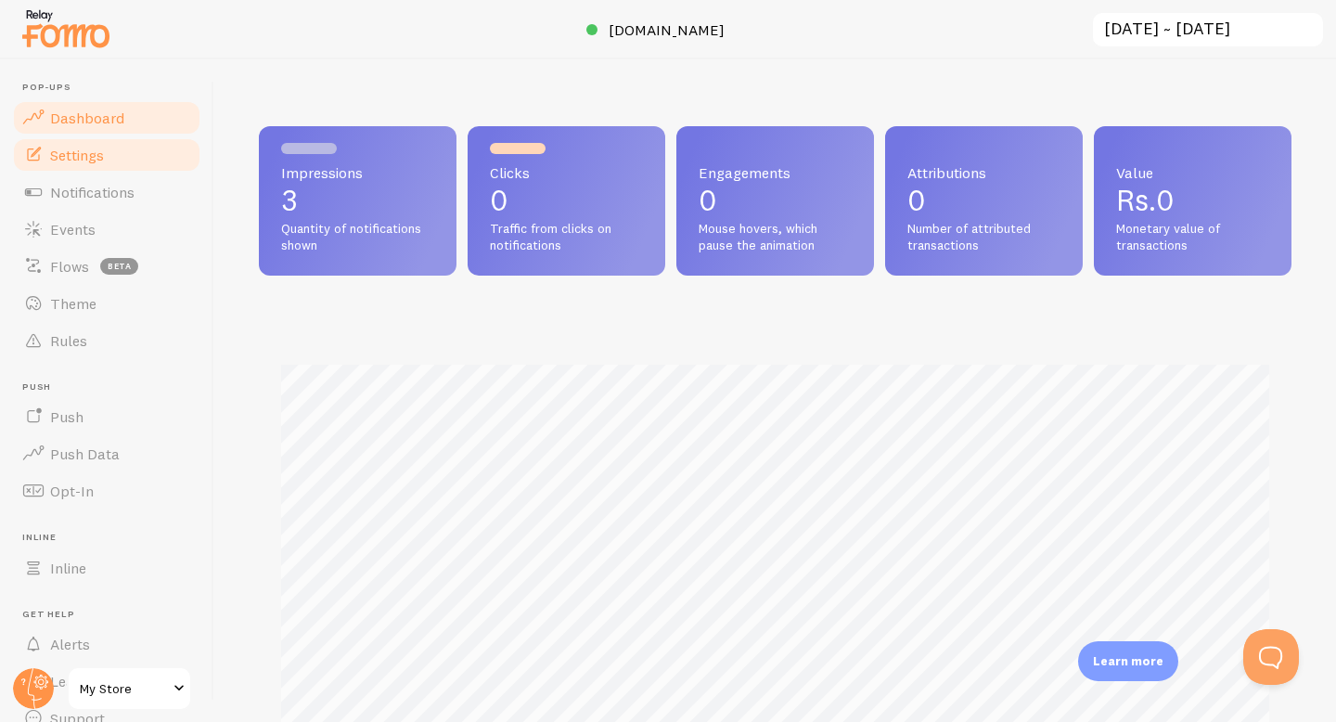
click at [96, 164] on link "Settings" at bounding box center [106, 154] width 191 height 37
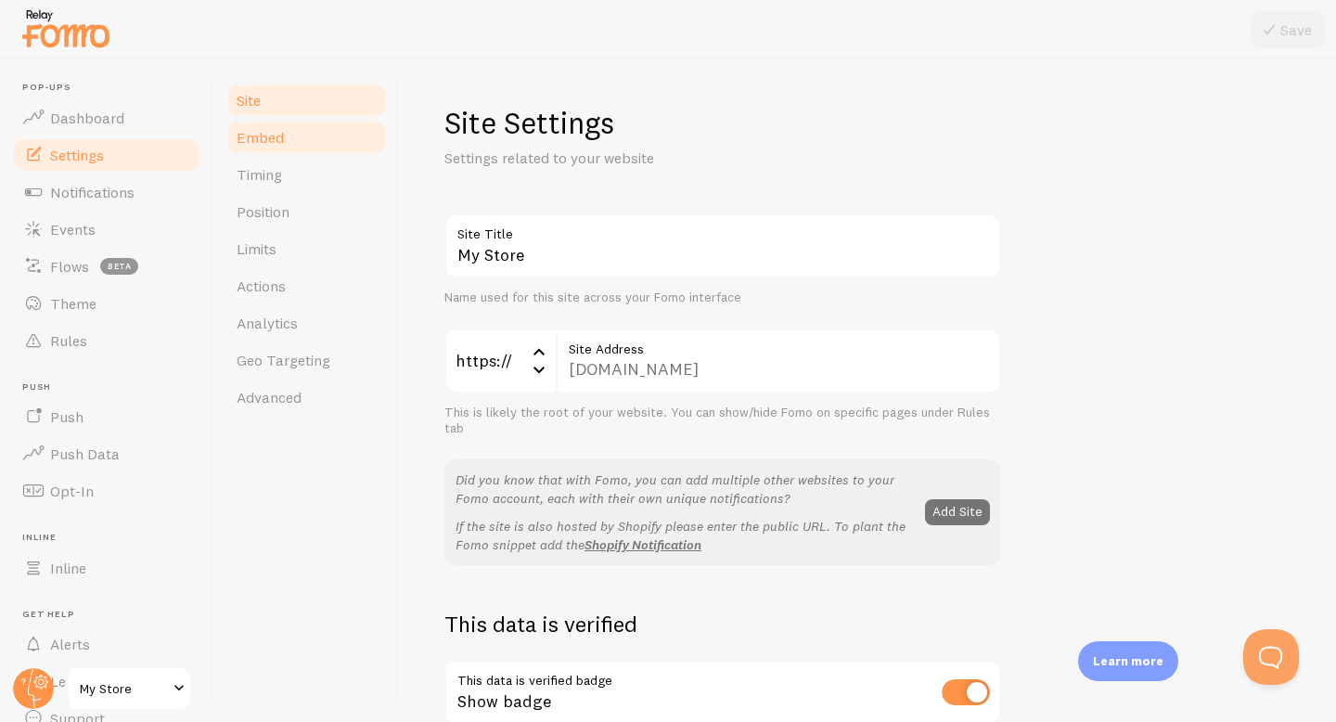
click at [292, 134] on link "Embed" at bounding box center [306, 137] width 162 height 37
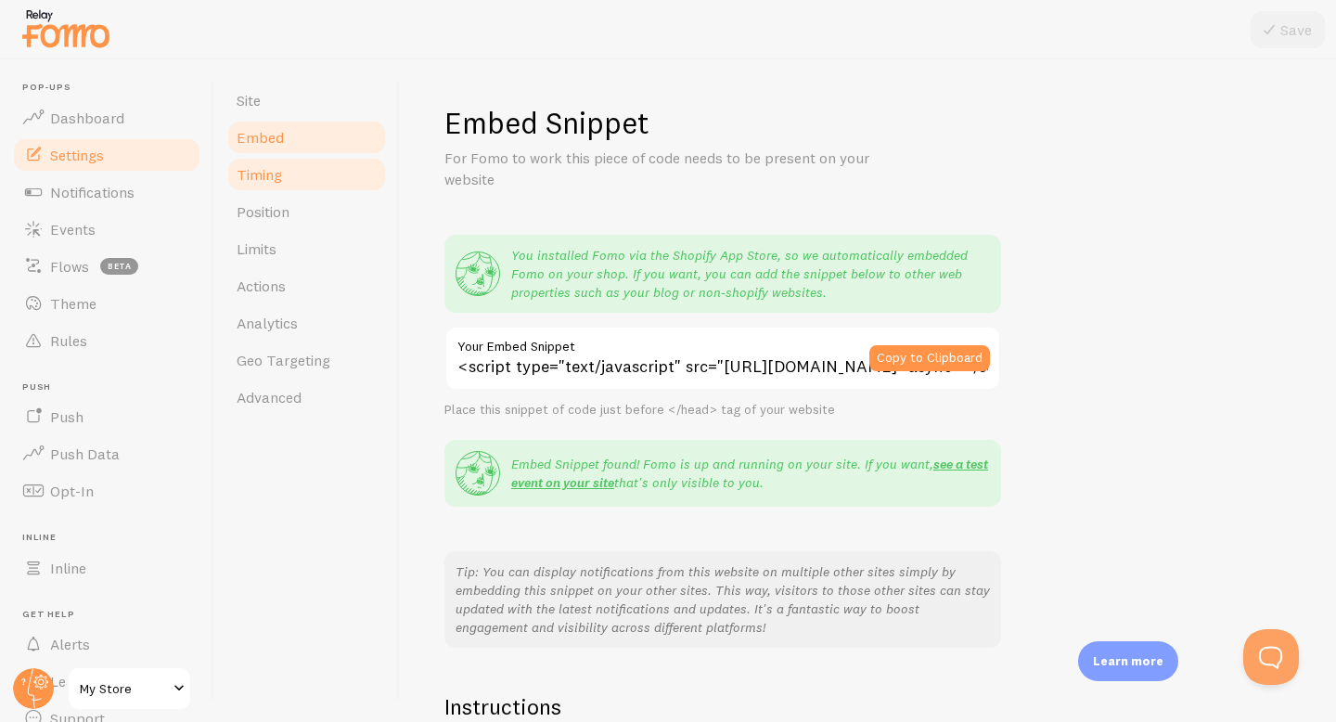
click at [293, 171] on link "Timing" at bounding box center [306, 174] width 162 height 37
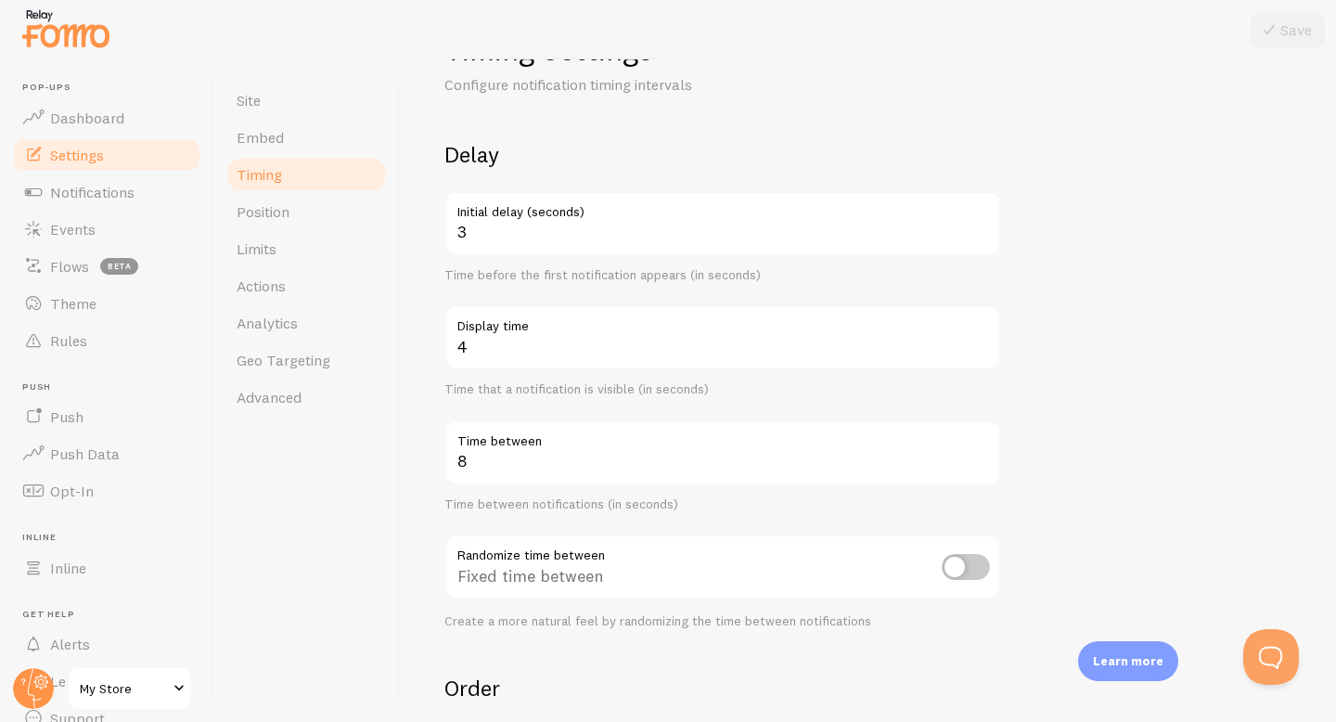
scroll to position [111, 0]
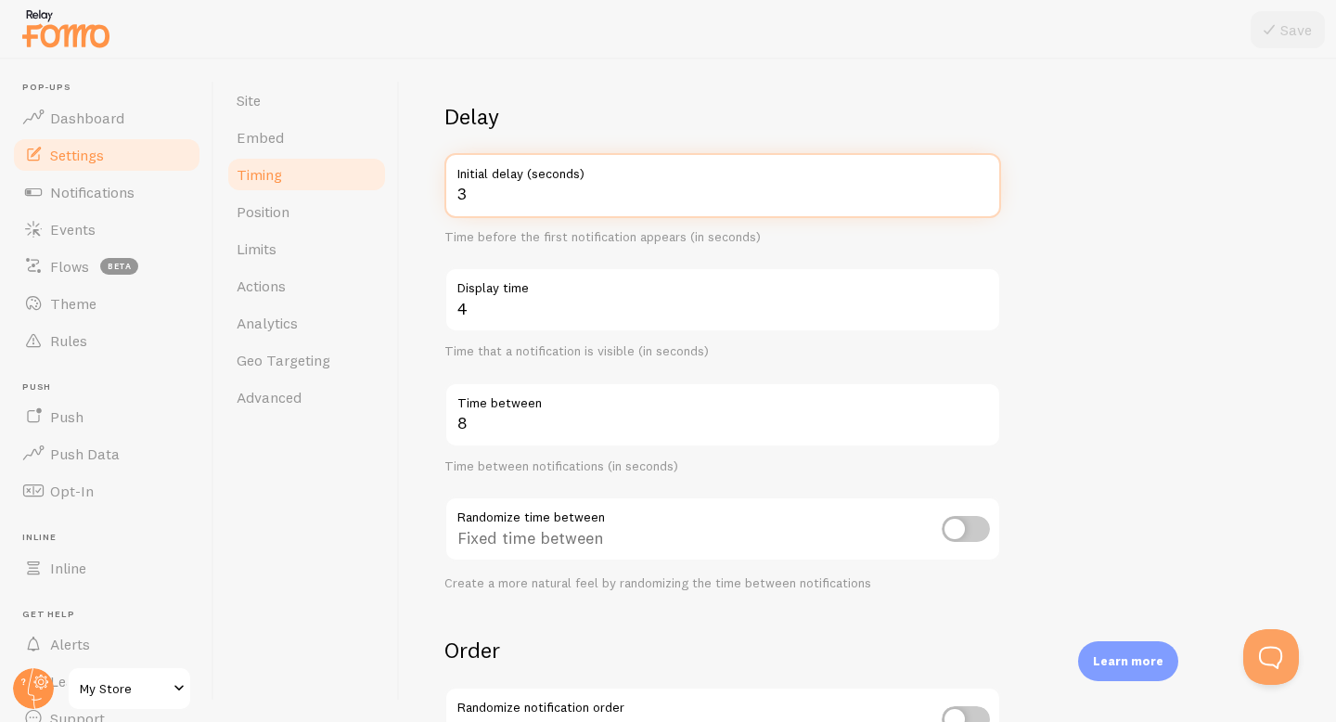
drag, startPoint x: 477, startPoint y: 199, endPoint x: 453, endPoint y: 199, distance: 24.1
click at [453, 199] on input "3" at bounding box center [722, 185] width 557 height 65
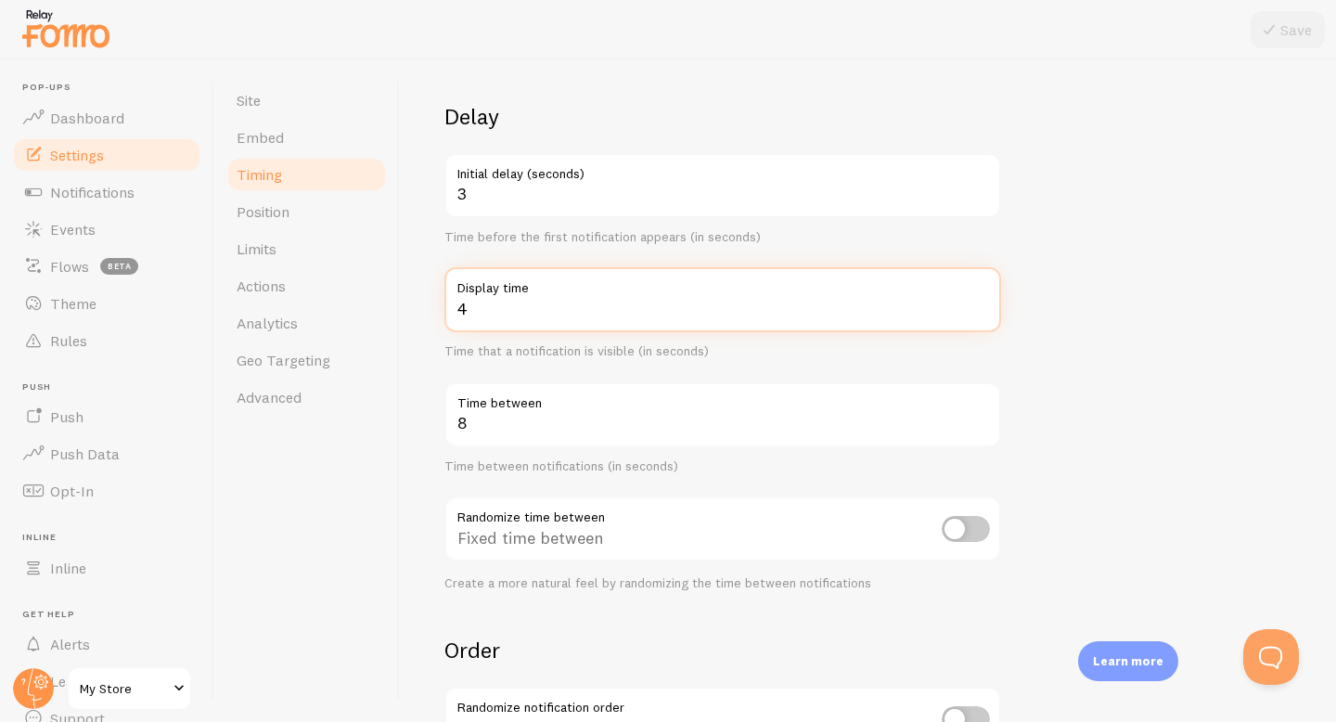
drag, startPoint x: 479, startPoint y: 315, endPoint x: 434, endPoint y: 315, distance: 44.5
click at [434, 315] on div "Timing Settings Configure notification timing intervals Delay 3 Initial delay (…" at bounding box center [868, 390] width 936 height 662
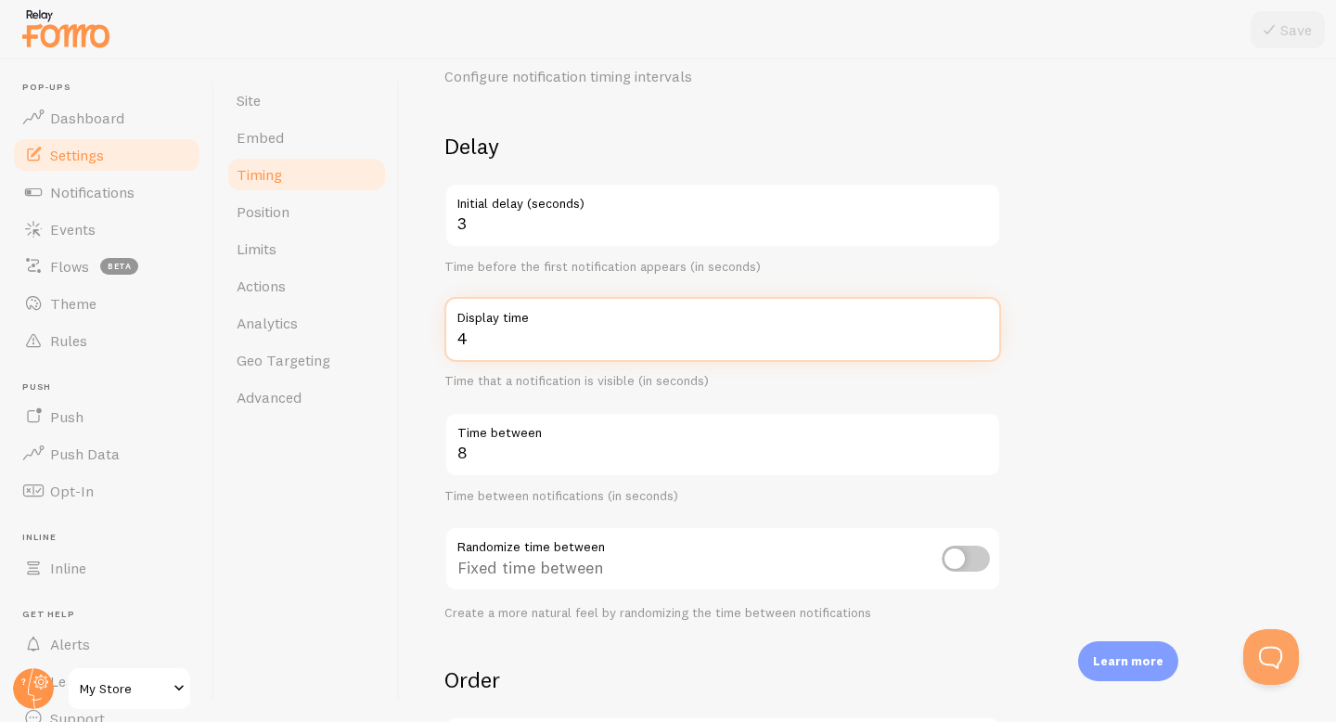
scroll to position [73, 0]
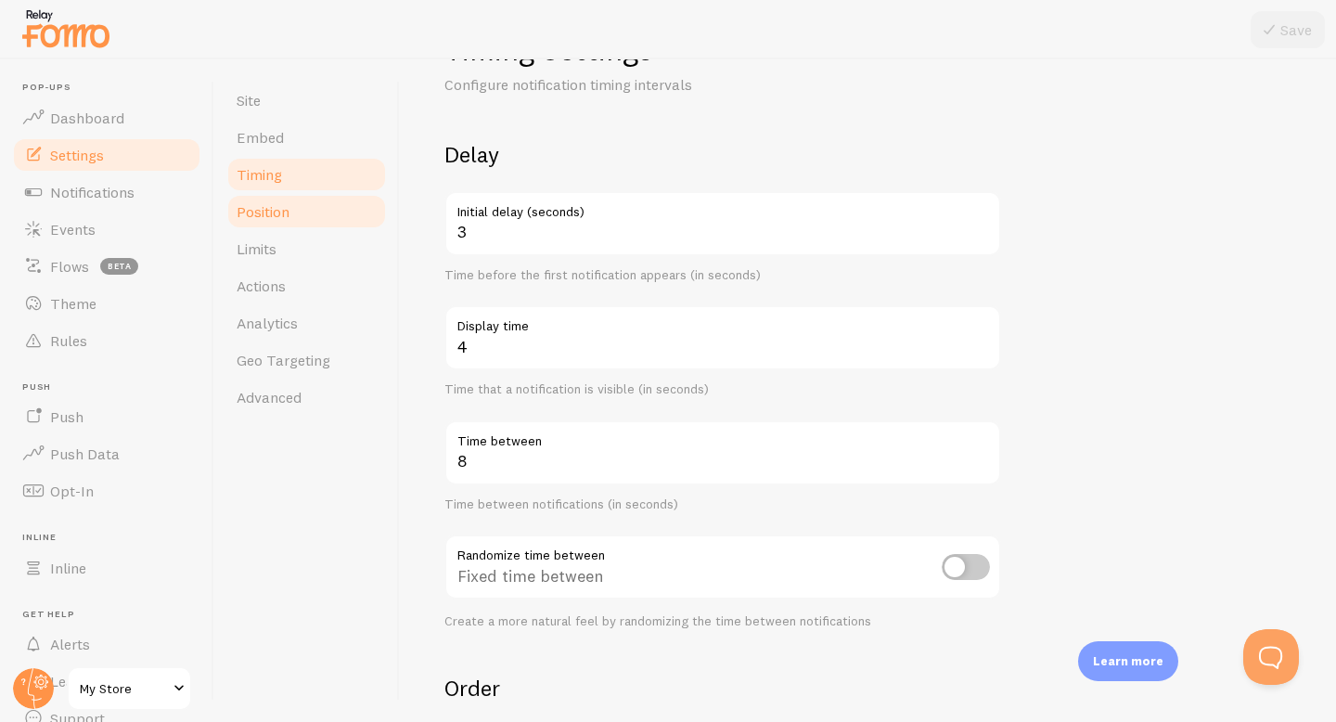
click at [290, 209] on link "Position" at bounding box center [306, 211] width 162 height 37
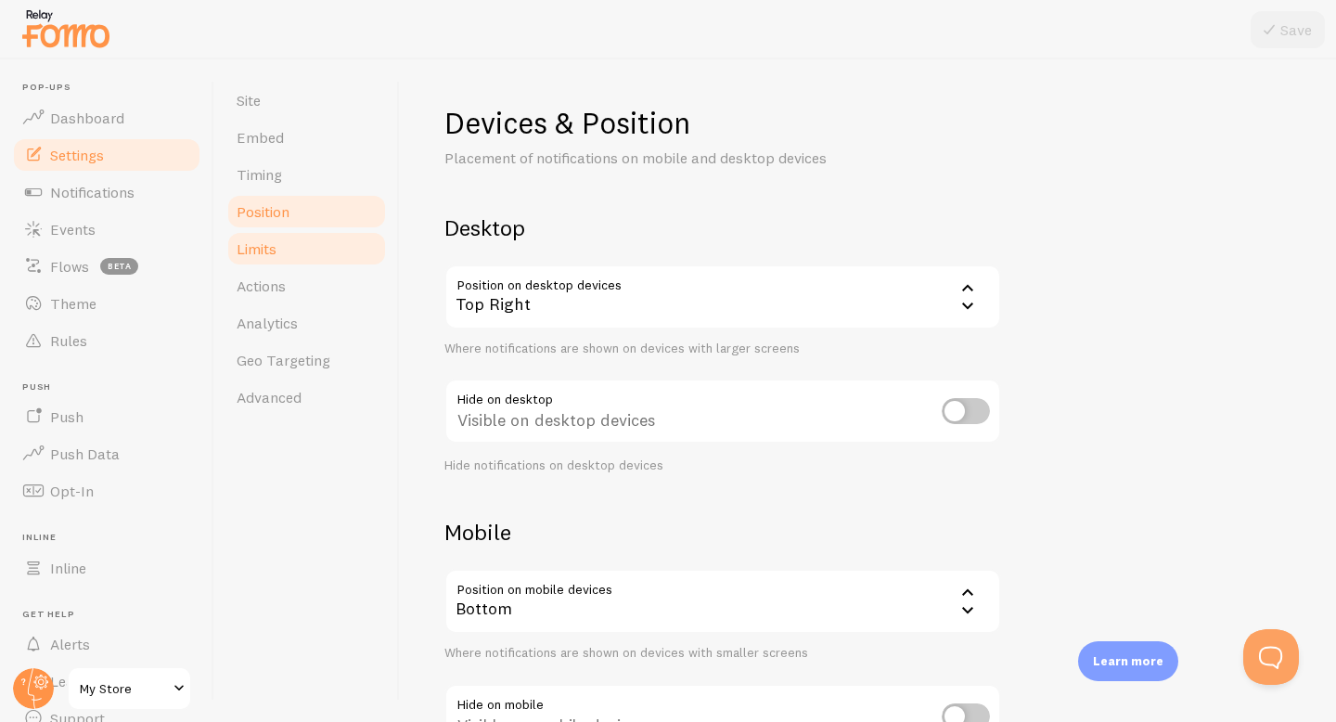
click at [291, 245] on link "Limits" at bounding box center [306, 248] width 162 height 37
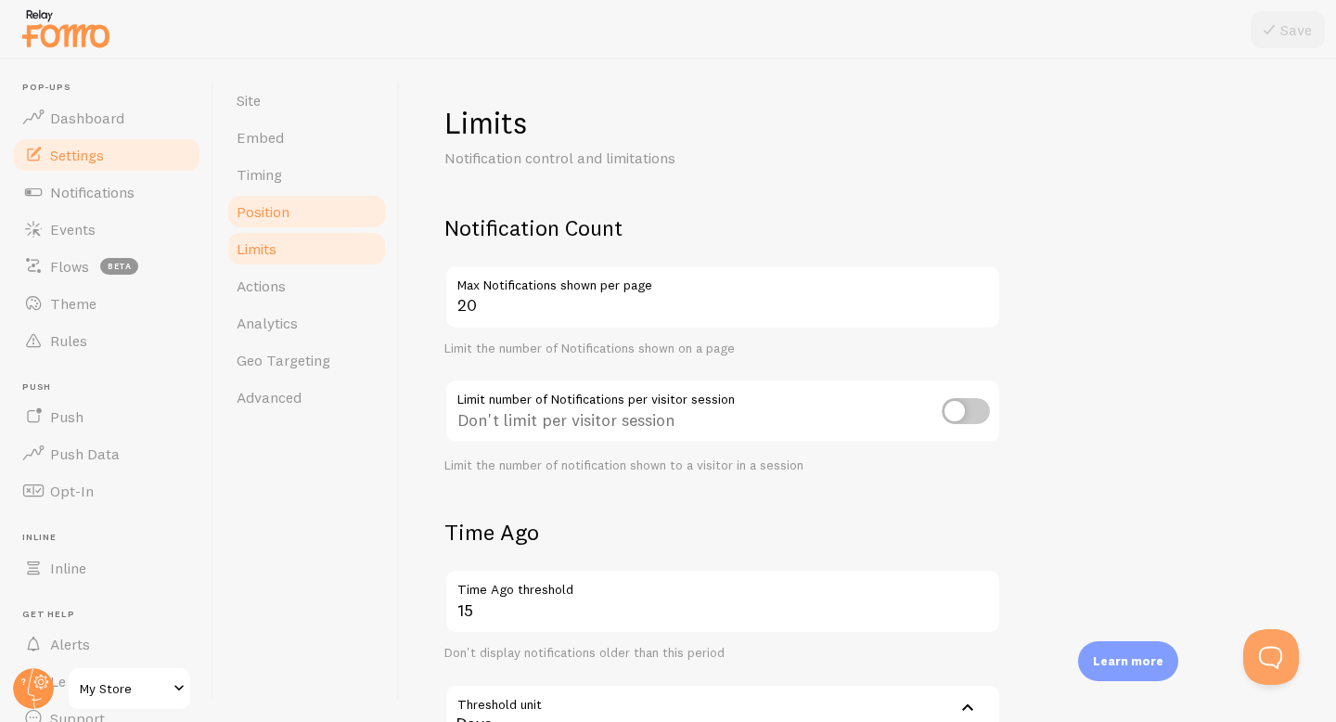
click at [299, 220] on link "Position" at bounding box center [306, 211] width 162 height 37
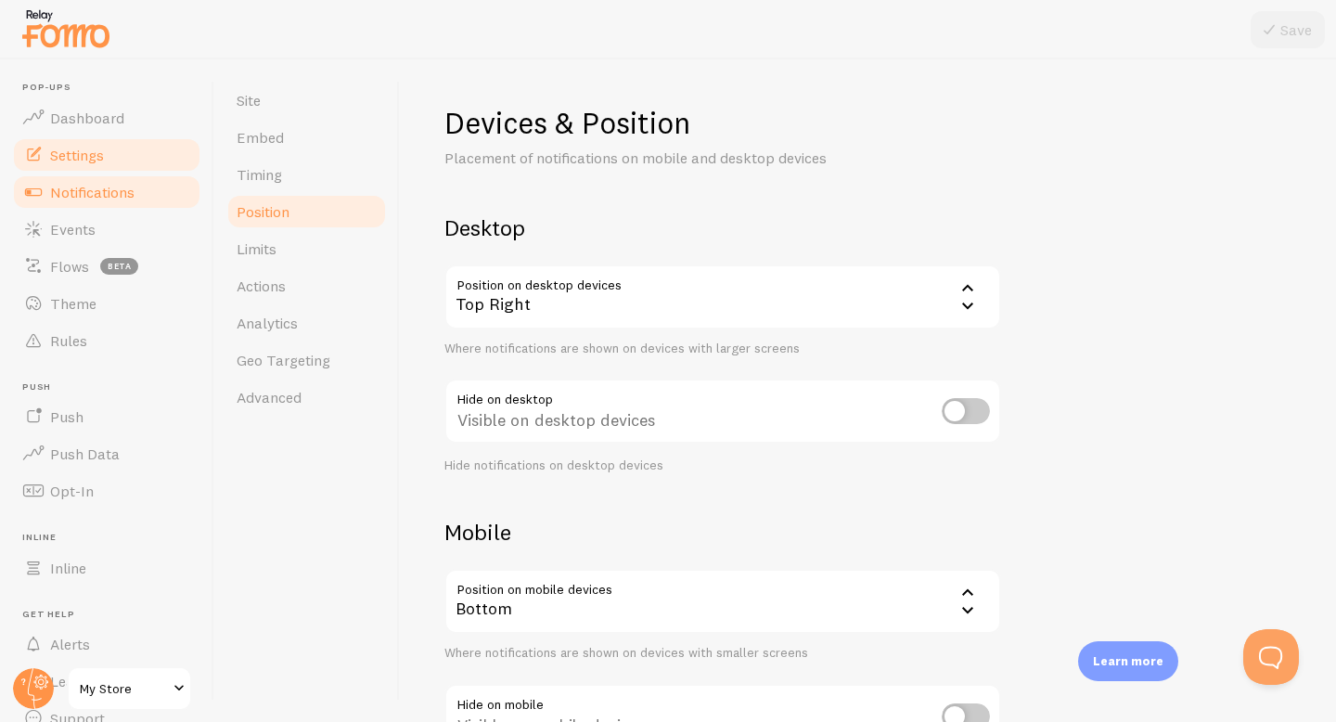
click at [141, 196] on link "Notifications" at bounding box center [106, 191] width 191 height 37
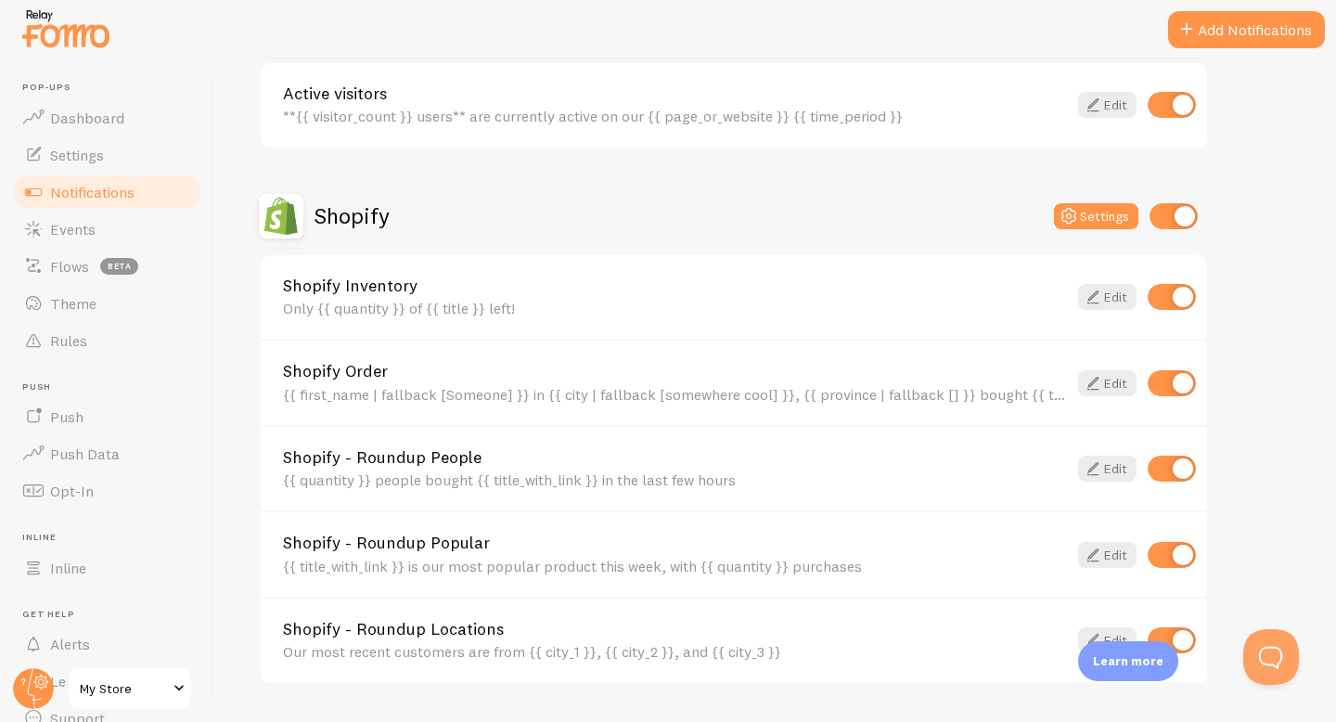
scroll to position [545, 0]
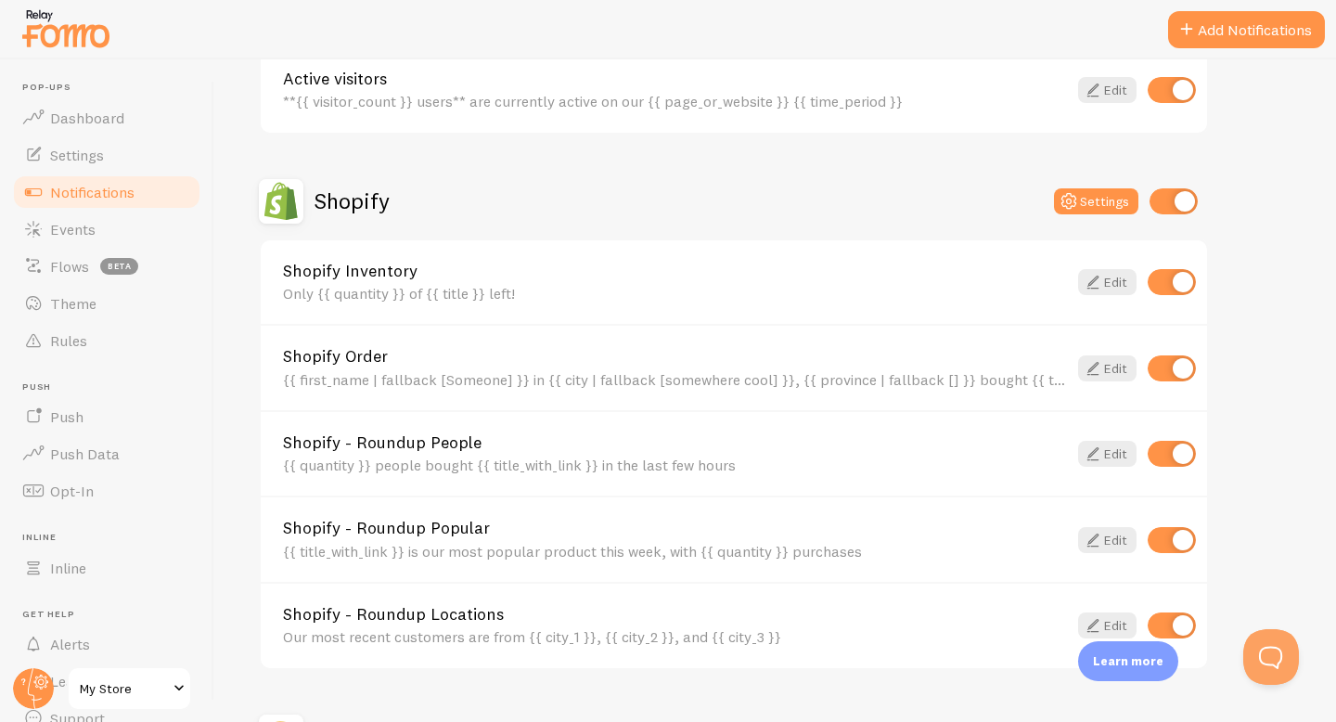
drag, startPoint x: 277, startPoint y: 354, endPoint x: 985, endPoint y: 391, distance: 708.7
click at [985, 391] on div "Shopify Order {{ first_name | fallback [Someone] }} in {{ city | fallback [some…" at bounding box center [734, 367] width 946 height 86
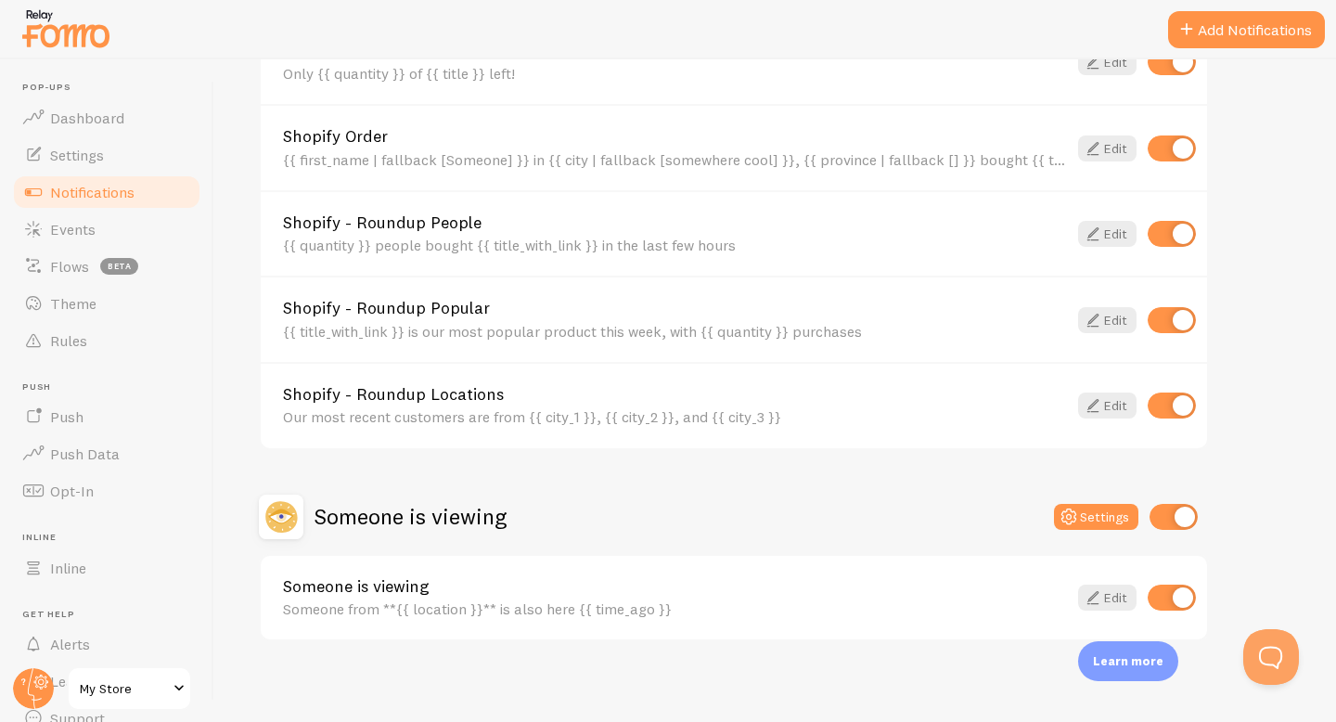
scroll to position [773, 0]
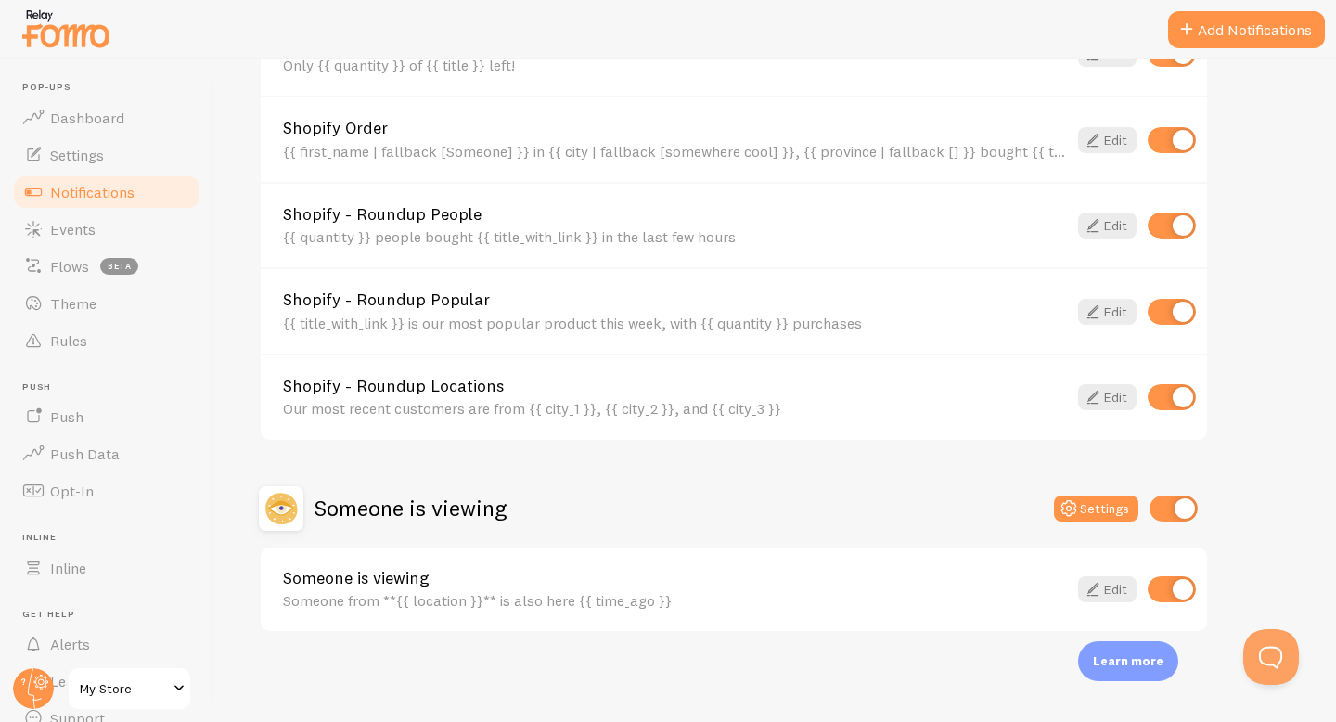
drag, startPoint x: 329, startPoint y: 503, endPoint x: 566, endPoint y: 506, distance: 236.6
click at [566, 506] on div "Someone is viewing Settings" at bounding box center [734, 508] width 950 height 45
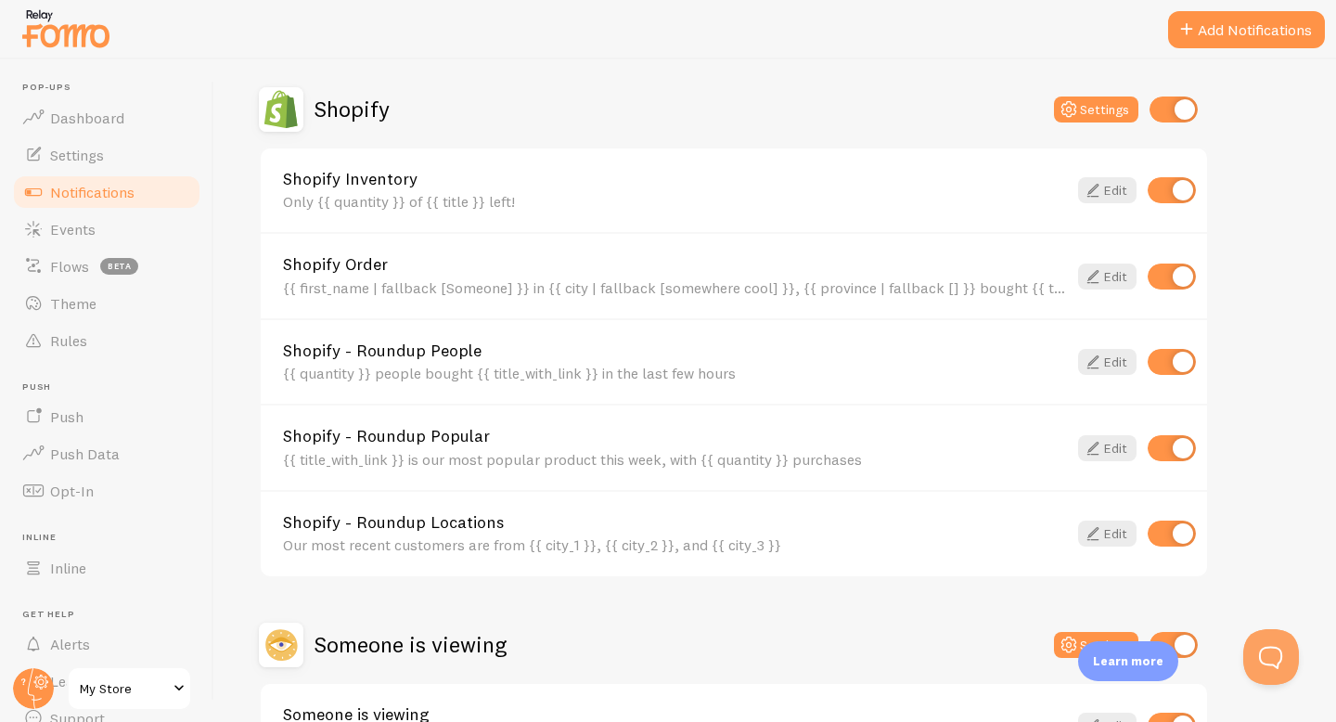
scroll to position [612, 0]
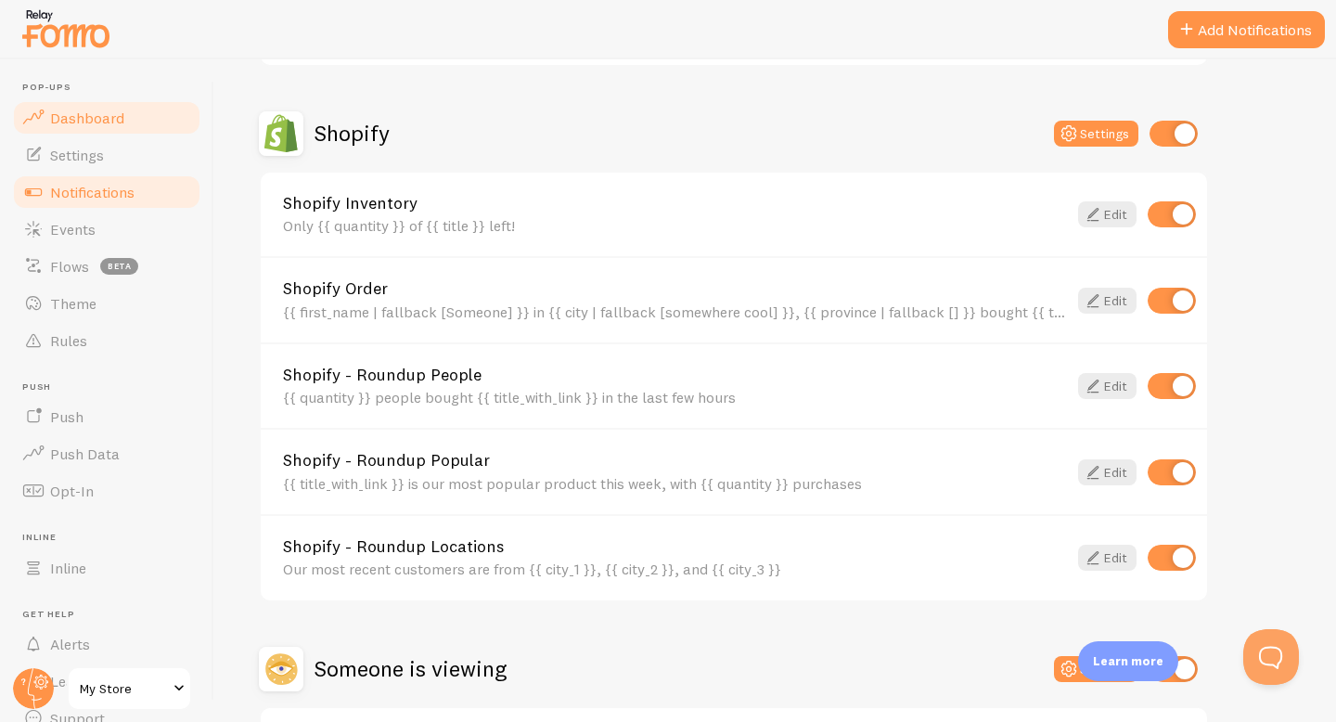
click at [74, 113] on span "Dashboard" at bounding box center [87, 118] width 74 height 19
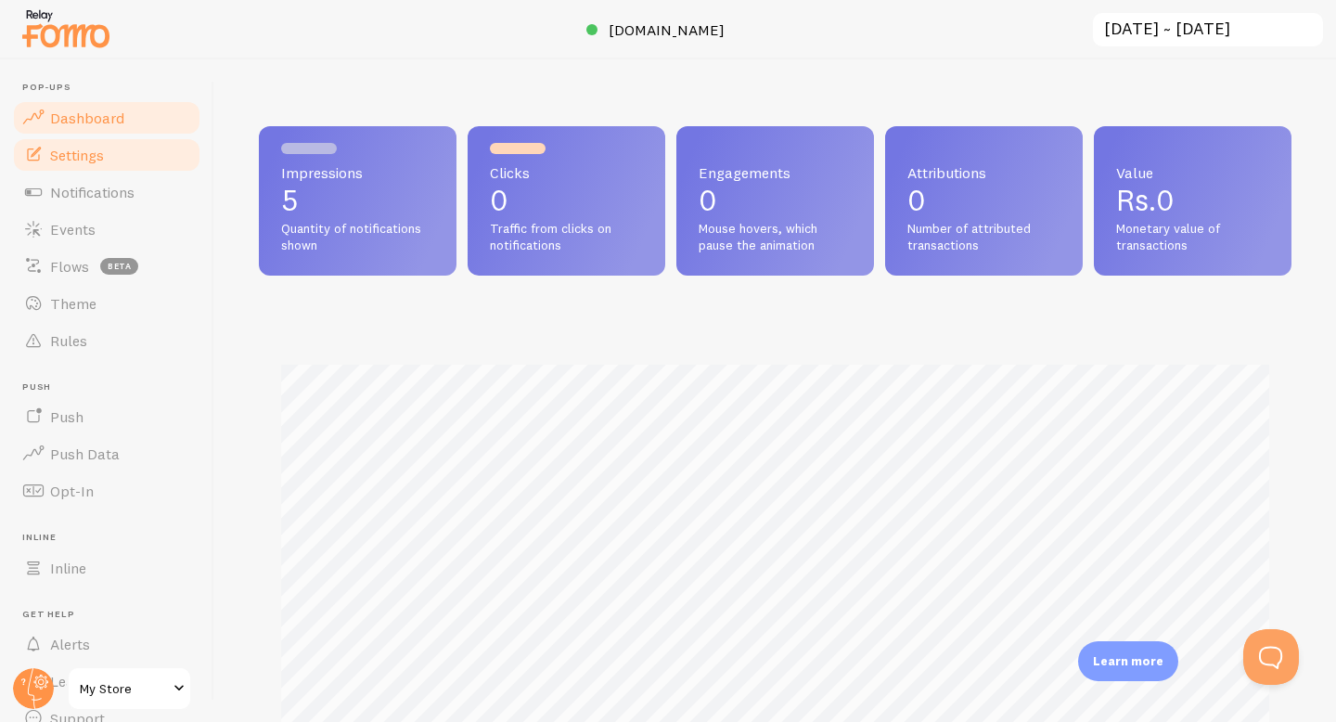
scroll to position [487, 1032]
click at [89, 170] on link "Settings" at bounding box center [106, 154] width 191 height 37
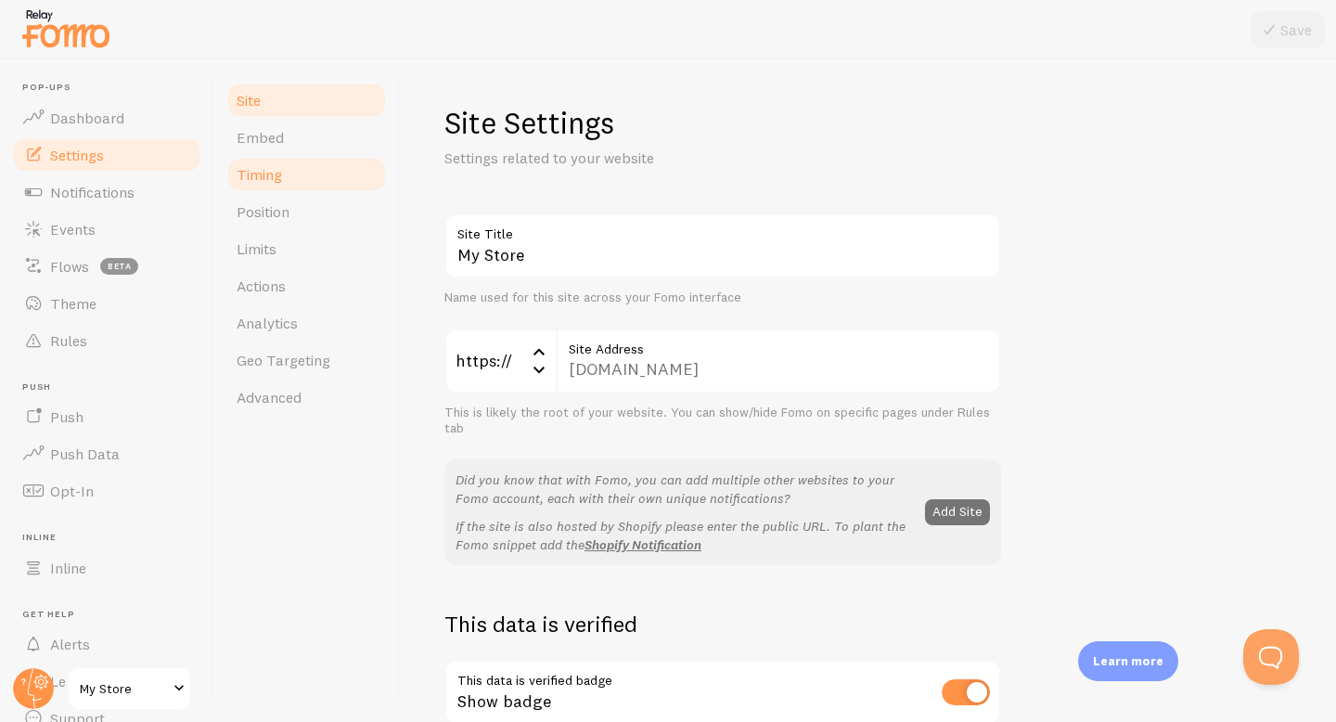
click at [309, 167] on link "Timing" at bounding box center [306, 174] width 162 height 37
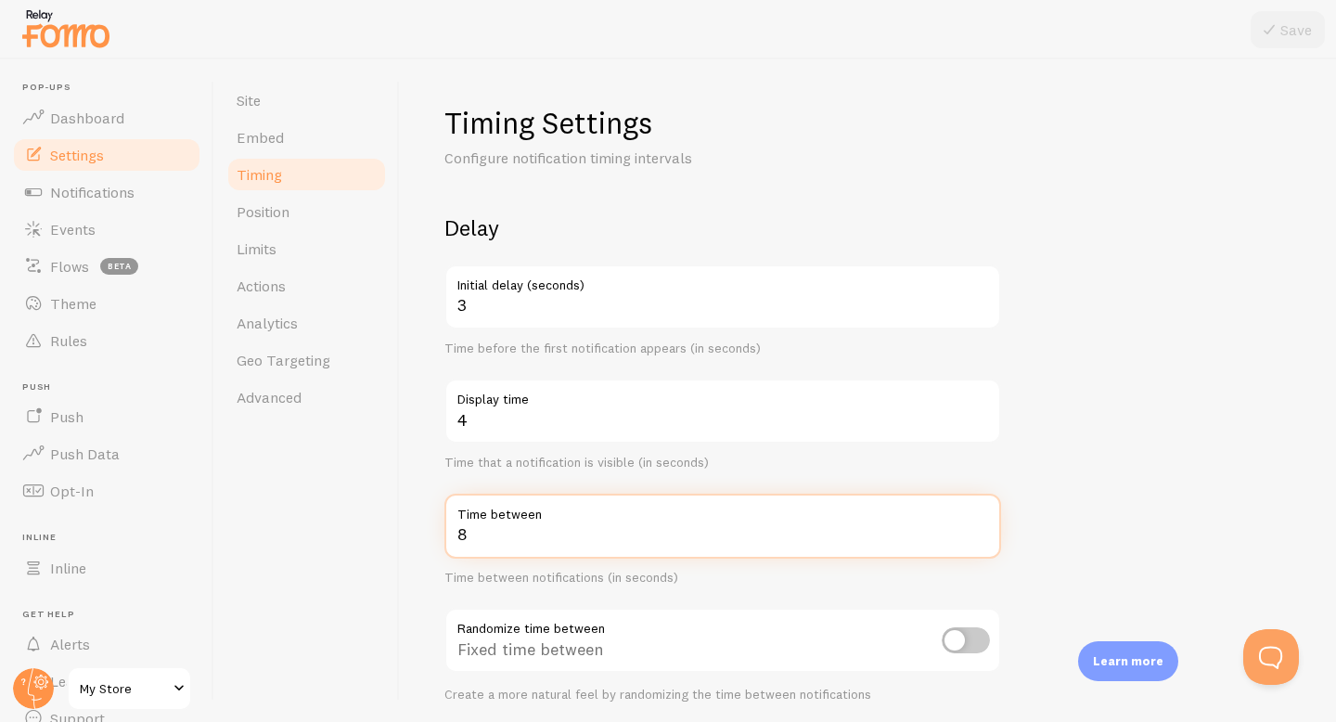
drag, startPoint x: 481, startPoint y: 546, endPoint x: 440, endPoint y: 542, distance: 42.0
click at [440, 542] on div "Timing Settings Configure notification timing intervals Delay 3 Initial delay (…" at bounding box center [868, 390] width 936 height 662
type input "2"
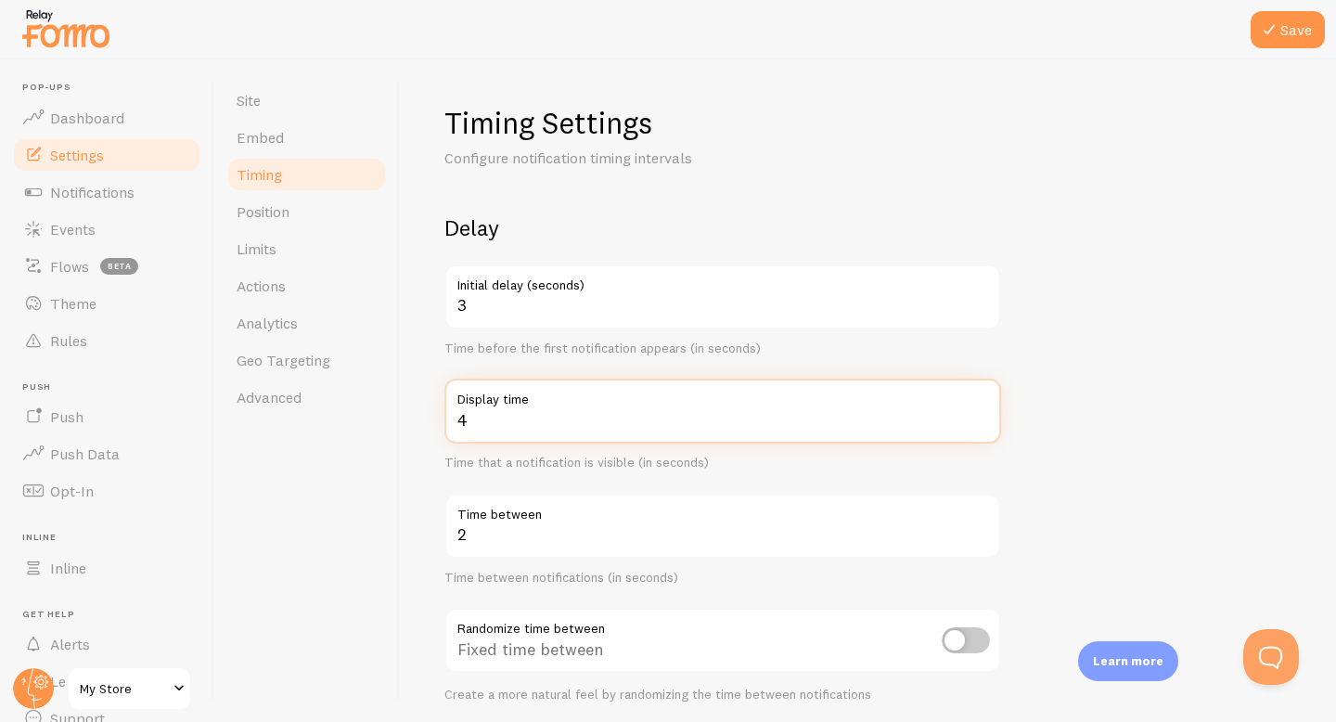
drag, startPoint x: 478, startPoint y: 428, endPoint x: 420, endPoint y: 425, distance: 57.6
click at [420, 425] on div "Timing Settings Configure notification timing intervals Delay 3 Initial delay (…" at bounding box center [868, 390] width 936 height 662
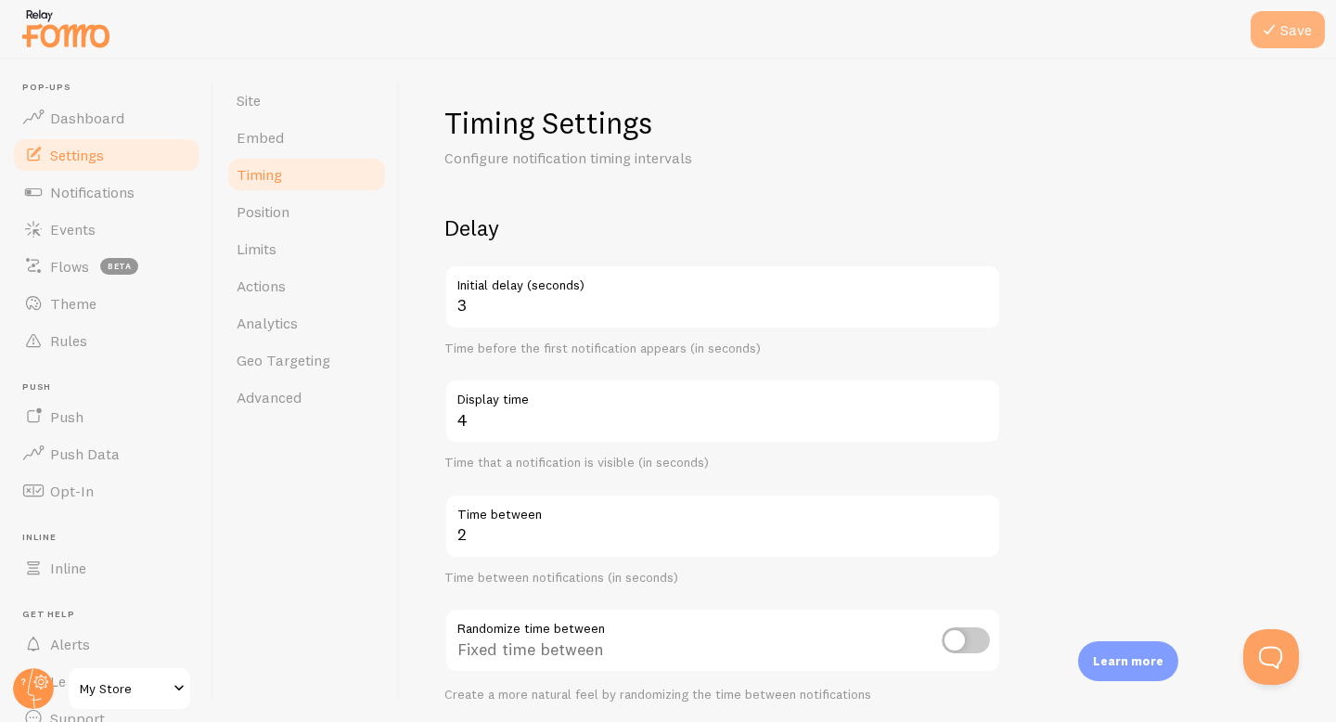
click at [1283, 39] on button "Save" at bounding box center [1287, 29] width 74 height 37
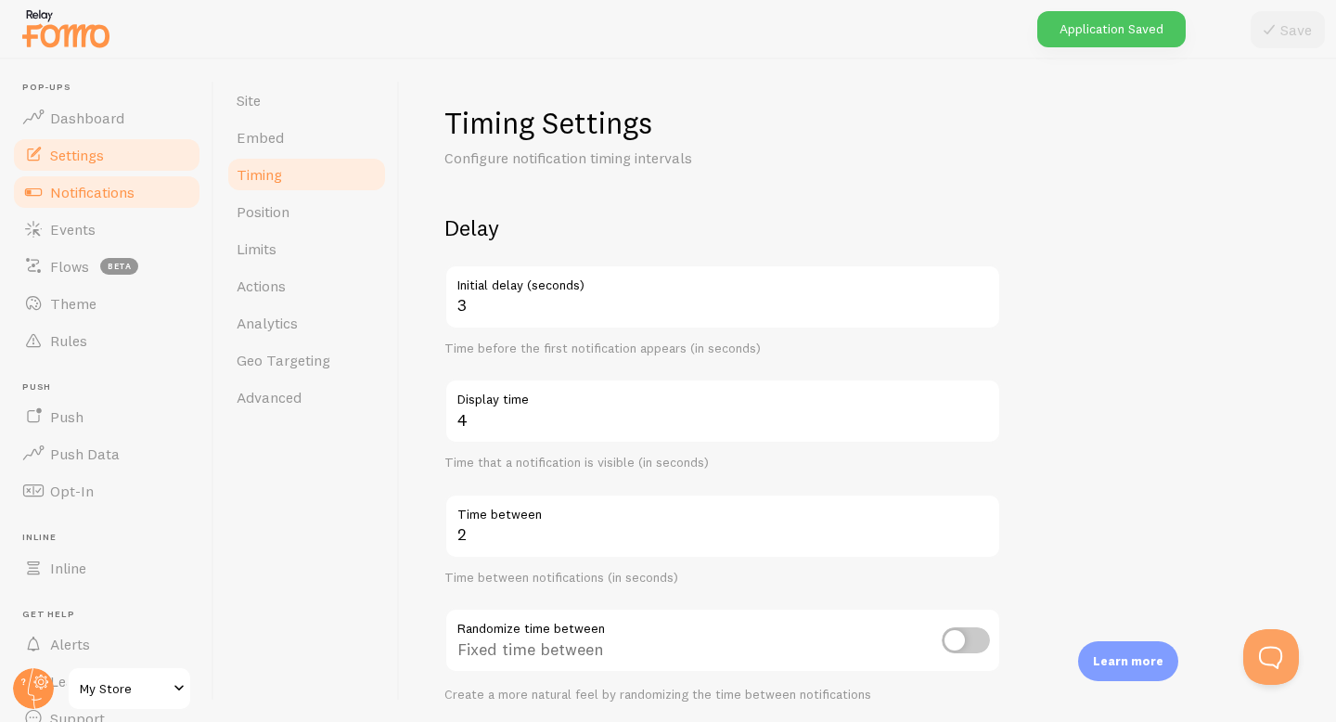
click at [107, 186] on span "Notifications" at bounding box center [92, 192] width 84 height 19
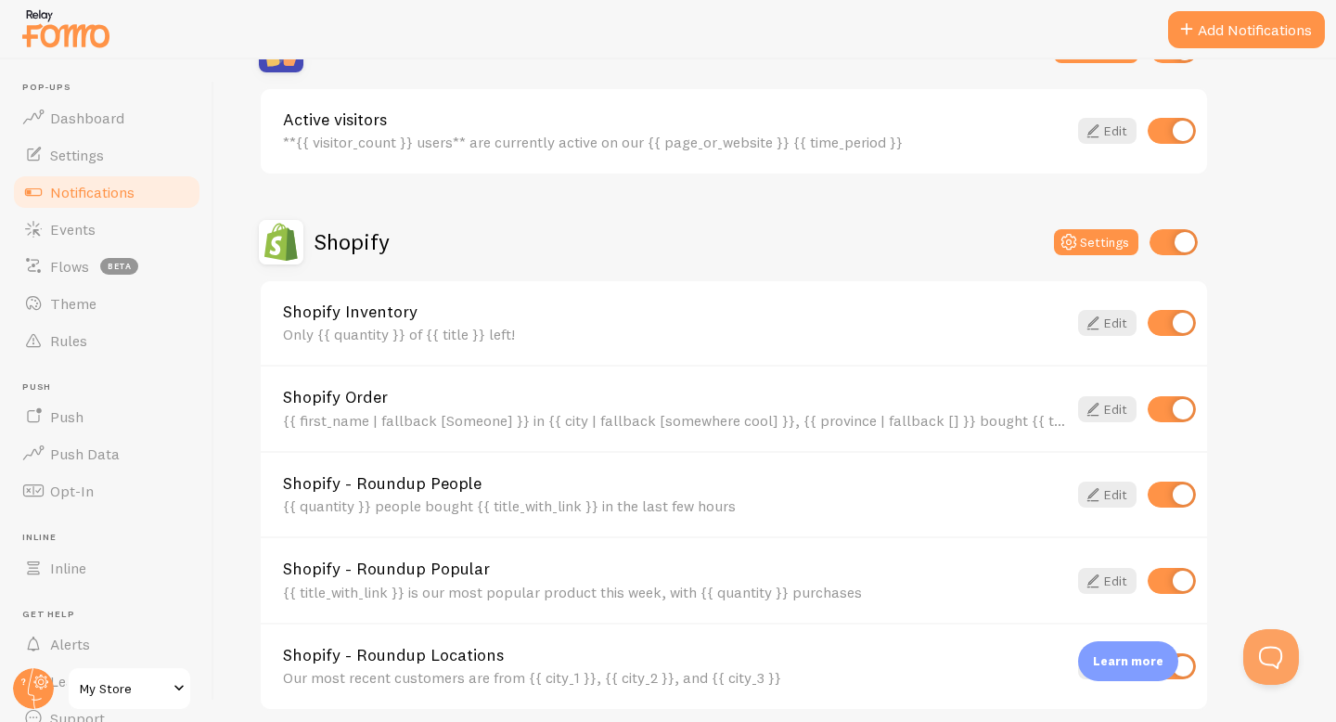
scroll to position [621, 0]
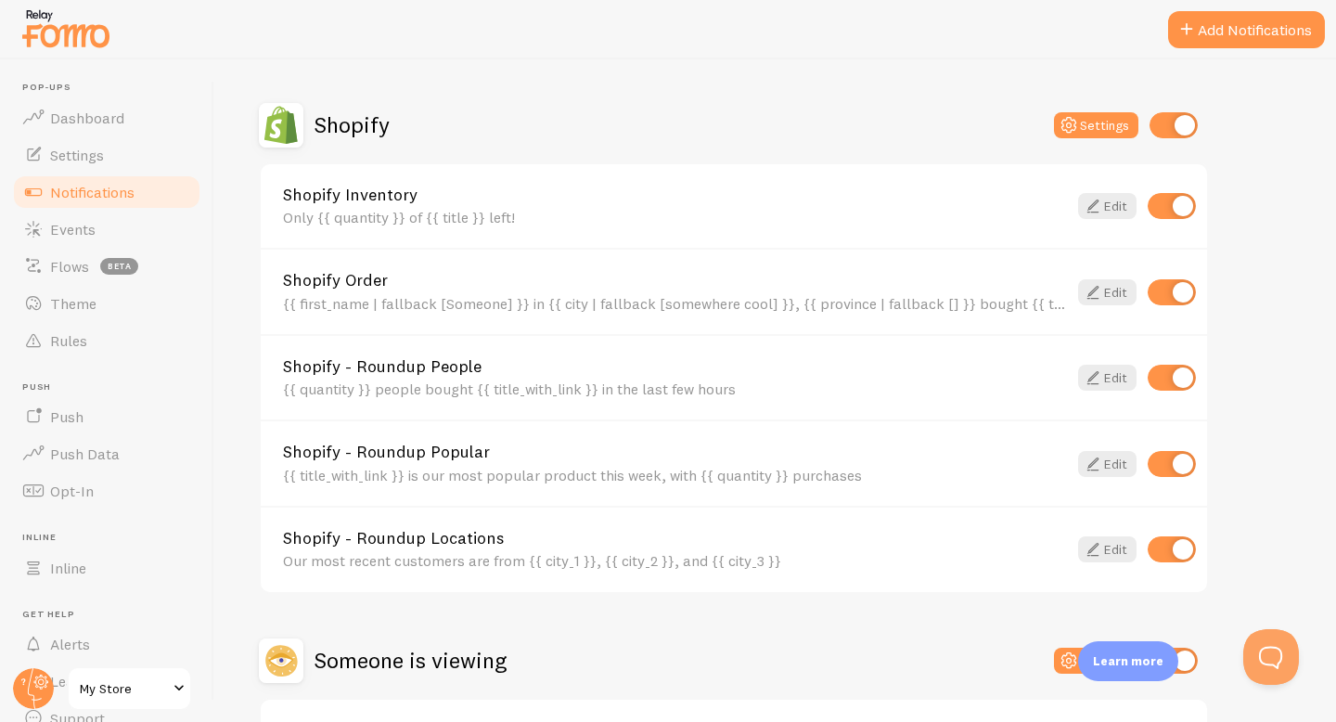
click at [1169, 383] on input "checkbox" at bounding box center [1171, 378] width 48 height 26
checkbox input "false"
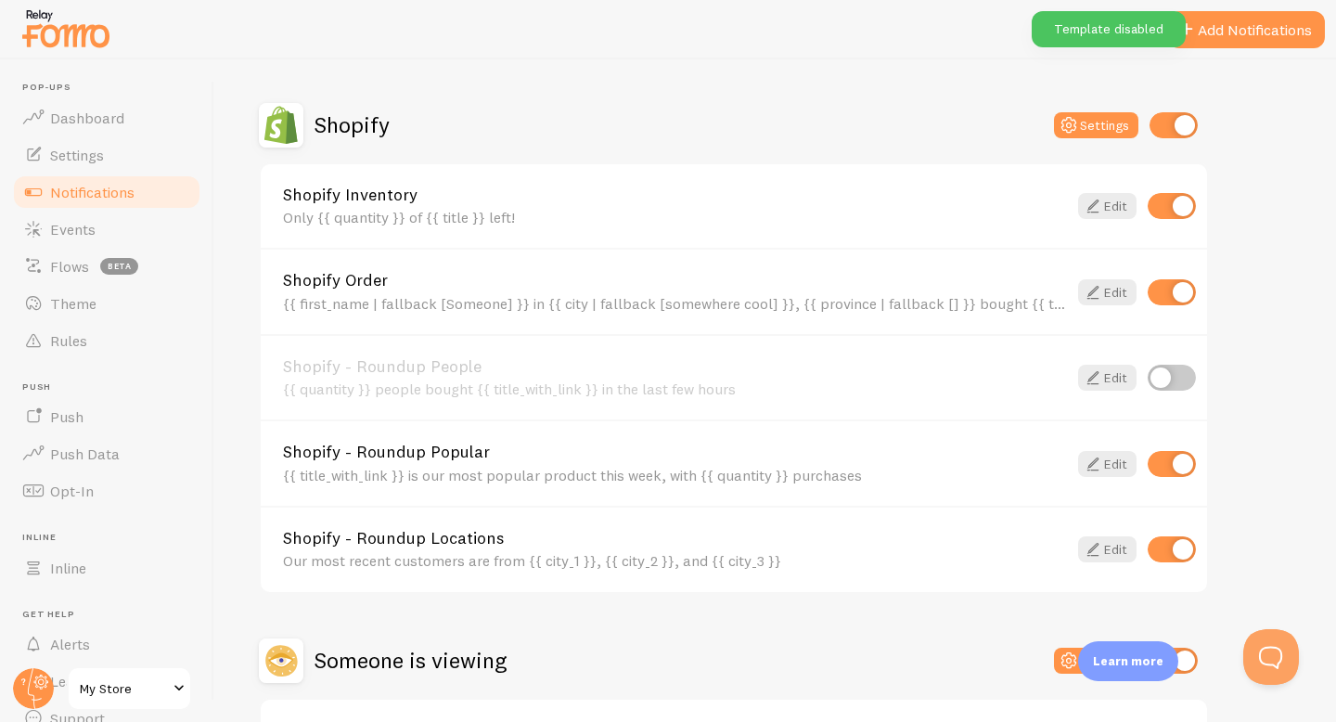
click at [1165, 469] on input "checkbox" at bounding box center [1171, 464] width 48 height 26
checkbox input "false"
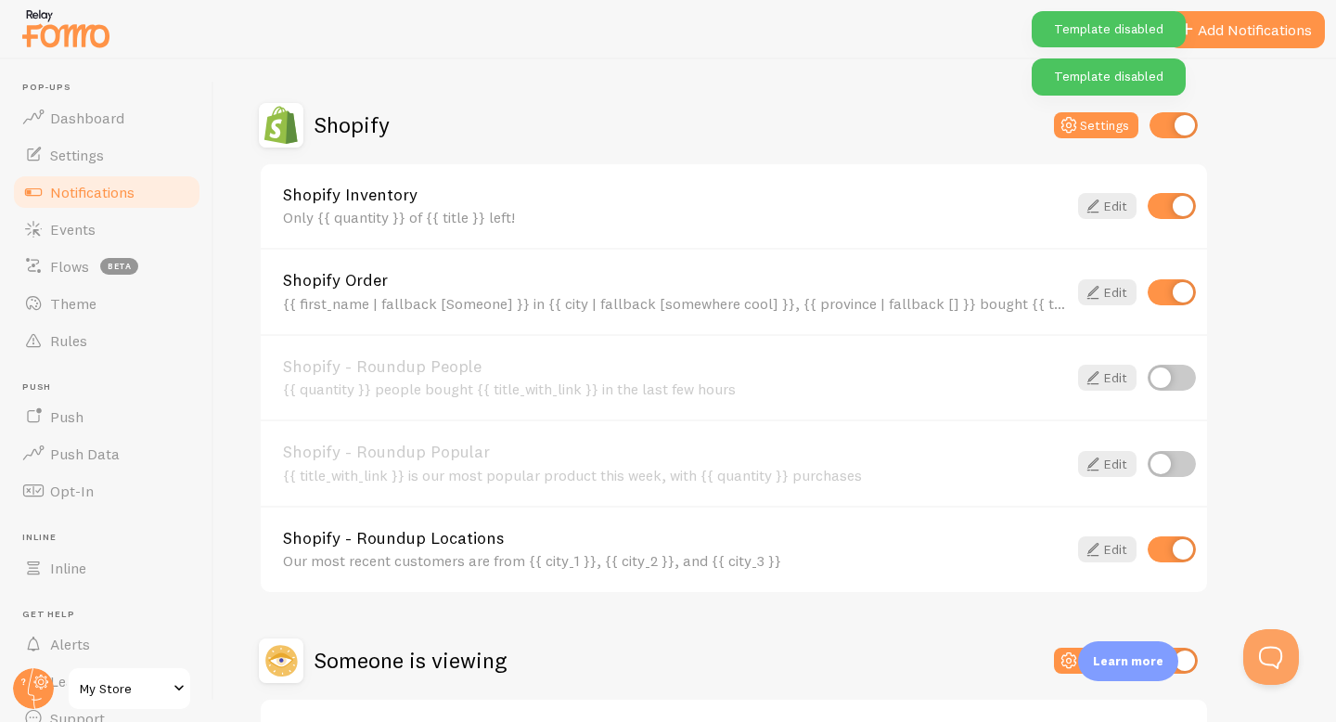
click at [1169, 549] on input "checkbox" at bounding box center [1171, 549] width 48 height 26
checkbox input "false"
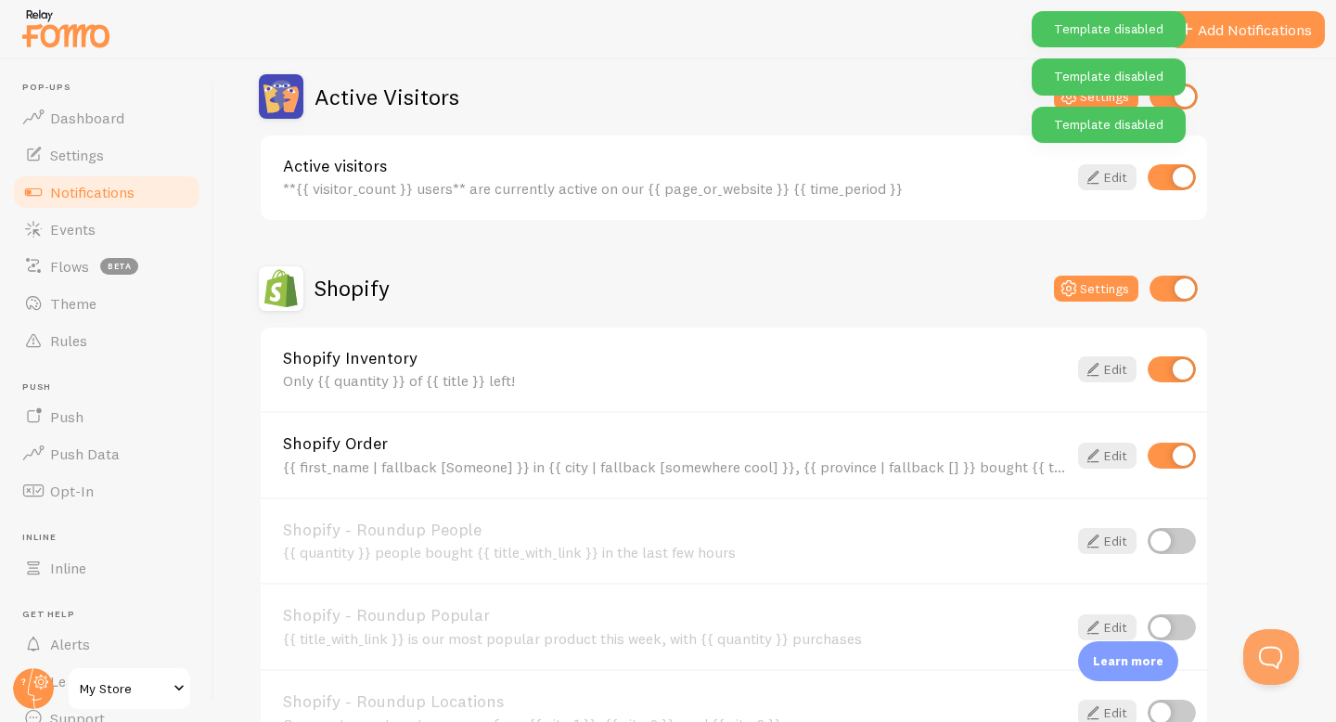
scroll to position [773, 0]
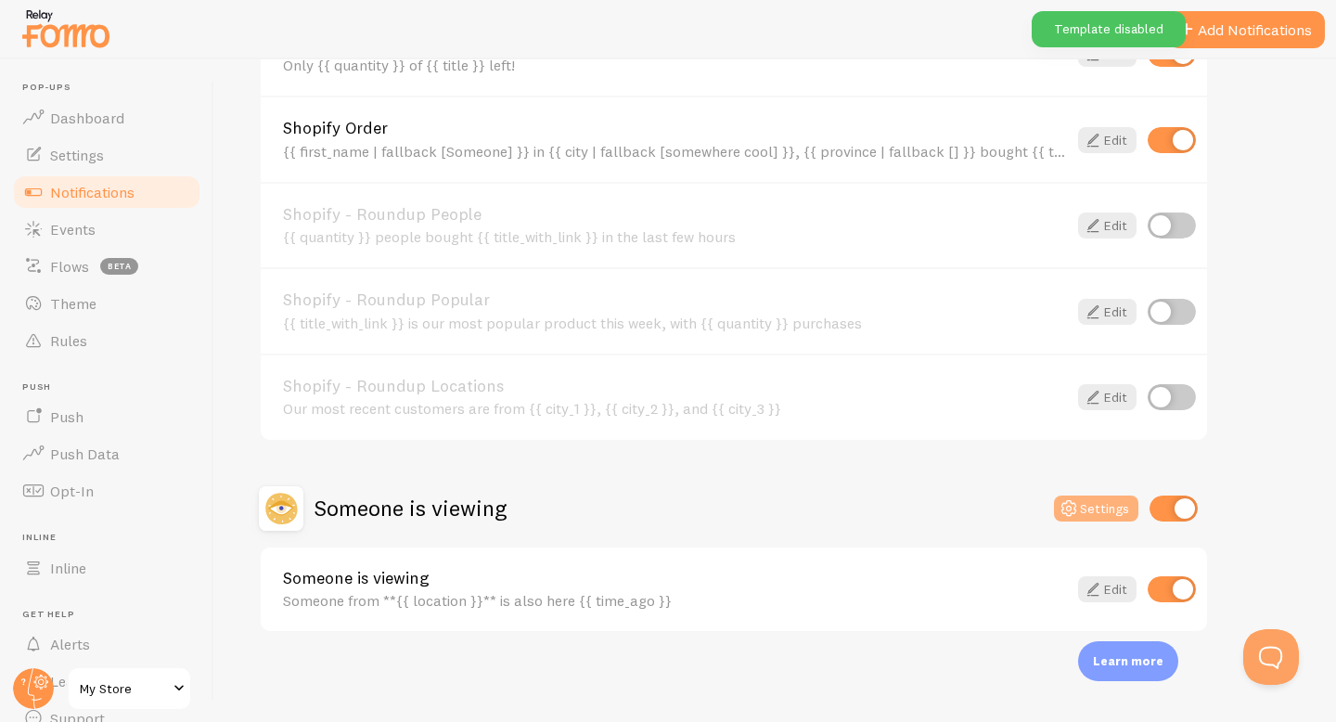
click at [1071, 517] on icon at bounding box center [1068, 508] width 22 height 22
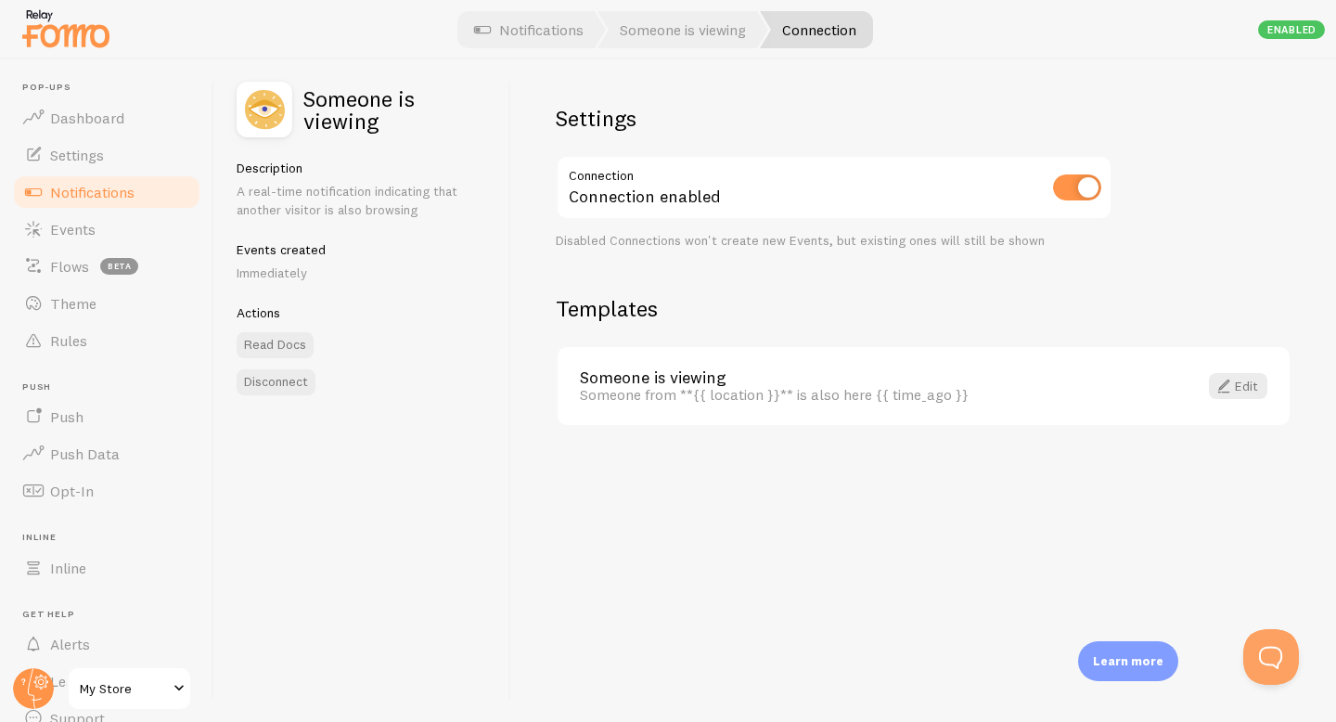
drag, startPoint x: 317, startPoint y: 209, endPoint x: 443, endPoint y: 205, distance: 126.2
click at [443, 205] on p "A real-time notification indicating that another visitor is also browsing" at bounding box center [362, 200] width 251 height 37
drag, startPoint x: 263, startPoint y: 194, endPoint x: 435, endPoint y: 210, distance: 172.3
click at [435, 210] on p "A real-time notification indicating that another visitor is also browsing" at bounding box center [362, 200] width 251 height 37
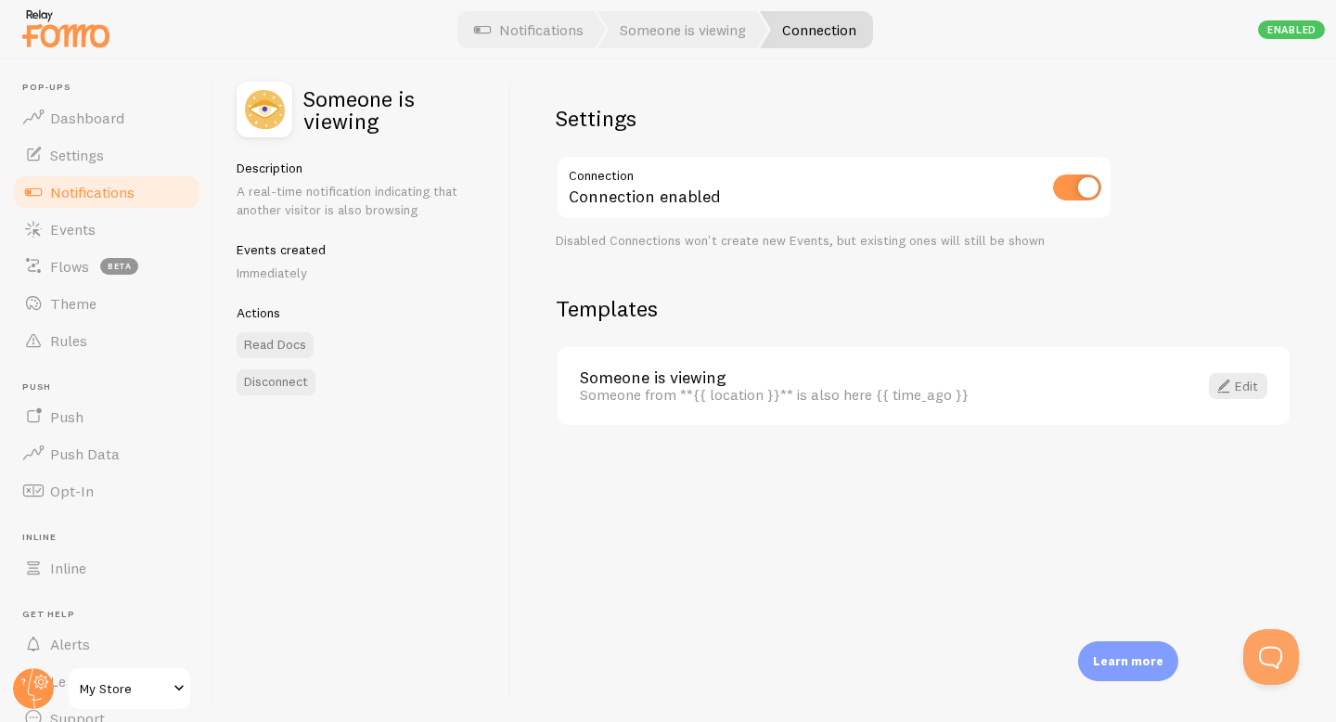
drag, startPoint x: 121, startPoint y: 43, endPoint x: 14, endPoint y: 22, distance: 108.6
click at [14, 22] on div at bounding box center [668, 29] width 1336 height 59
